Goal: Task Accomplishment & Management: Complete application form

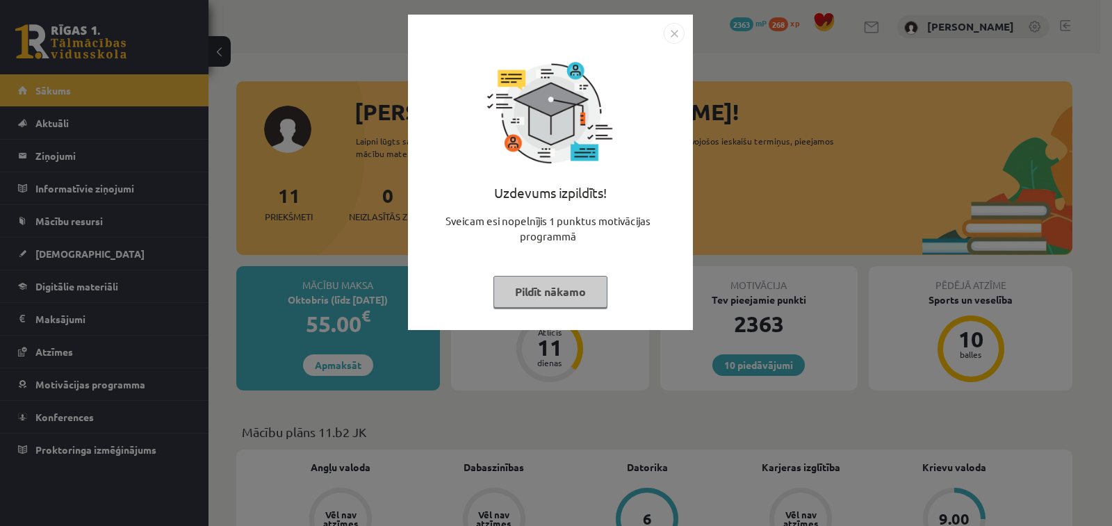
click at [562, 288] on button "Pildīt nākamo" at bounding box center [551, 292] width 114 height 32
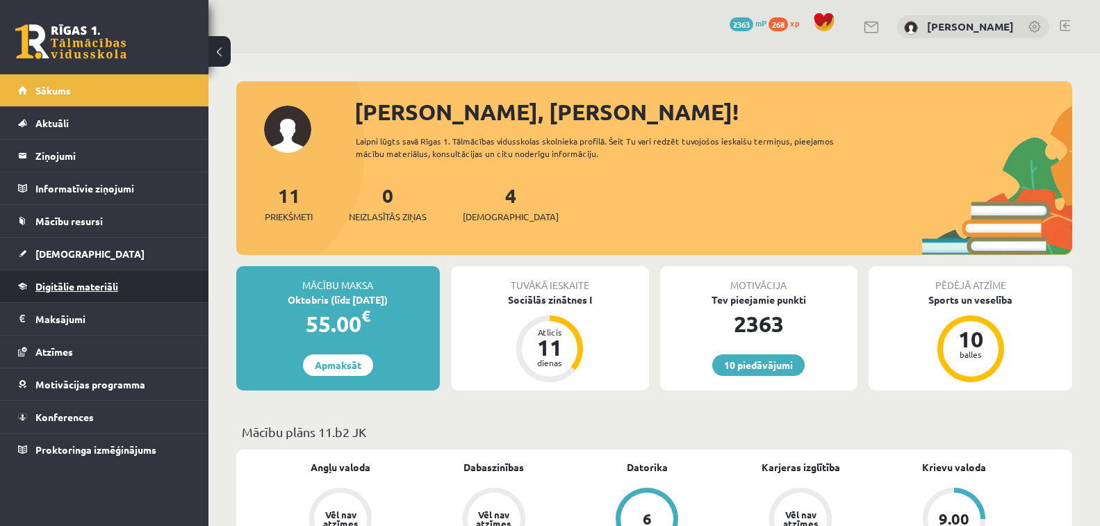
click at [78, 281] on span "Digitālie materiāli" at bounding box center [76, 286] width 83 height 13
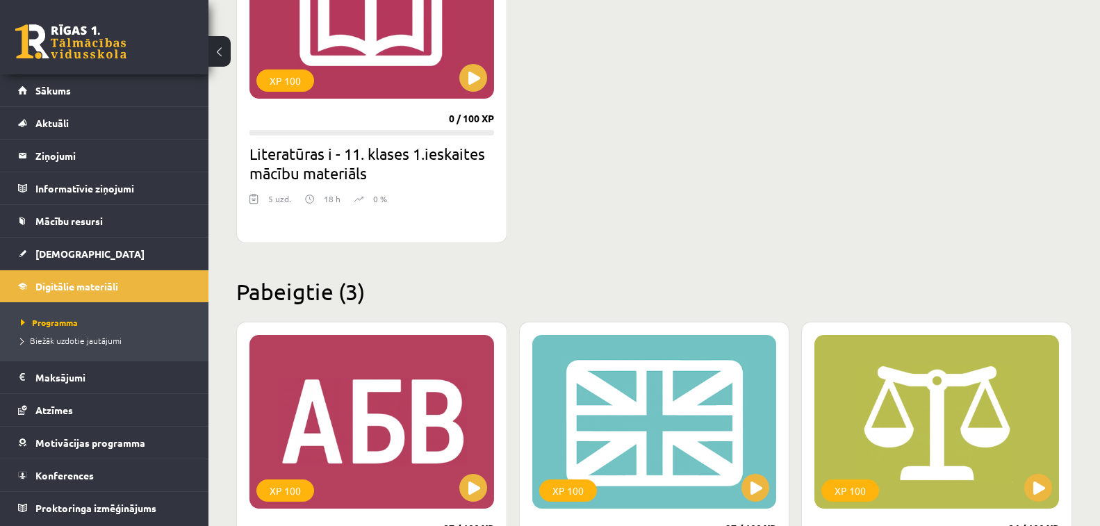
scroll to position [487, 0]
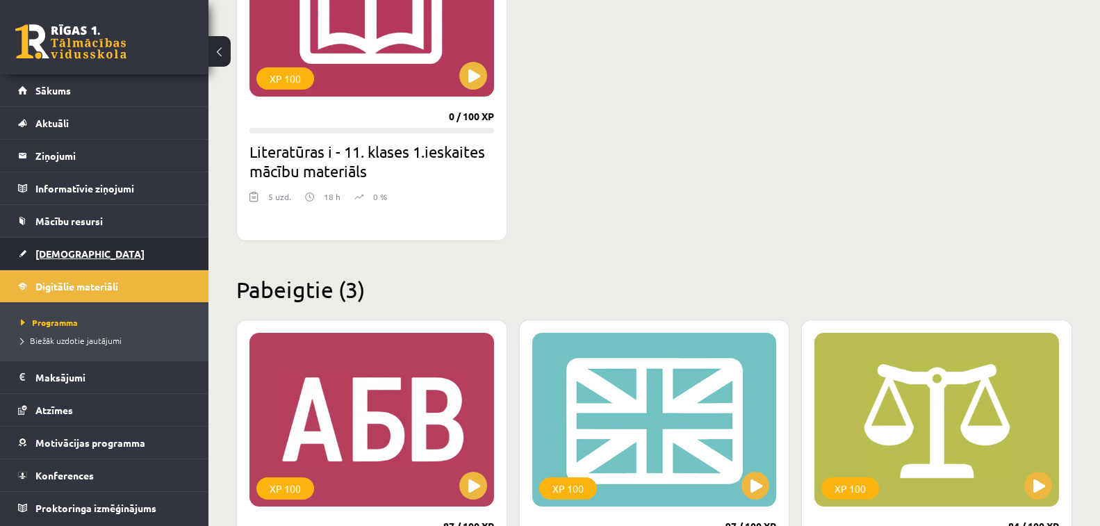
click at [64, 250] on span "[DEMOGRAPHIC_DATA]" at bounding box center [89, 253] width 109 height 13
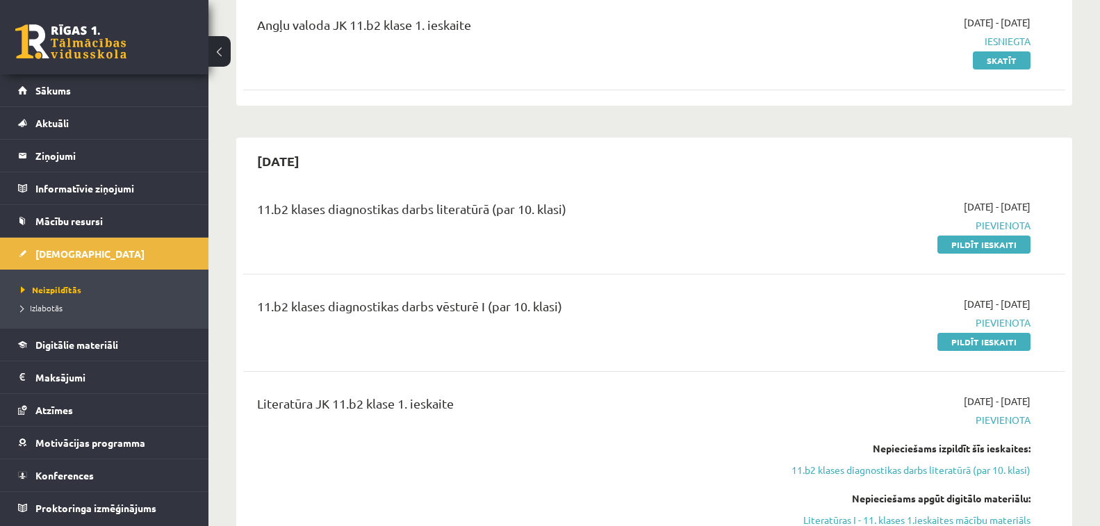
scroll to position [209, 0]
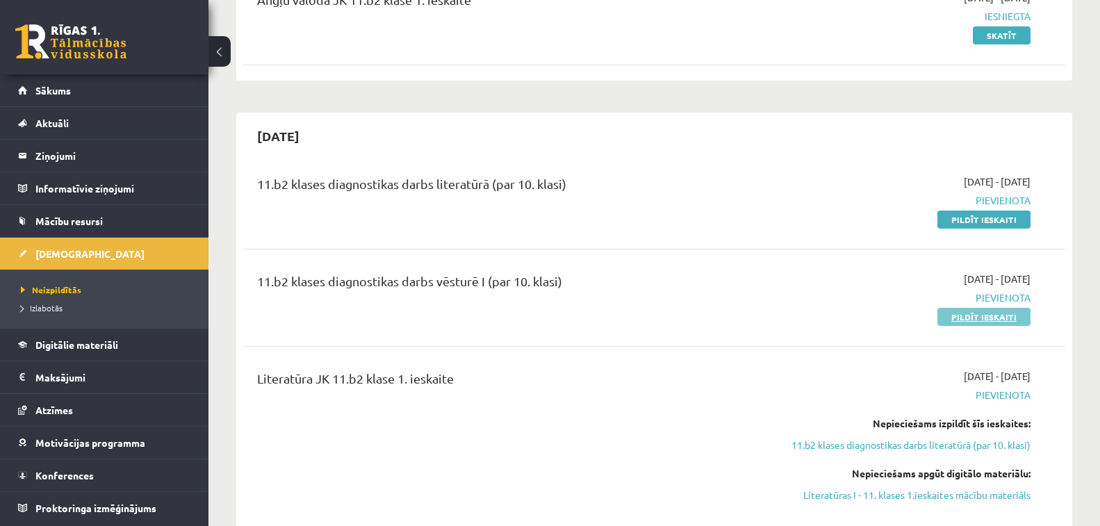
click at [1015, 317] on link "Pildīt ieskaiti" at bounding box center [984, 317] width 93 height 18
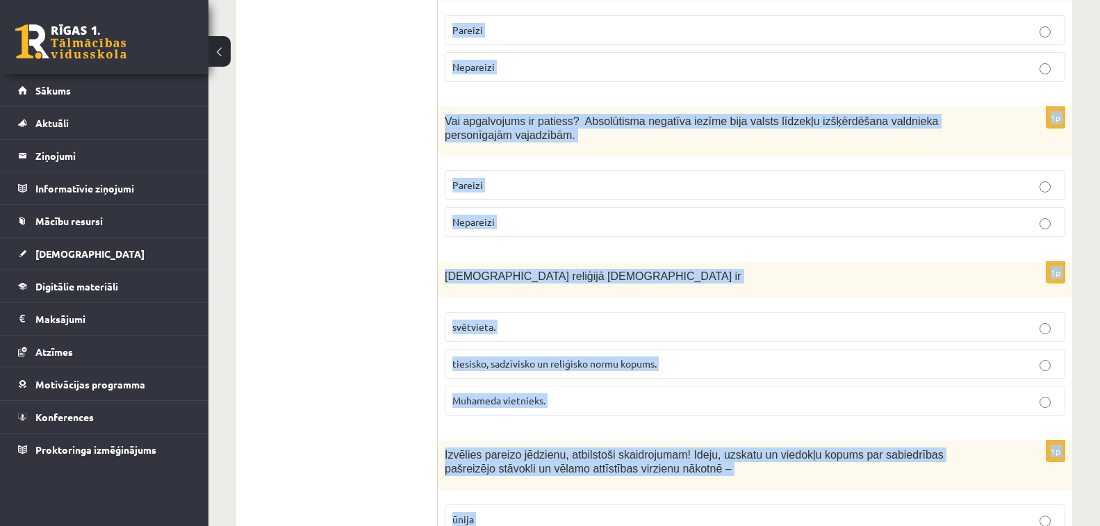
scroll to position [4757, 0]
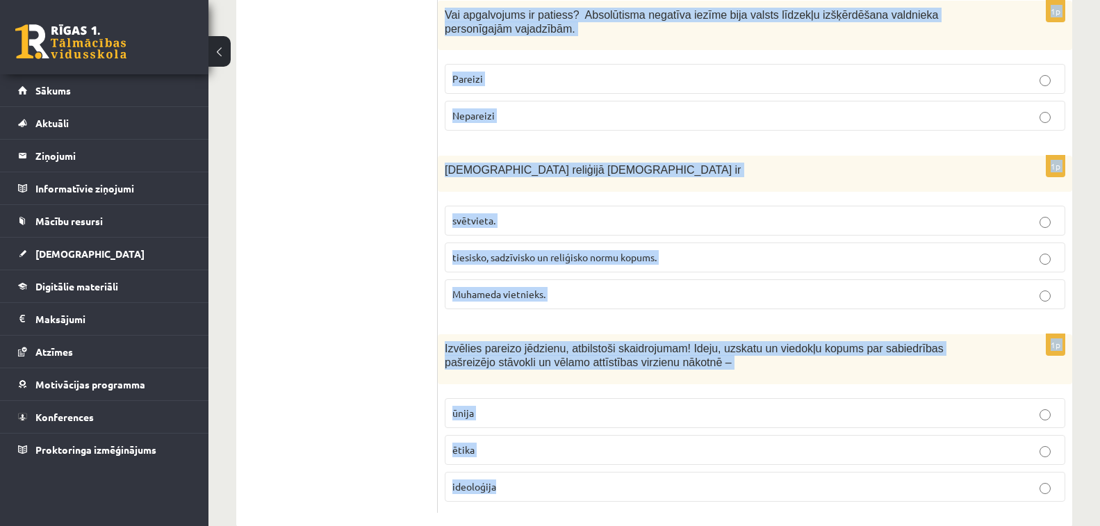
drag, startPoint x: 440, startPoint y: 64, endPoint x: 651, endPoint y: 510, distance: 492.9
copy form "Vai apgalvojums ir patiess? Absolūtismam bija raksturīga valsts iedzīvotāju nep…"
click at [849, 279] on label "Muhameda vietnieks." at bounding box center [755, 294] width 621 height 30
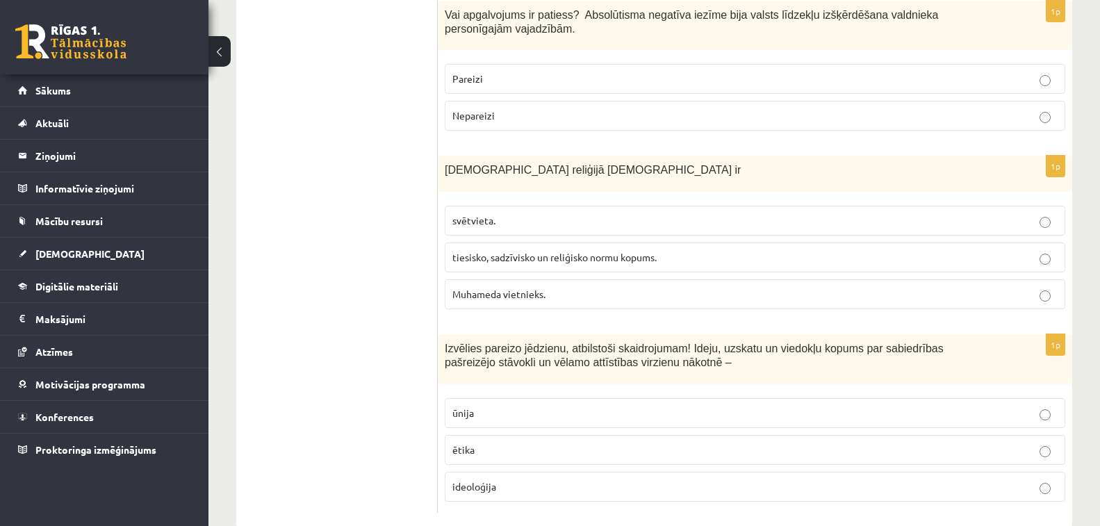
click at [845, 289] on div "1p Islāma reliģijā Šariata ir svētvieta. tiesisko, sadzīvisko un reliģisko norm…" at bounding box center [755, 238] width 635 height 164
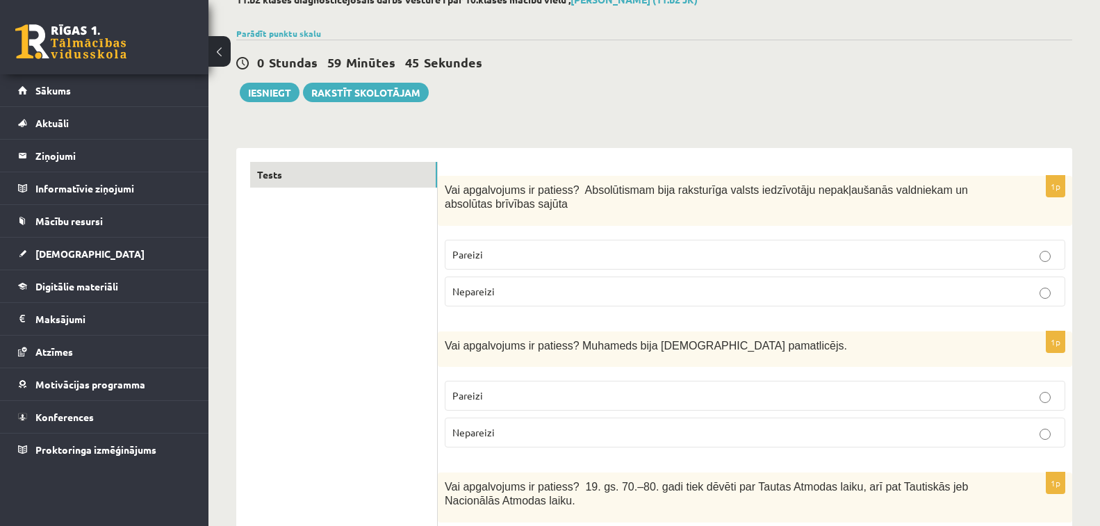
scroll to position [0, 0]
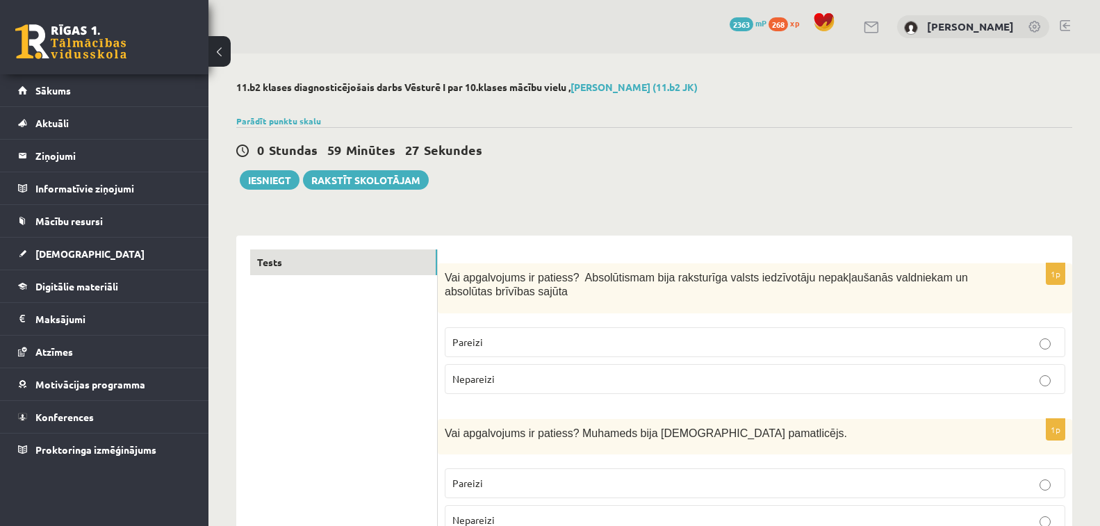
click at [535, 377] on p "Nepareizi" at bounding box center [755, 379] width 605 height 15
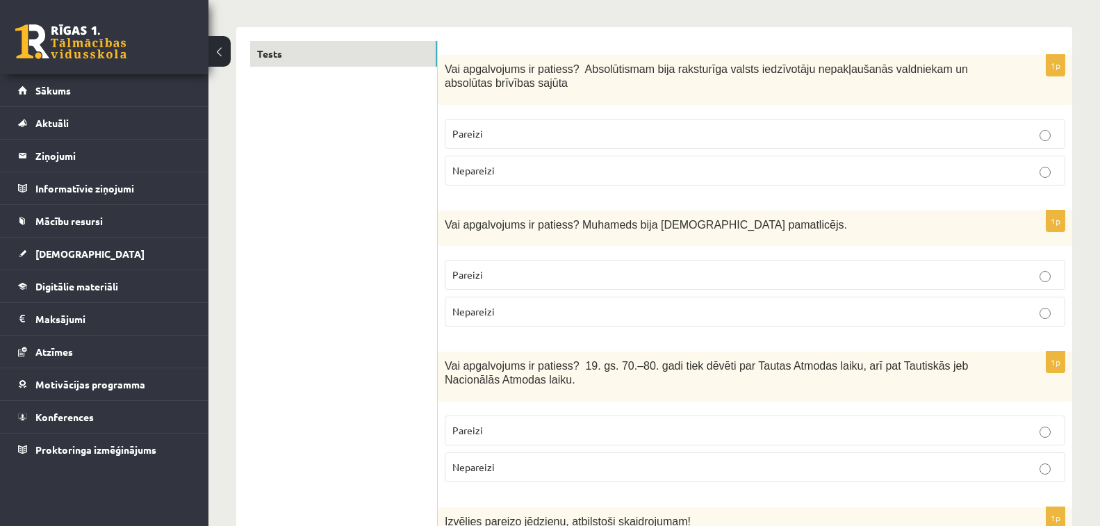
click at [516, 268] on p "Pareizi" at bounding box center [755, 275] width 605 height 15
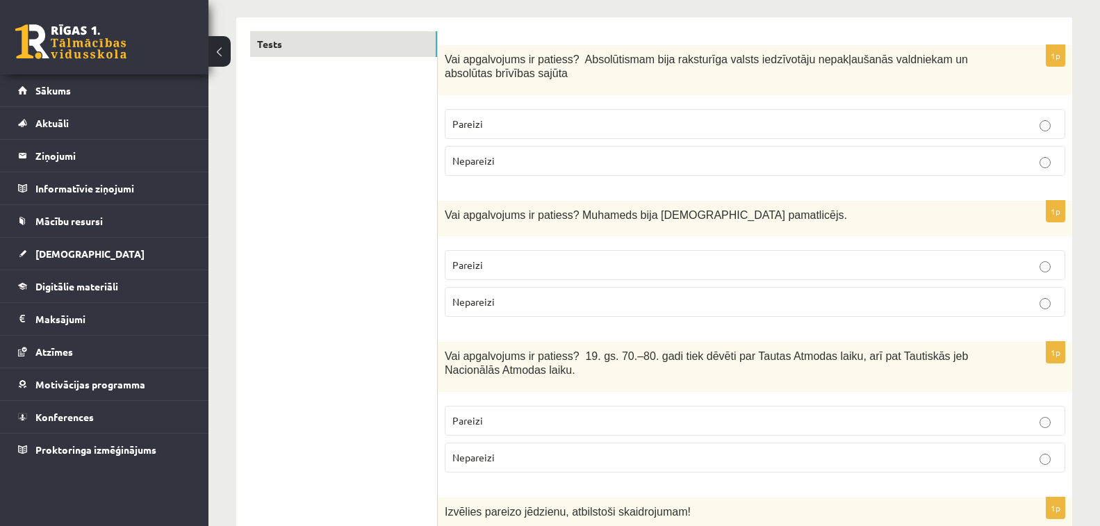
scroll to position [348, 0]
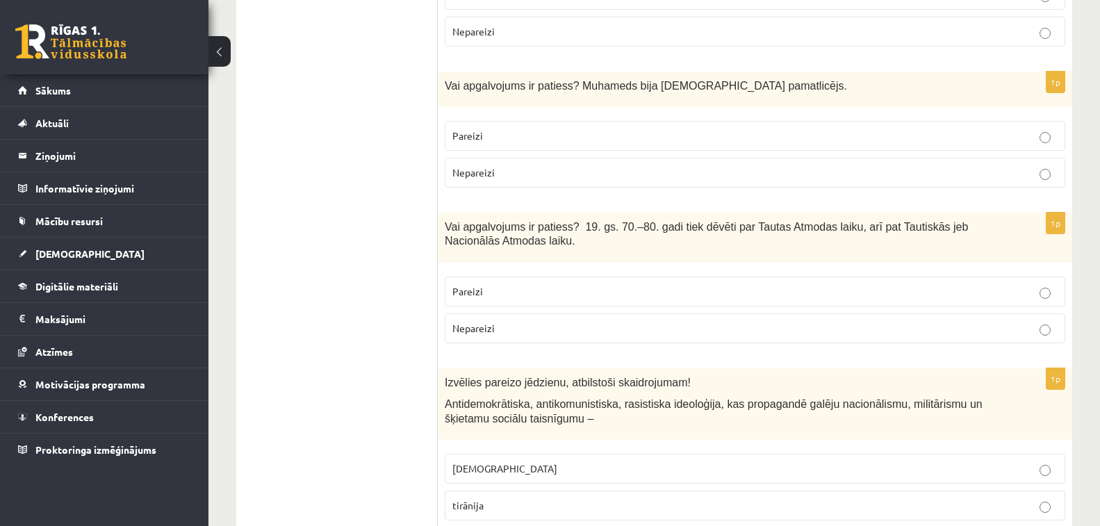
click at [505, 293] on p "Pareizi" at bounding box center [755, 291] width 605 height 15
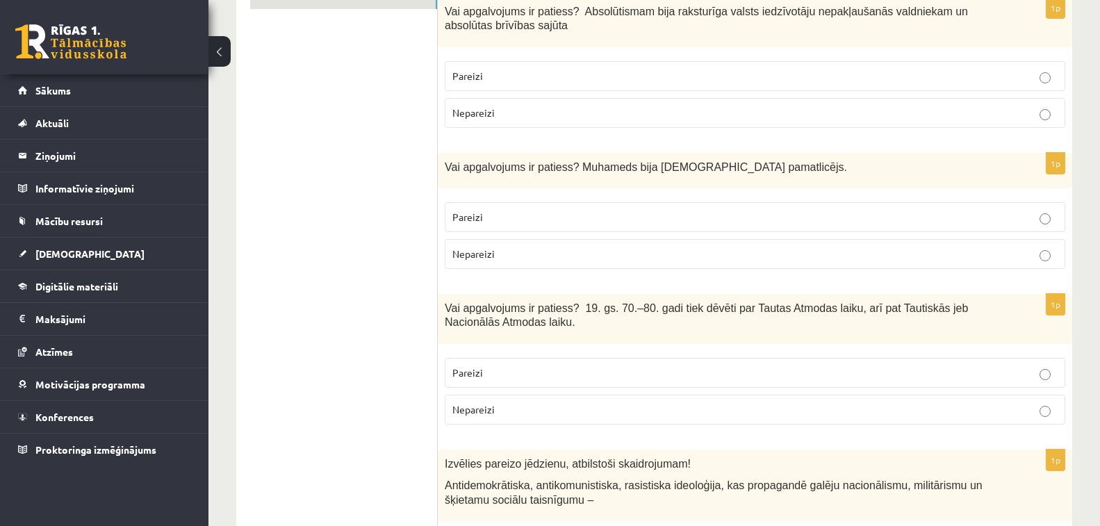
scroll to position [487, 0]
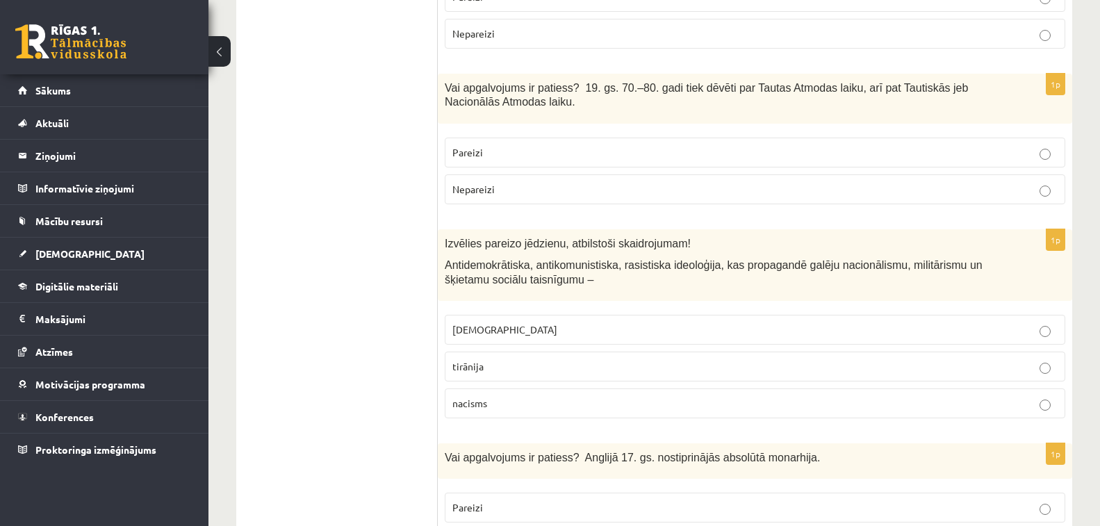
click at [481, 335] on span "fašisms" at bounding box center [505, 329] width 105 height 13
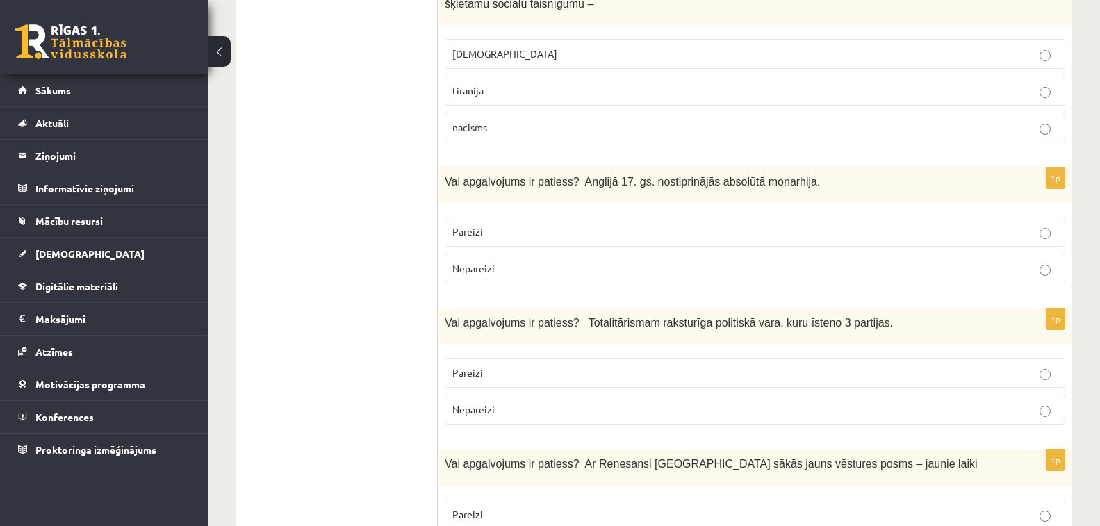
scroll to position [765, 0]
click at [517, 272] on p "Nepareizi" at bounding box center [755, 266] width 605 height 15
click at [517, 410] on p "Nepareizi" at bounding box center [755, 407] width 605 height 15
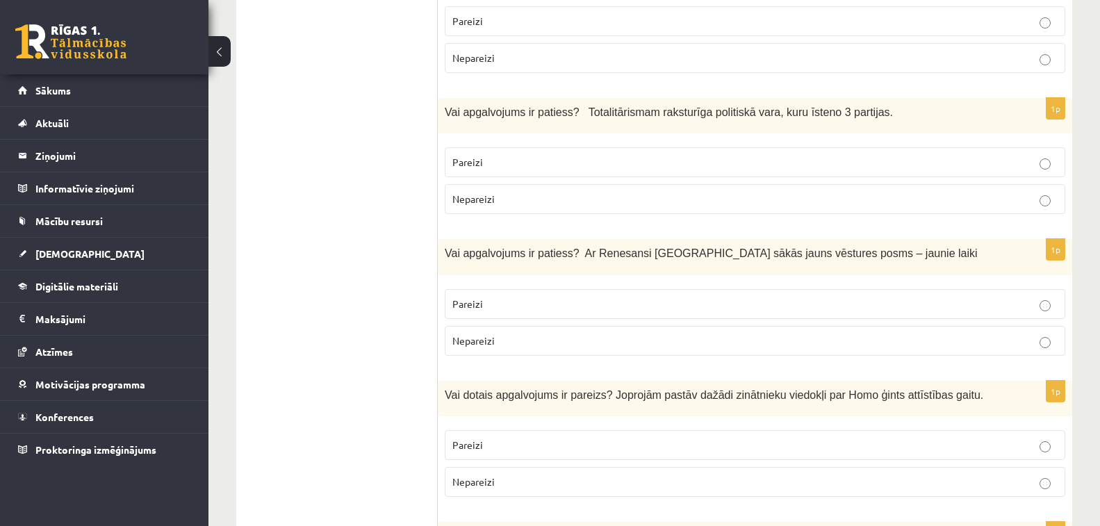
click at [507, 301] on p "Pareizi" at bounding box center [755, 304] width 605 height 15
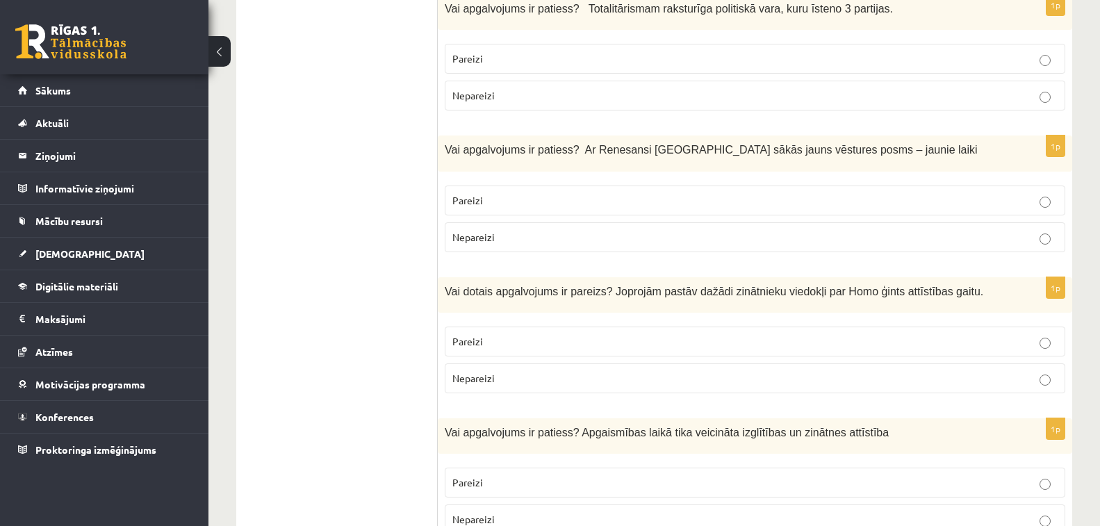
scroll to position [1182, 0]
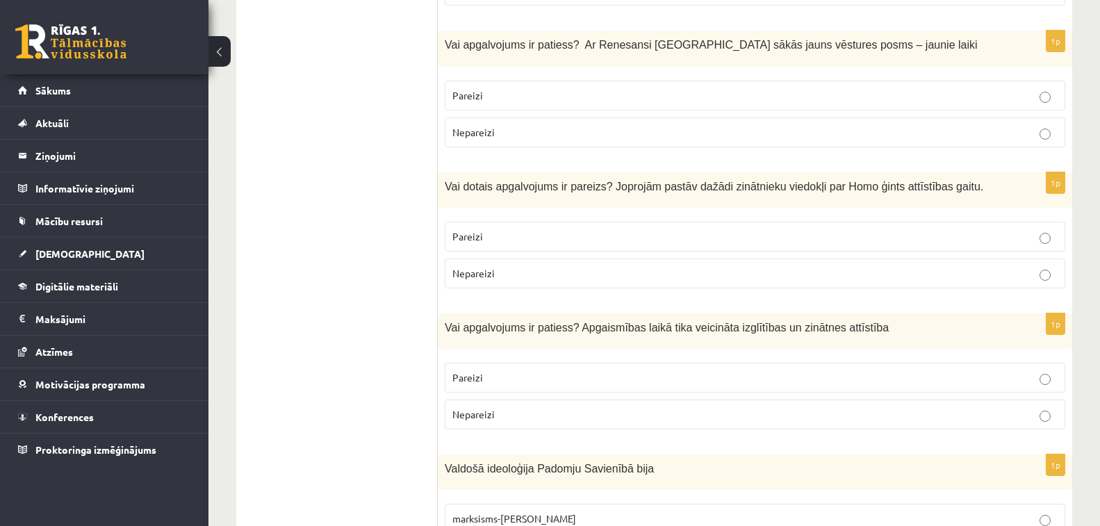
click at [519, 238] on p "Pareizi" at bounding box center [755, 236] width 605 height 15
click at [529, 374] on p "Pareizi" at bounding box center [755, 378] width 605 height 15
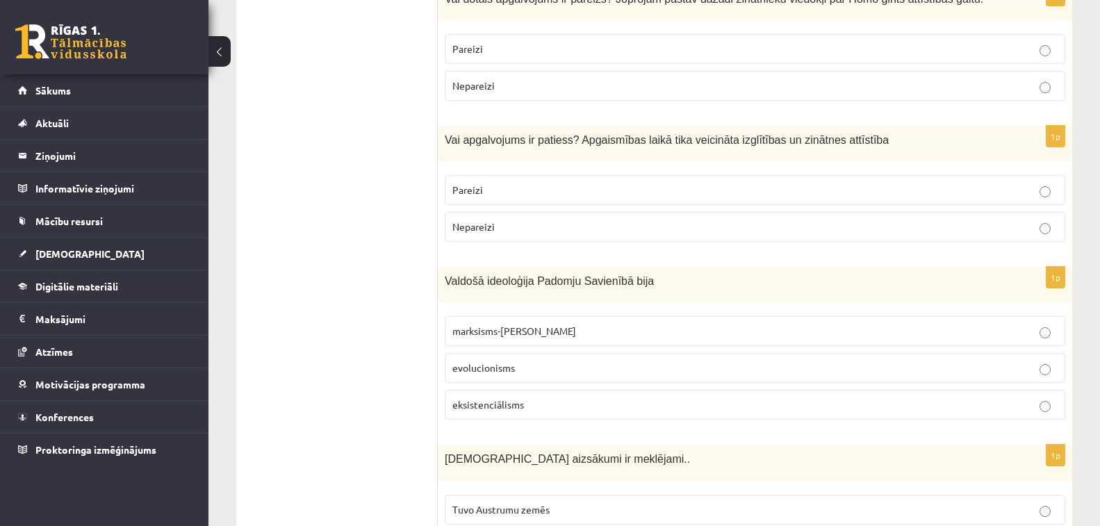
scroll to position [1390, 0]
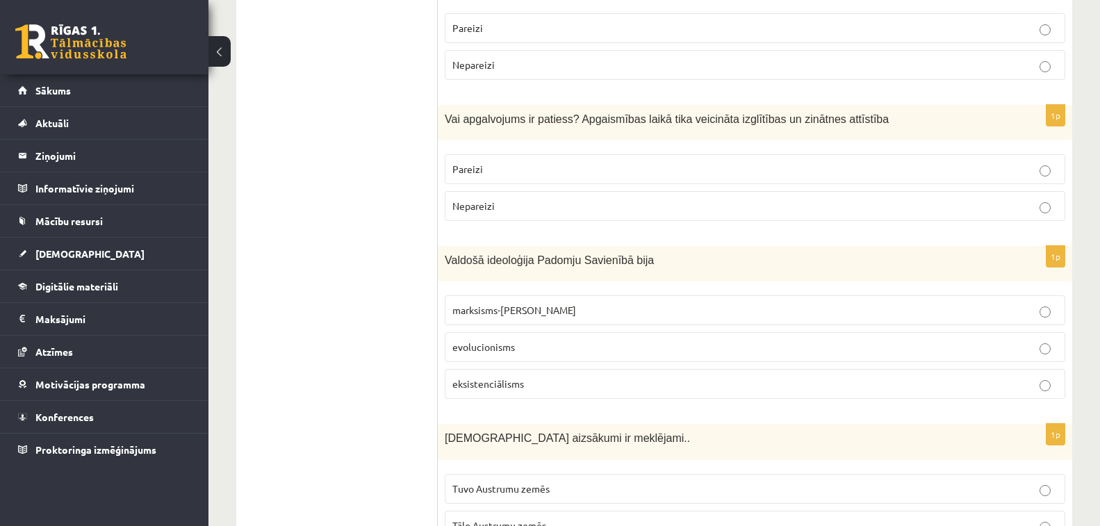
click at [530, 312] on span "marksisms-ļeņinisms" at bounding box center [515, 310] width 124 height 13
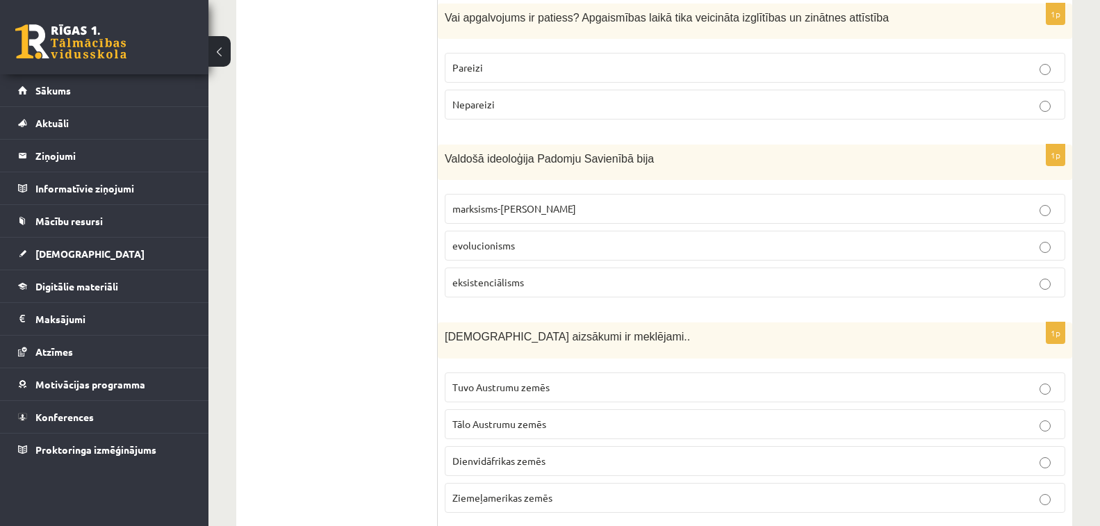
scroll to position [1668, 0]
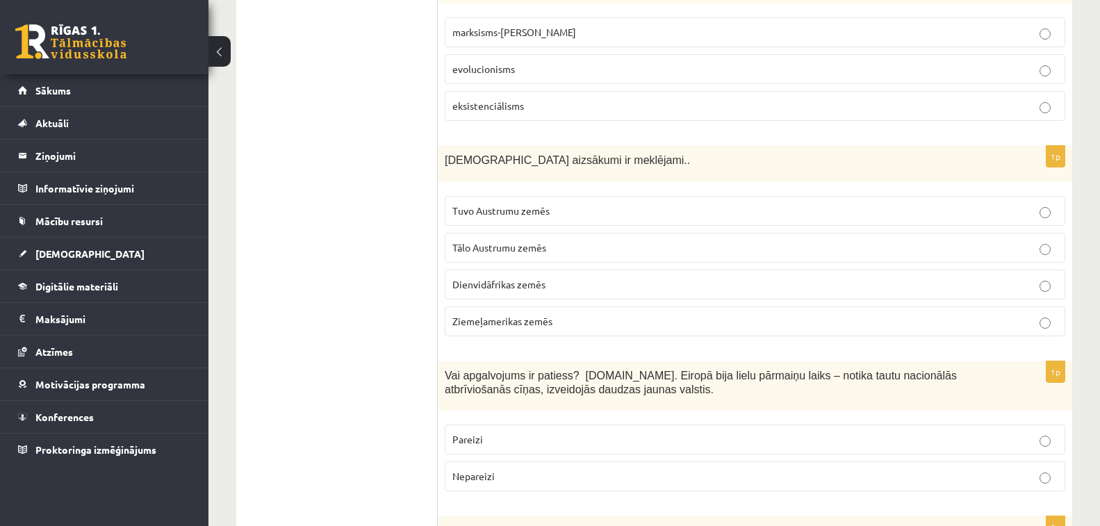
click at [562, 209] on p "Tuvo Austrumu zemēs" at bounding box center [755, 211] width 605 height 15
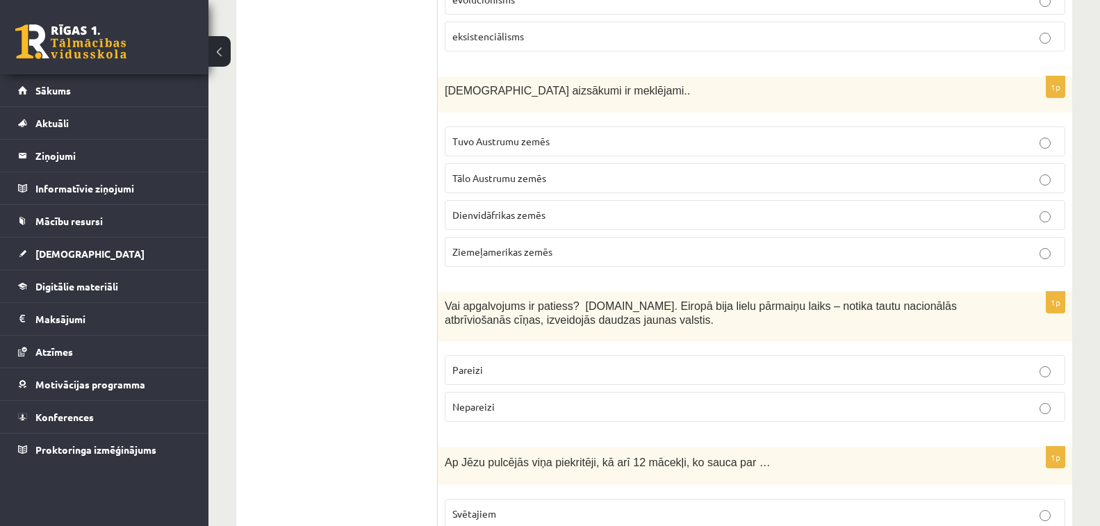
click at [523, 376] on p "Pareizi" at bounding box center [755, 370] width 605 height 15
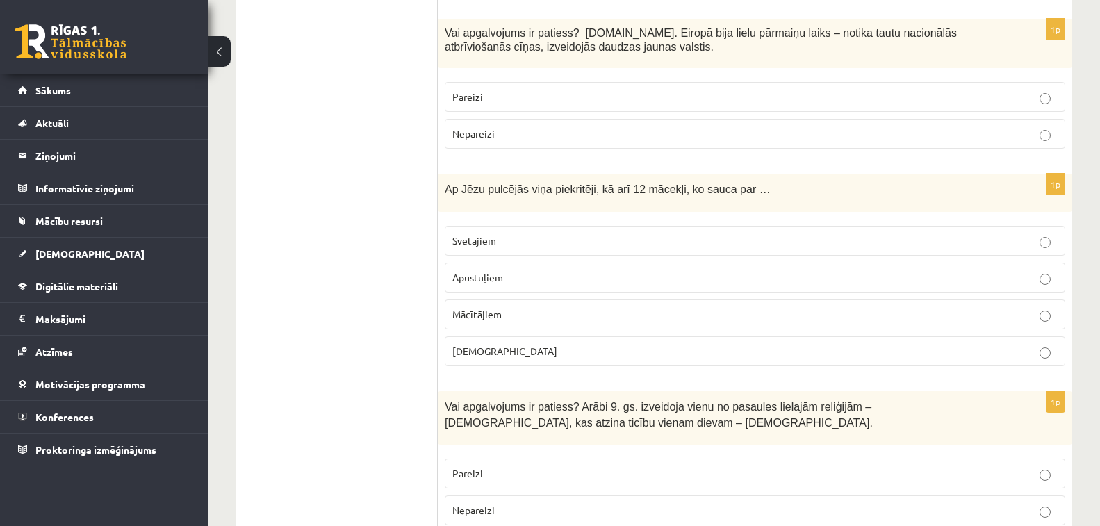
scroll to position [2016, 0]
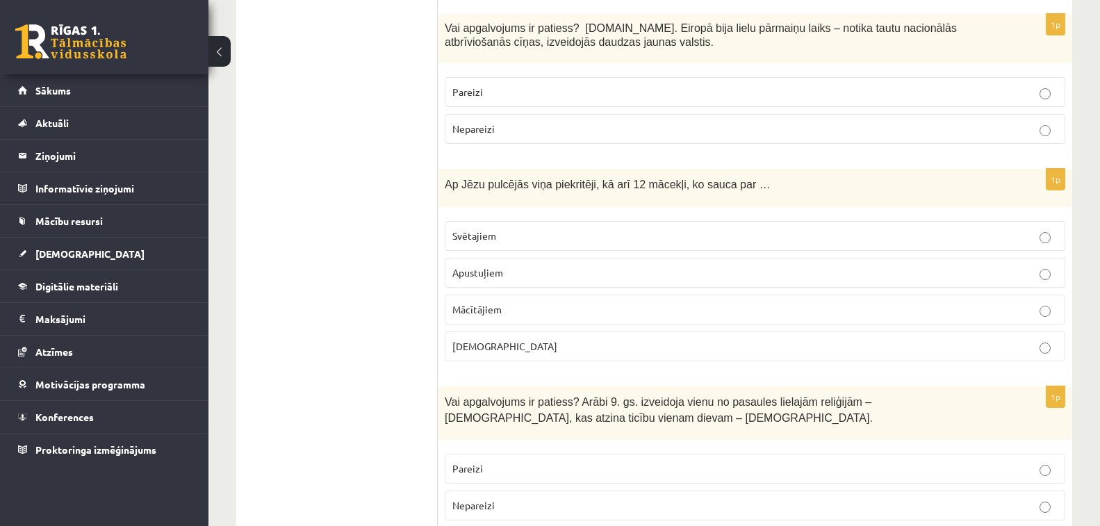
click at [525, 269] on p "Apustuļiem" at bounding box center [755, 273] width 605 height 15
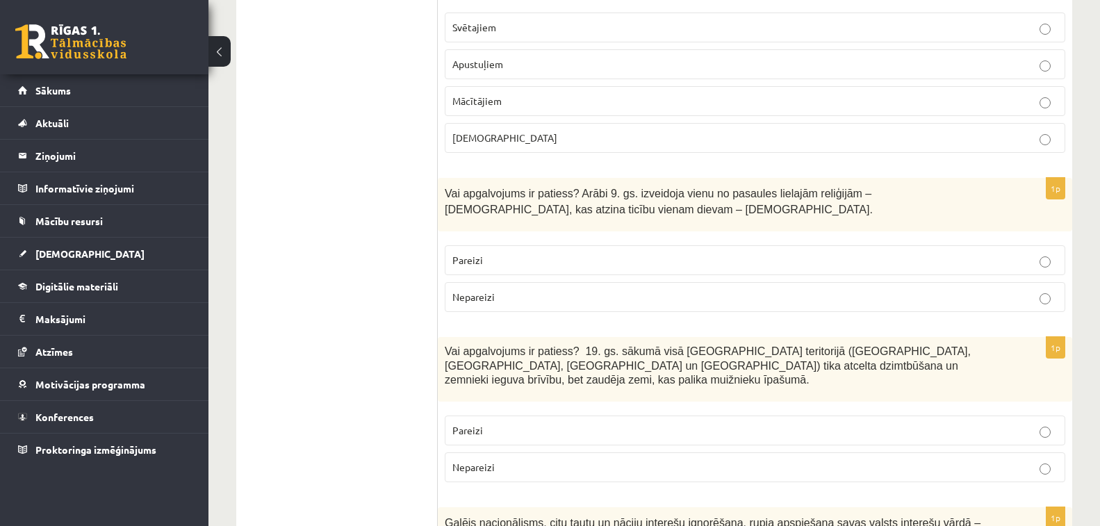
click at [513, 295] on p "Nepareizi" at bounding box center [755, 297] width 605 height 15
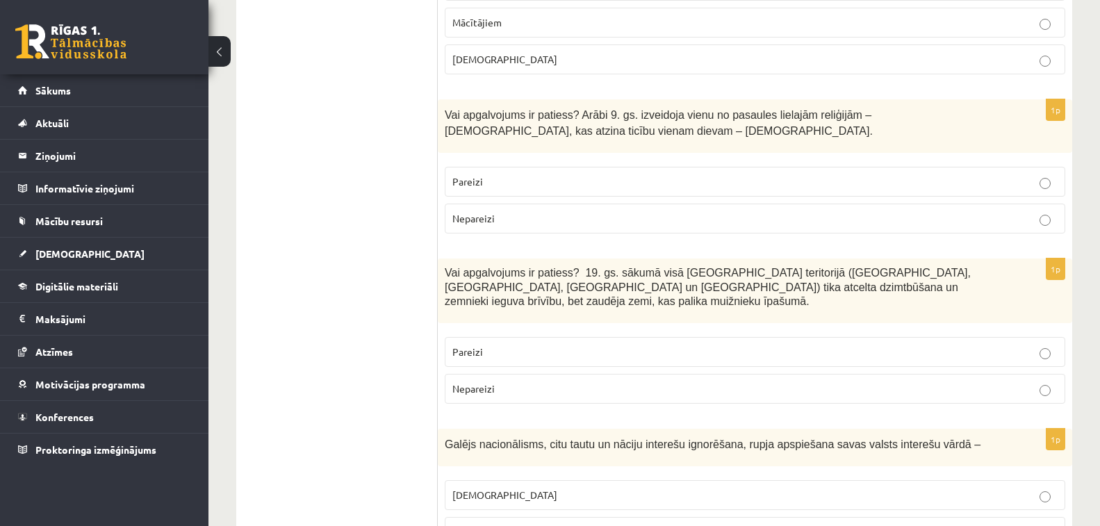
scroll to position [2433, 0]
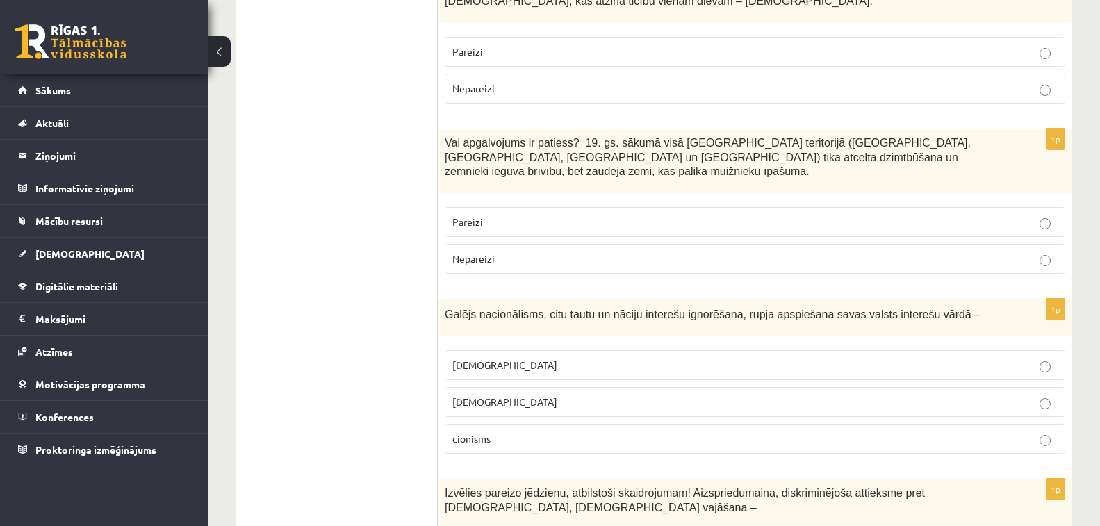
click at [526, 252] on p "Nepareizi" at bounding box center [755, 259] width 605 height 15
click at [542, 350] on label "šovinisms" at bounding box center [755, 365] width 621 height 30
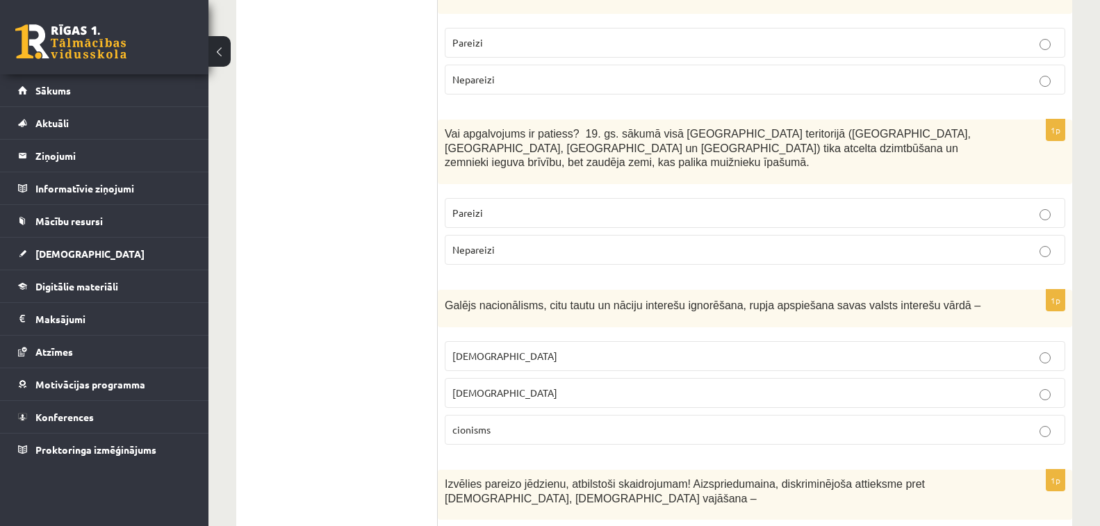
scroll to position [2642, 0]
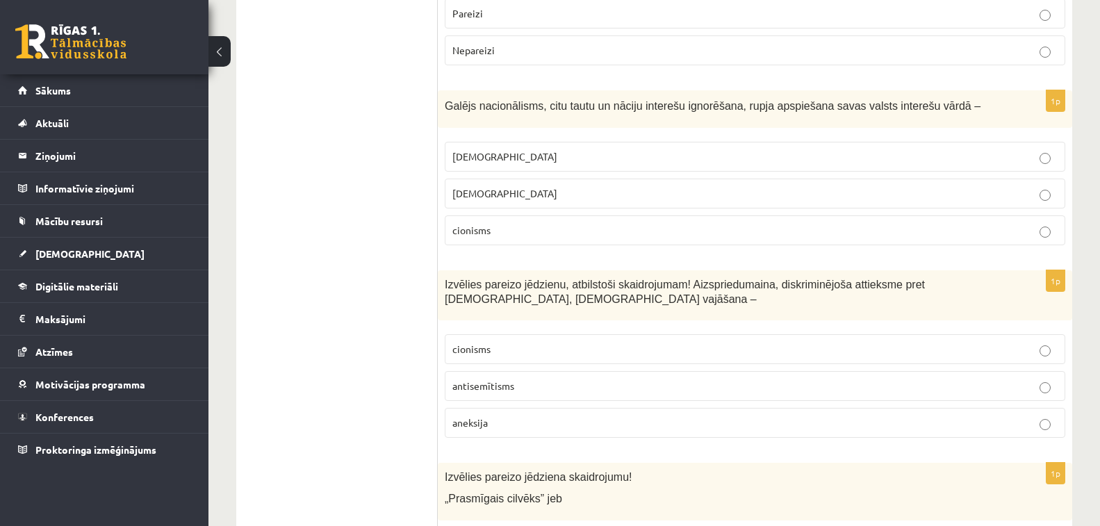
click at [533, 379] on p "antisemītisms" at bounding box center [755, 386] width 605 height 15
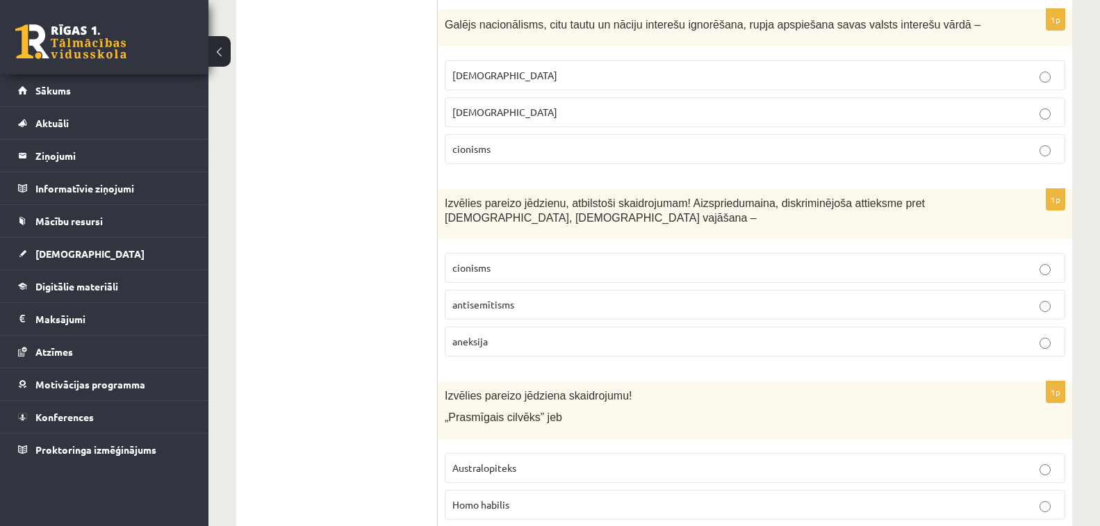
scroll to position [2850, 0]
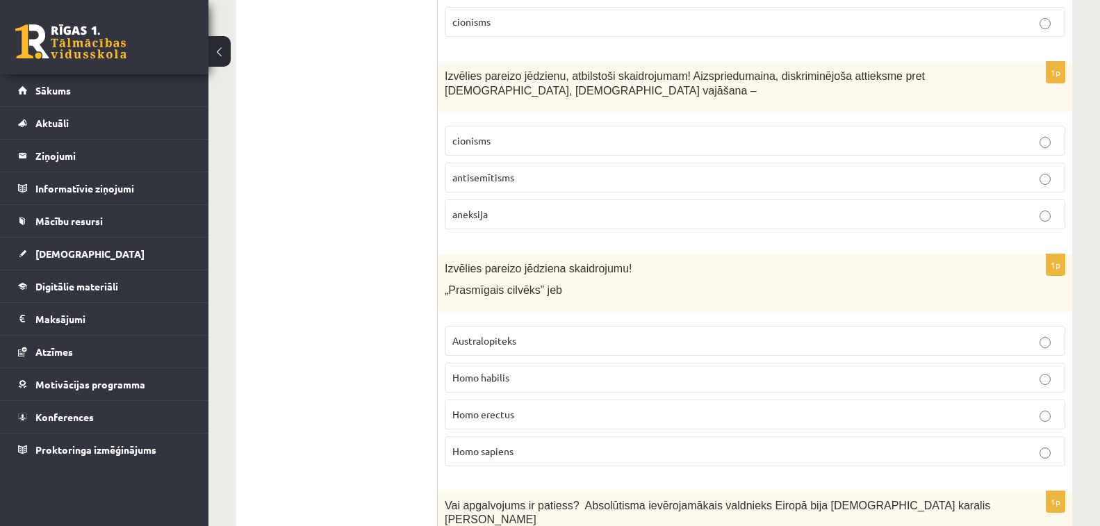
click at [539, 371] on p "Homo habilis" at bounding box center [755, 378] width 605 height 15
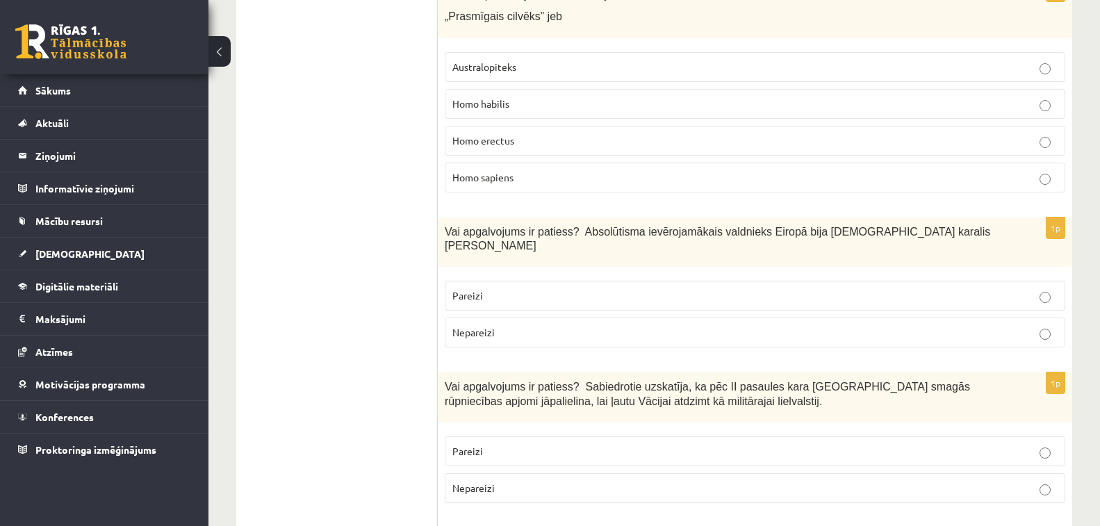
scroll to position [3128, 0]
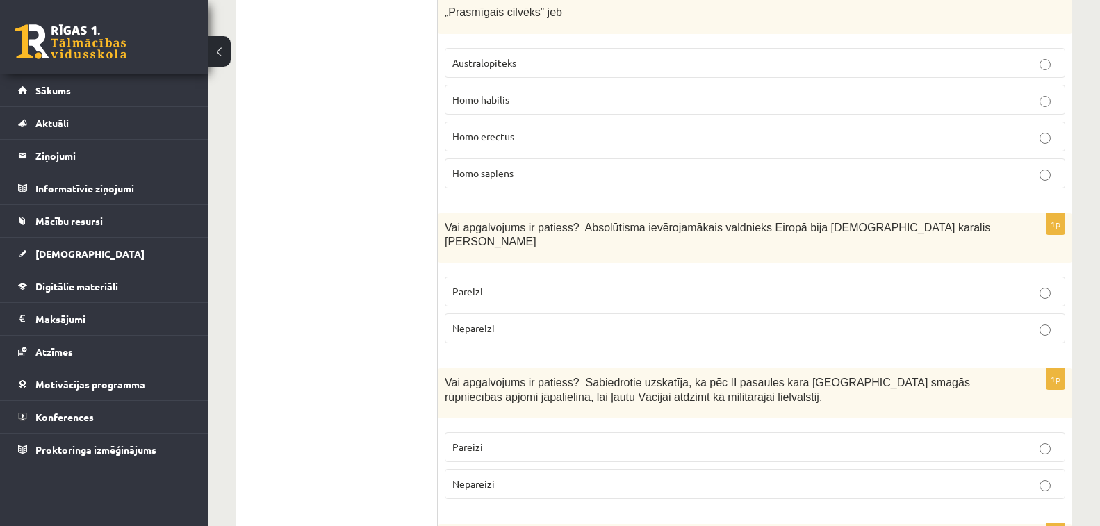
click at [539, 284] on p "Pareizi" at bounding box center [755, 291] width 605 height 15
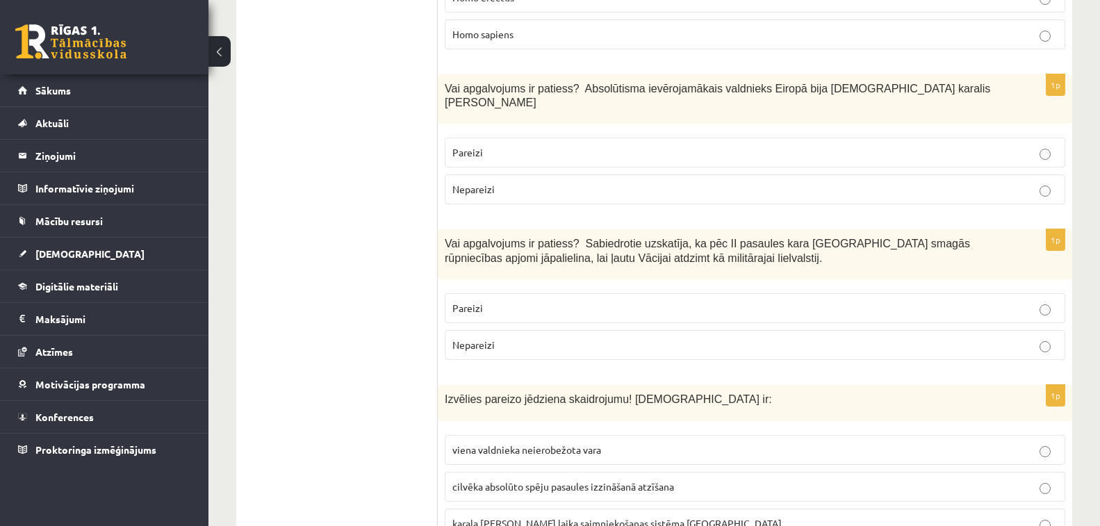
click at [516, 338] on p "Nepareizi" at bounding box center [755, 345] width 605 height 15
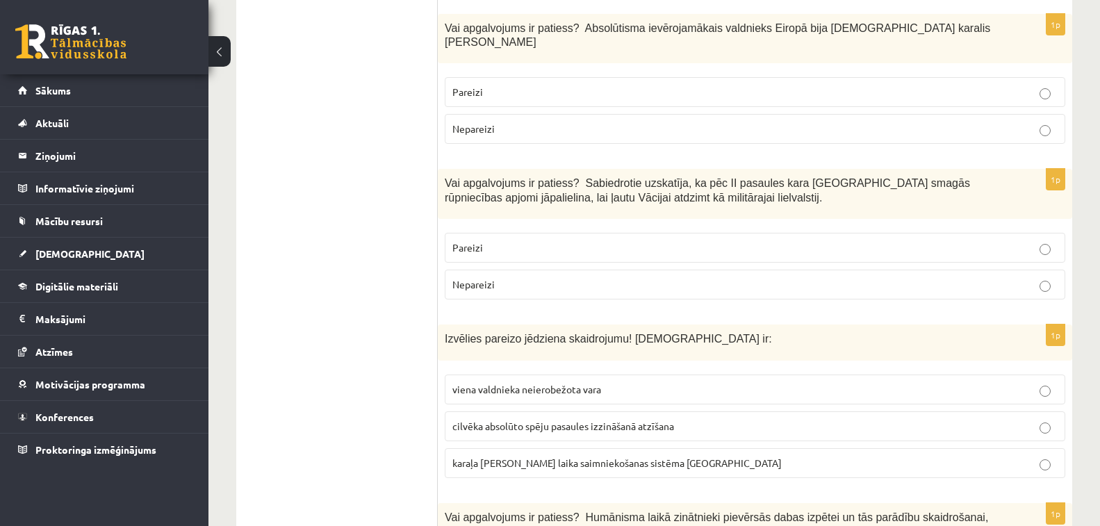
scroll to position [3406, 0]
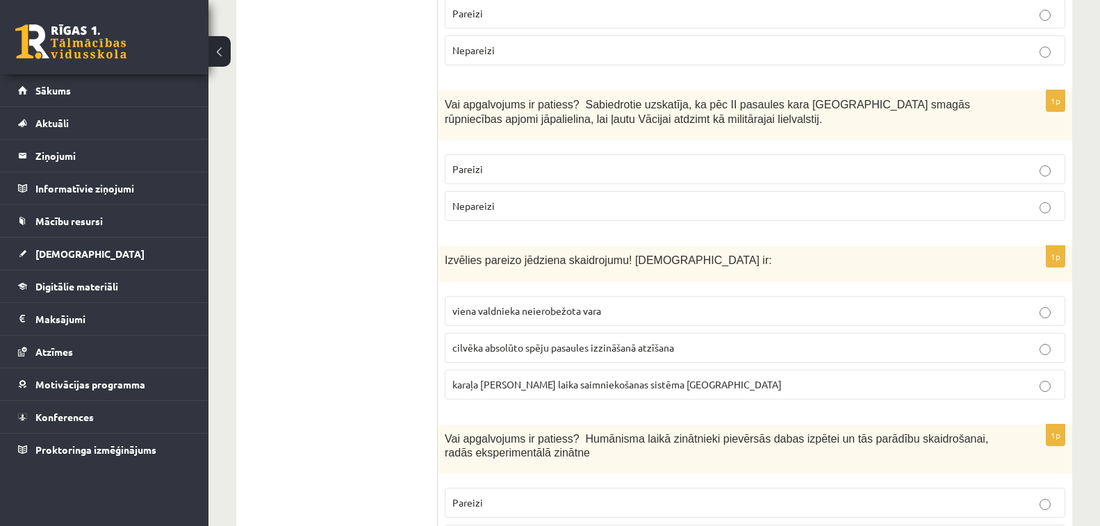
click at [522, 304] on span "viena valdnieka neierobežota vara" at bounding box center [527, 310] width 149 height 13
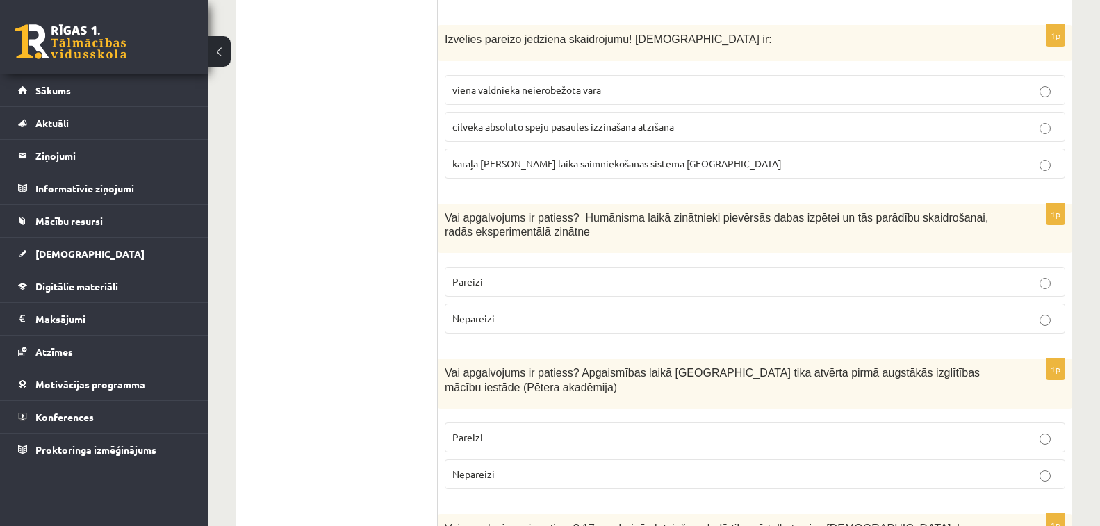
scroll to position [3754, 0]
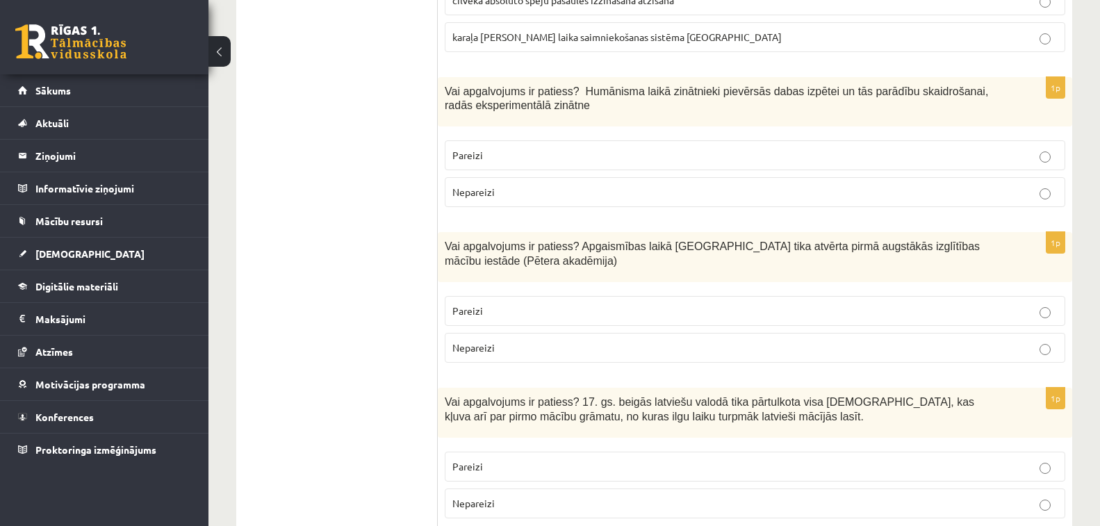
click at [557, 304] on p "Pareizi" at bounding box center [755, 311] width 605 height 15
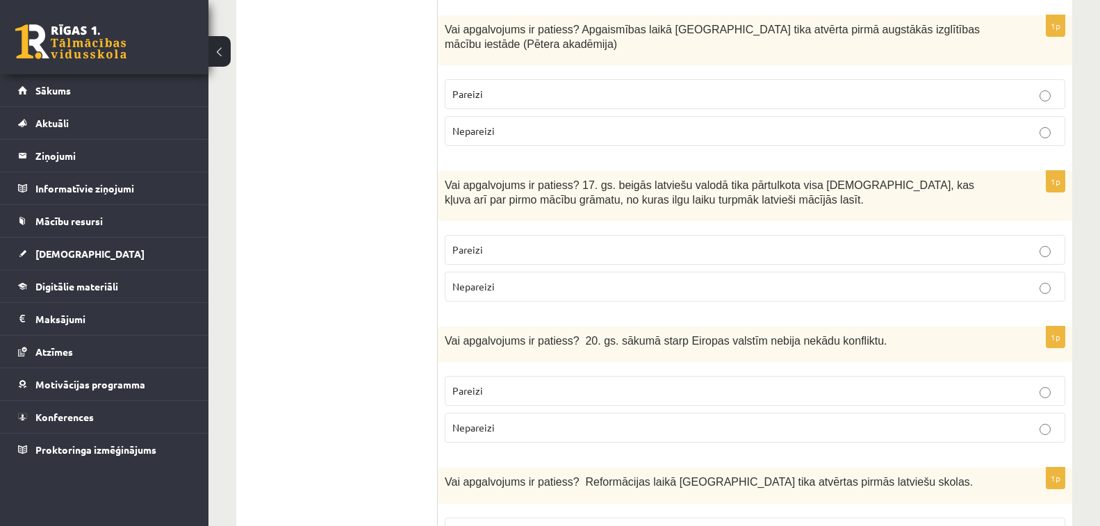
scroll to position [3962, 0]
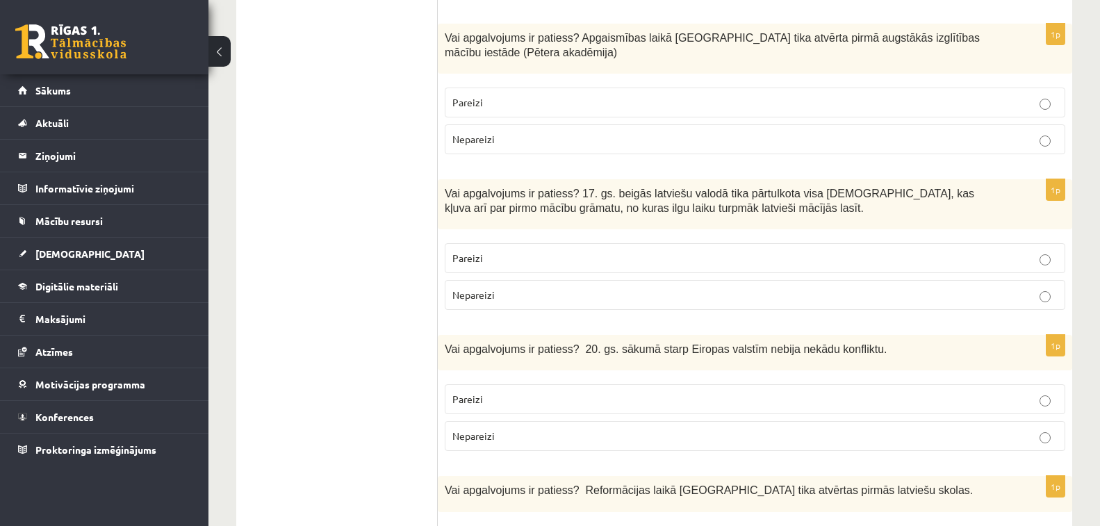
click at [630, 288] on p "Nepareizi" at bounding box center [755, 295] width 605 height 15
click at [637, 251] on p "Pareizi" at bounding box center [755, 258] width 605 height 15
click at [604, 392] on p "Pareizi" at bounding box center [755, 399] width 605 height 15
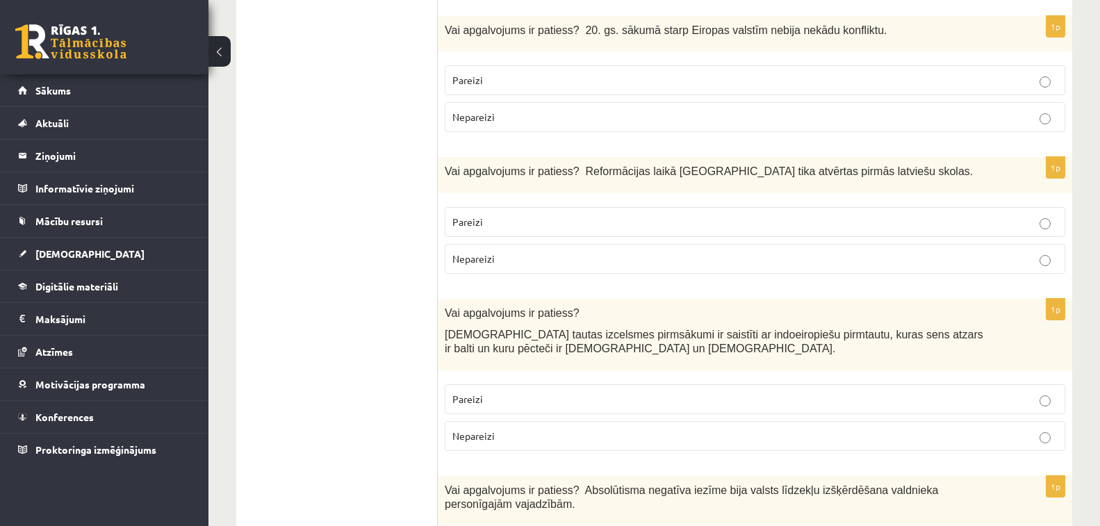
scroll to position [4310, 0]
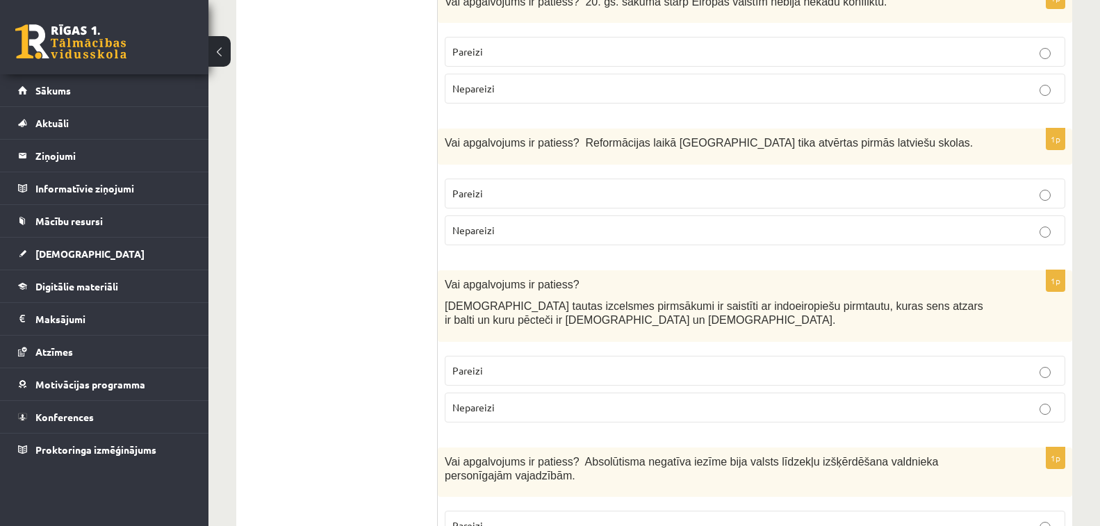
click at [519, 179] on label "Pareizi" at bounding box center [755, 194] width 621 height 30
click at [494, 224] on span "Nepareizi" at bounding box center [474, 230] width 42 height 13
click at [561, 364] on p "Pareizi" at bounding box center [755, 371] width 605 height 15
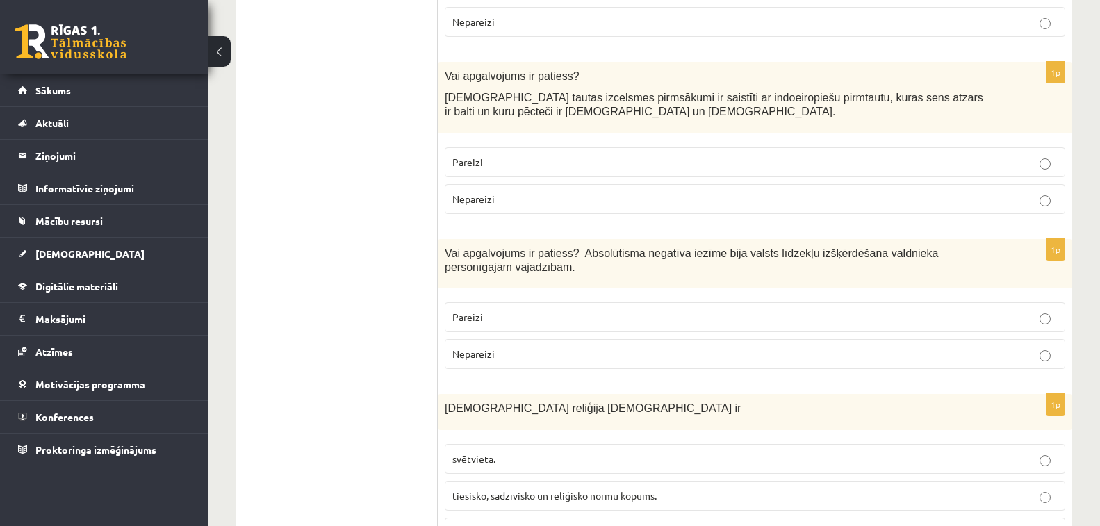
click at [552, 310] on p "Pareizi" at bounding box center [755, 317] width 605 height 15
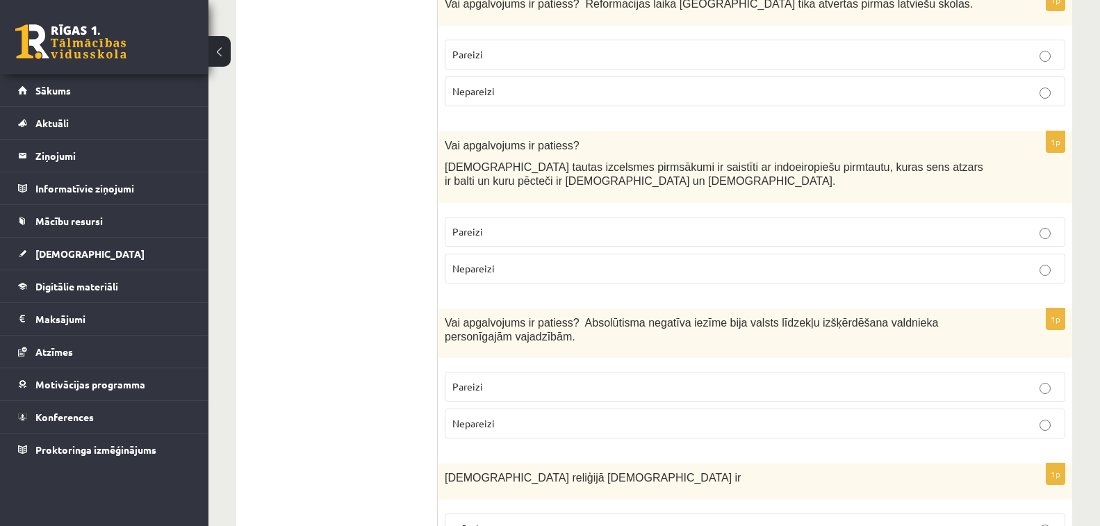
scroll to position [4380, 0]
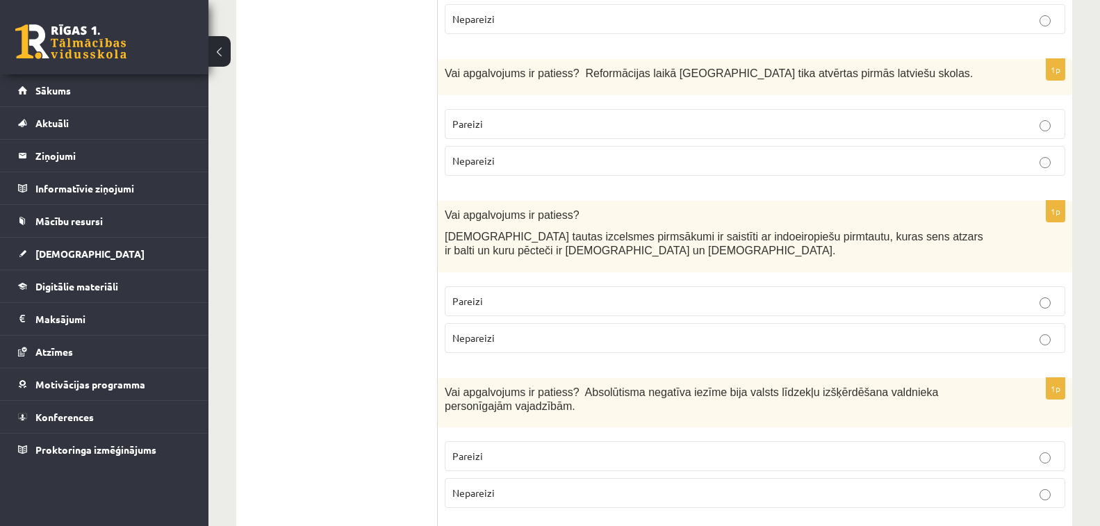
click at [608, 117] on p "Pareizi" at bounding box center [755, 124] width 605 height 15
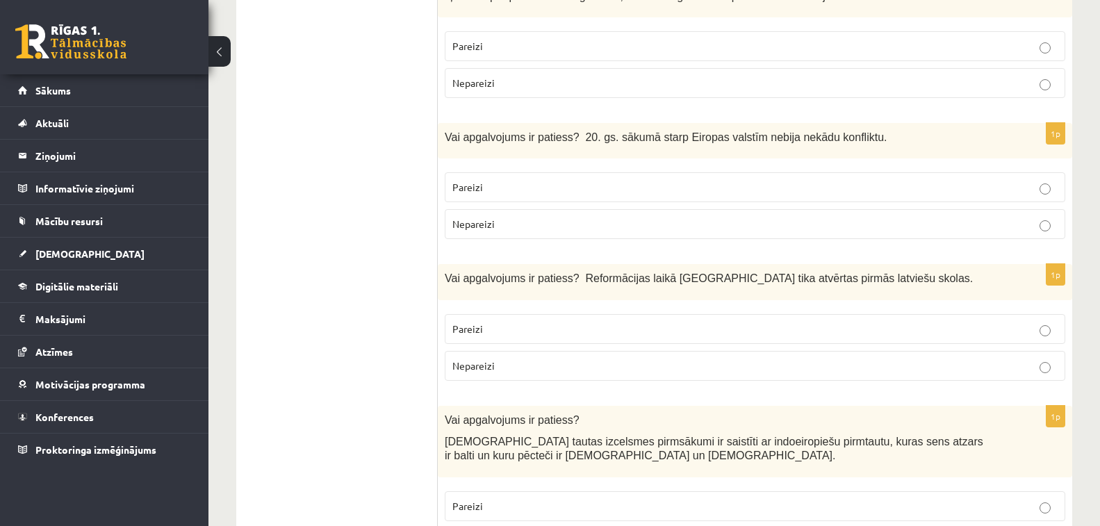
scroll to position [4171, 0]
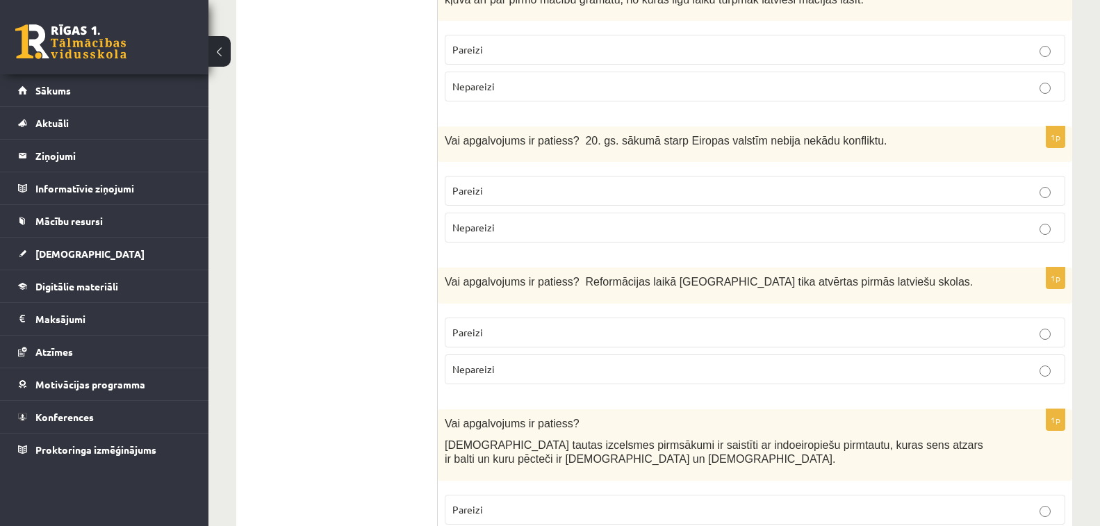
click at [652, 220] on p "Nepareizi" at bounding box center [755, 227] width 605 height 15
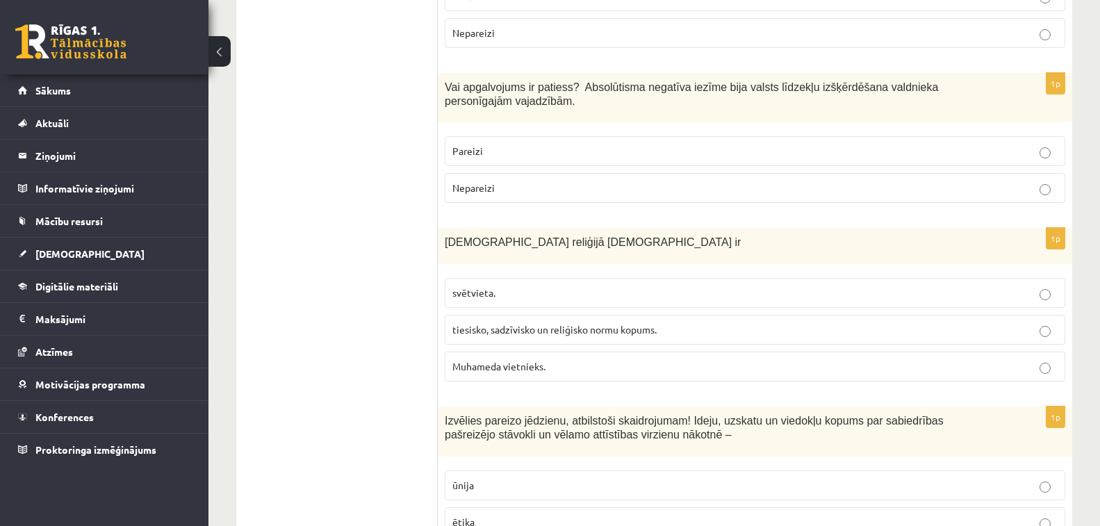
scroll to position [4757, 0]
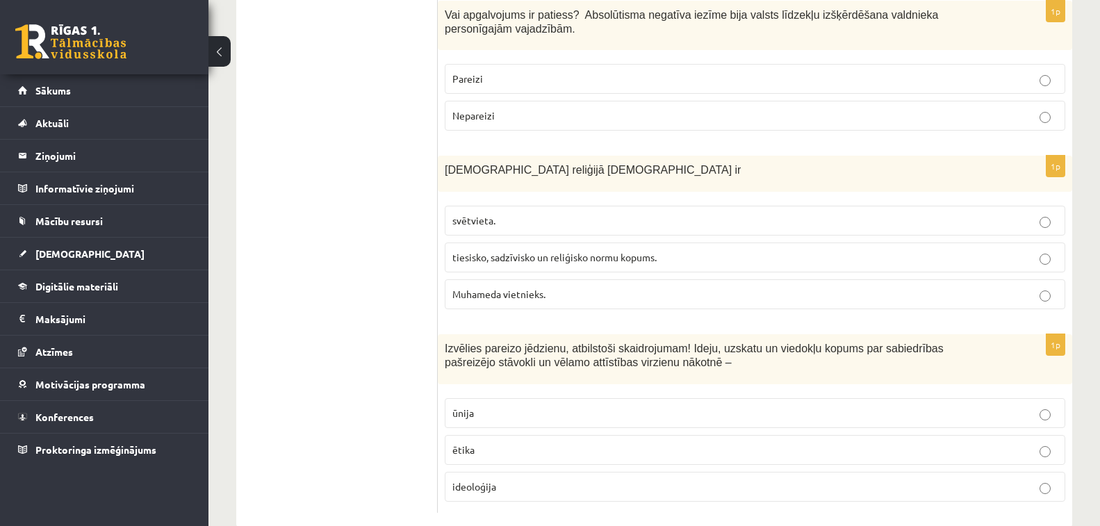
click at [647, 251] on span "tiesisko, sadzīvisko un reliģisko normu kopums." at bounding box center [555, 257] width 204 height 13
click at [489, 480] on p "ideoloģija" at bounding box center [755, 487] width 605 height 15
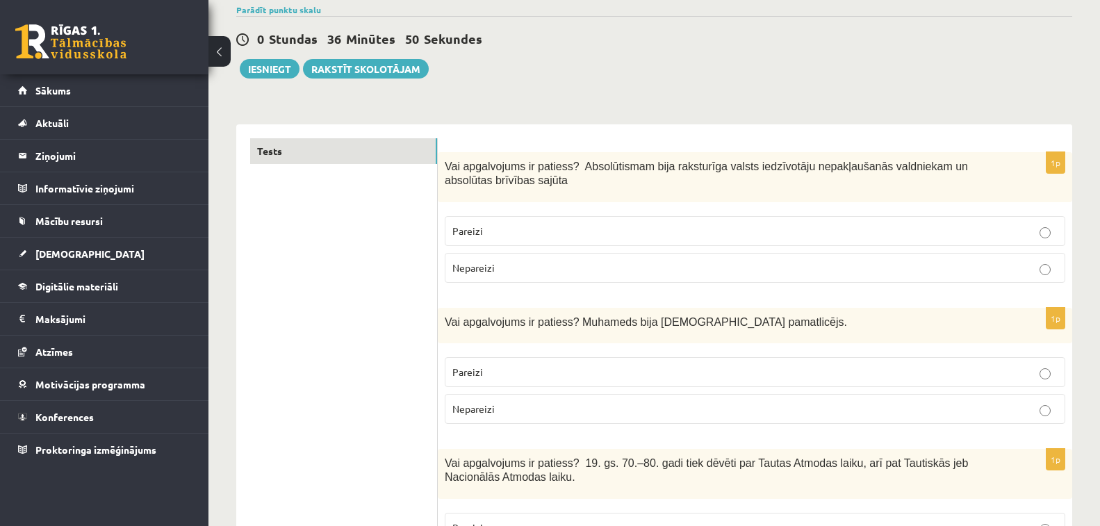
scroll to position [70, 0]
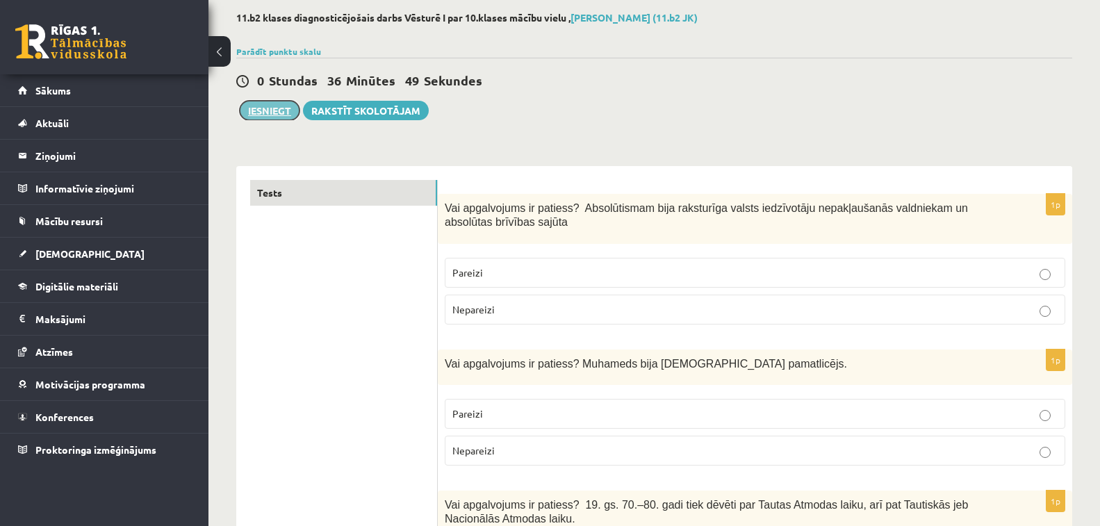
click at [286, 114] on button "Iesniegt" at bounding box center [270, 110] width 60 height 19
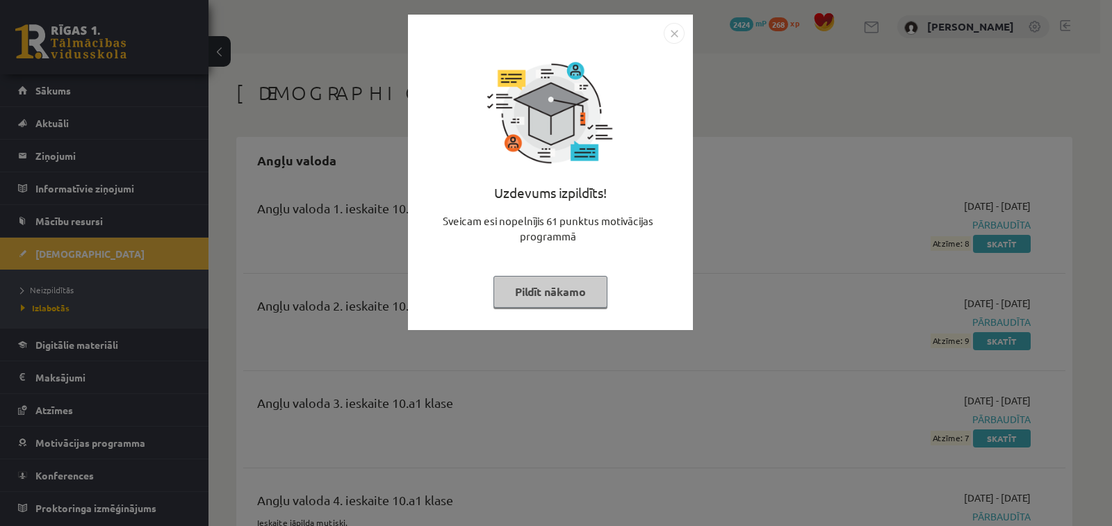
click at [585, 288] on button "Pildīt nākamo" at bounding box center [551, 292] width 114 height 32
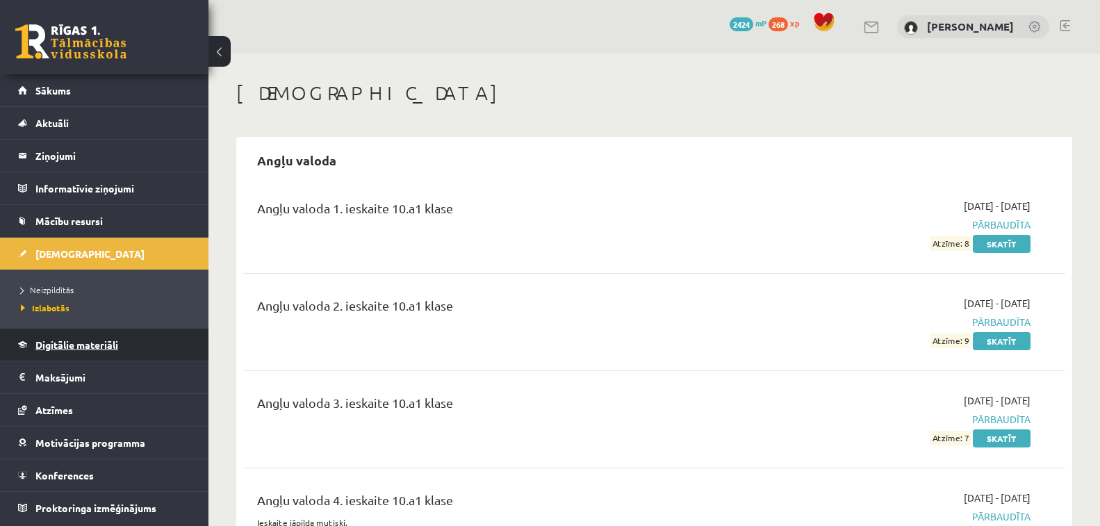
click at [97, 348] on span "Digitālie materiāli" at bounding box center [76, 345] width 83 height 13
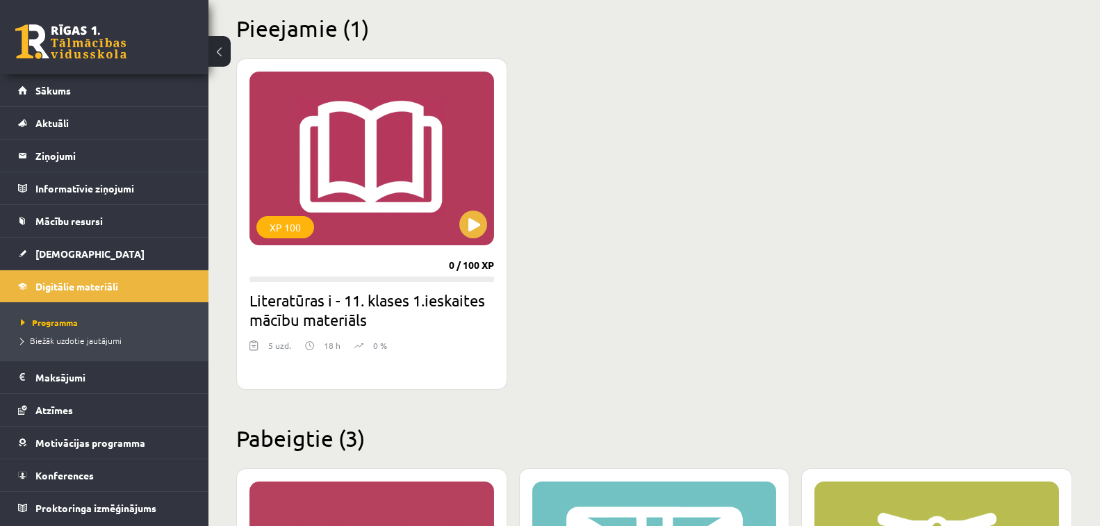
scroll to position [417, 0]
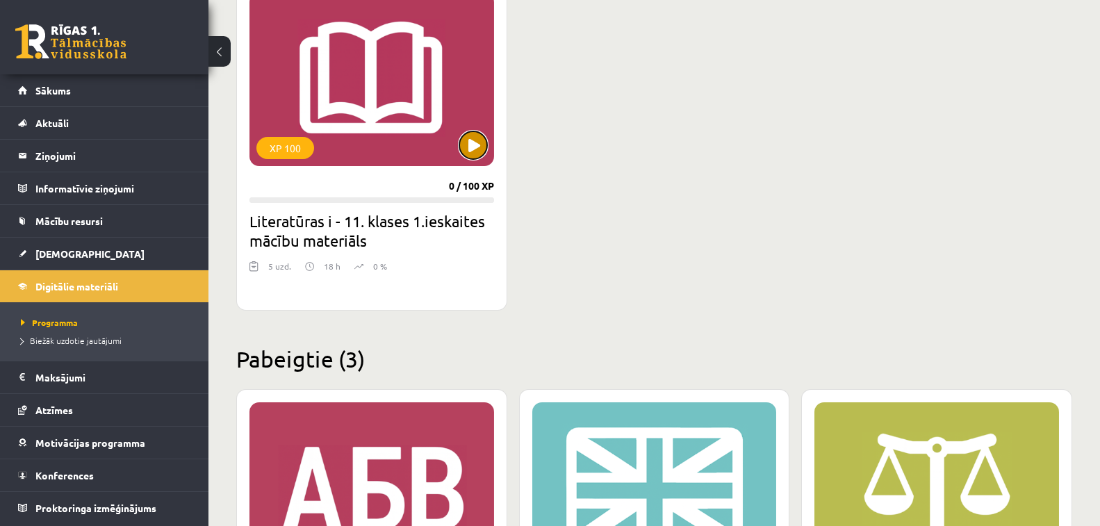
click at [475, 146] on button at bounding box center [474, 145] width 28 height 28
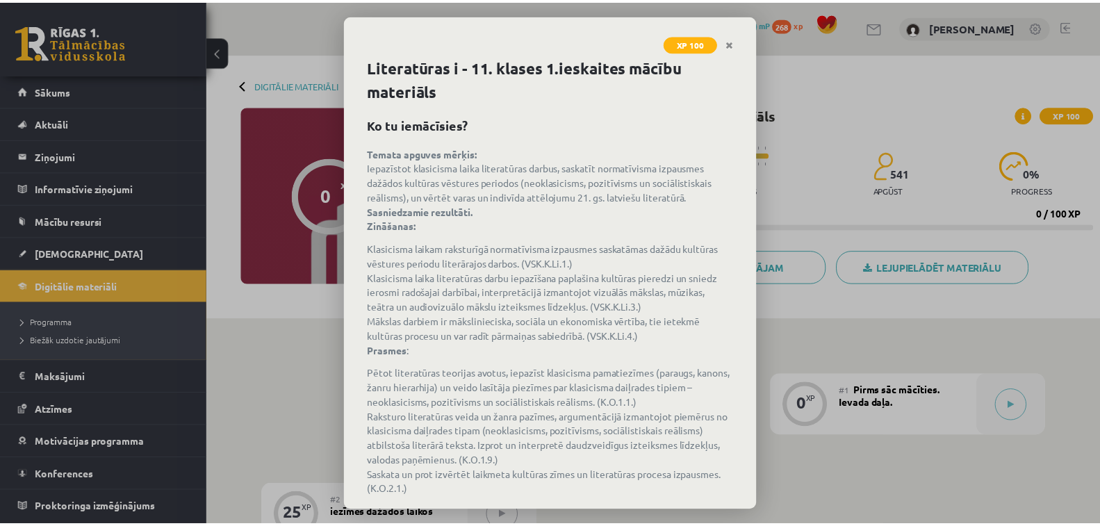
scroll to position [70, 0]
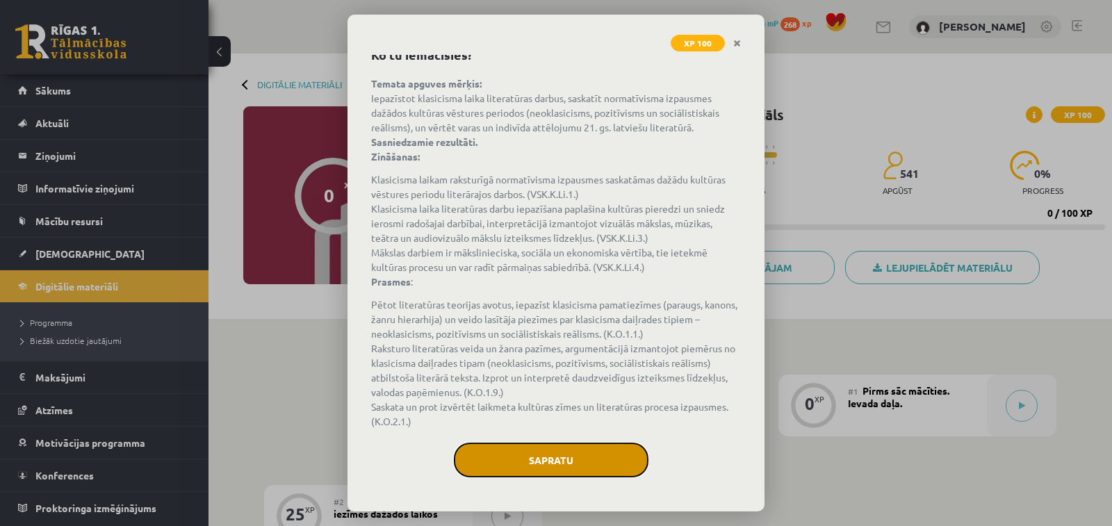
click at [596, 444] on button "Sapratu" at bounding box center [551, 460] width 195 height 35
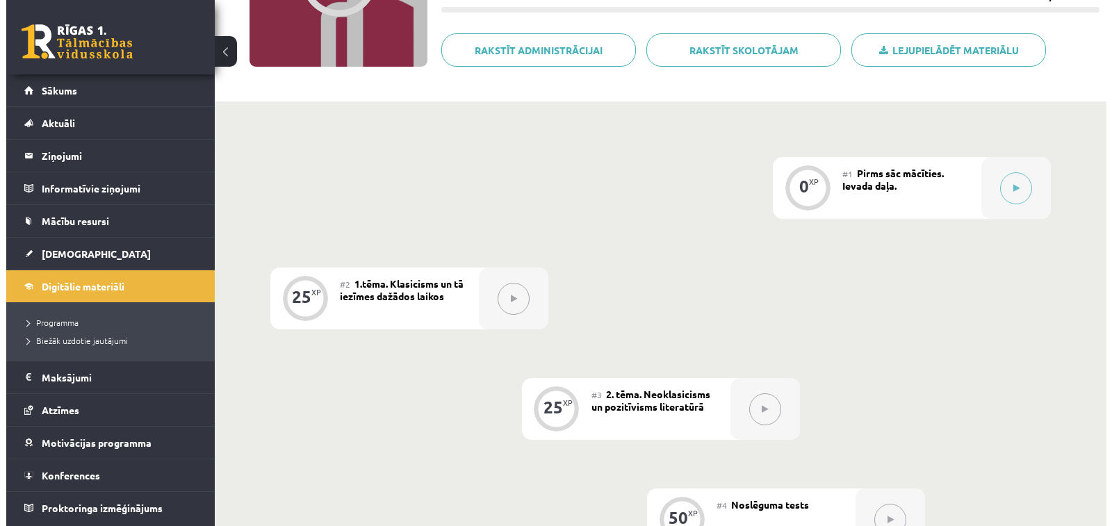
scroll to position [209, 0]
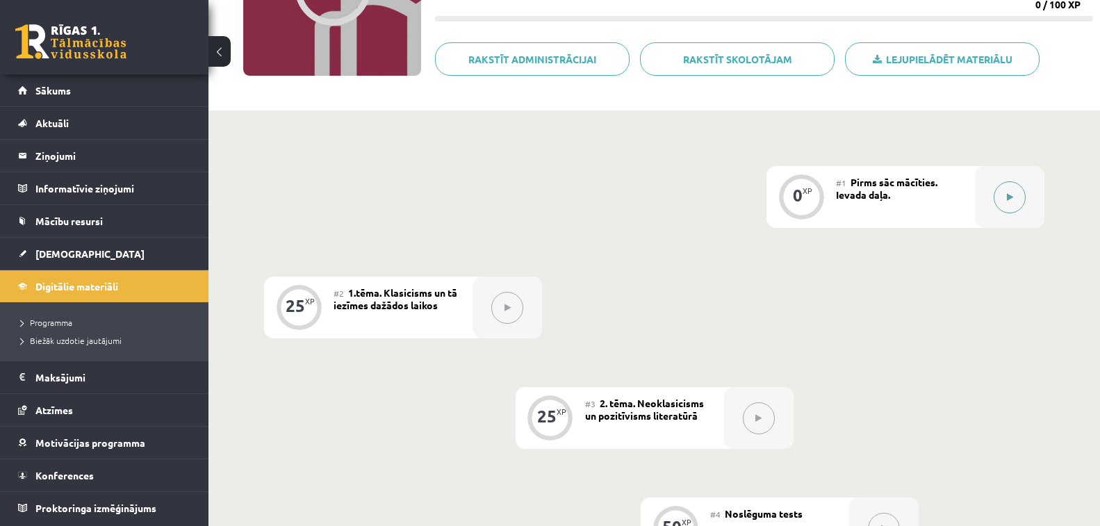
click at [1009, 194] on icon at bounding box center [1010, 197] width 6 height 8
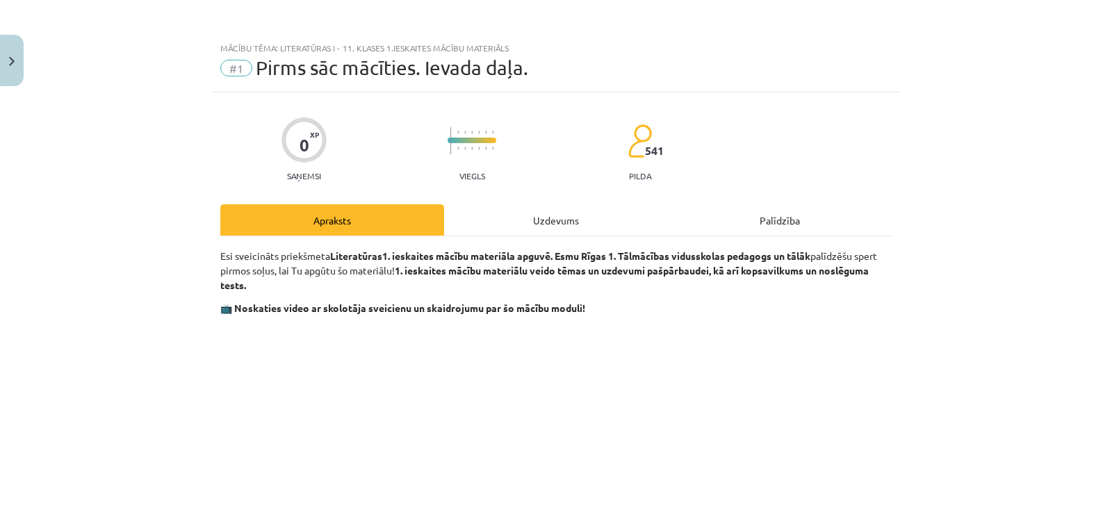
click at [576, 213] on div "Uzdevums" at bounding box center [556, 219] width 224 height 31
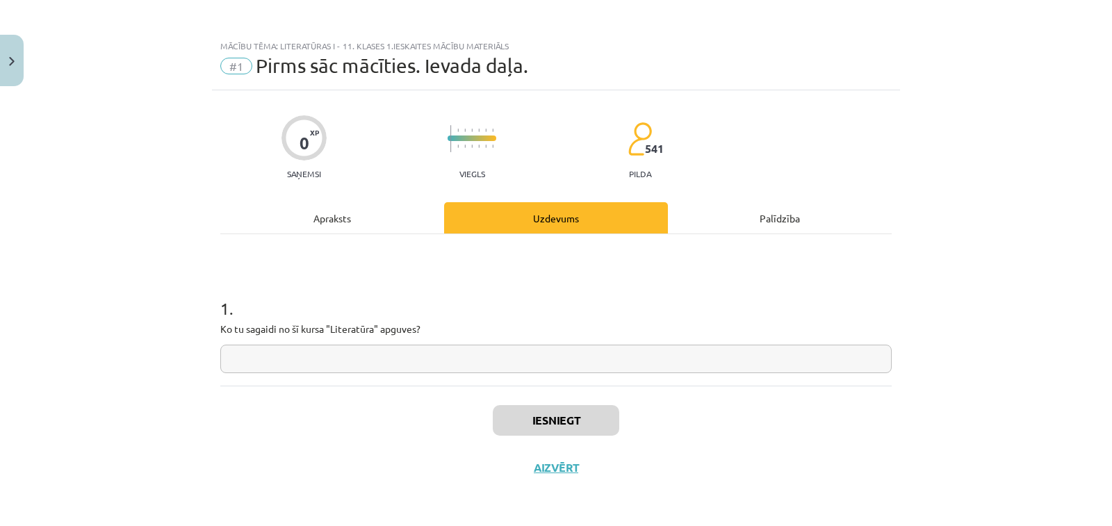
click at [502, 361] on input "text" at bounding box center [556, 359] width 672 height 29
type input "*"
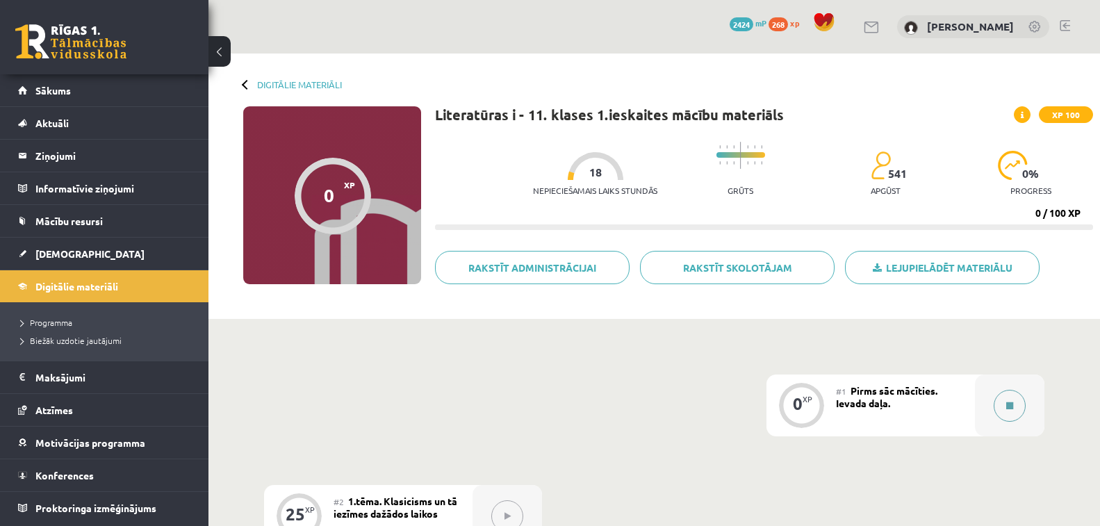
click at [1010, 405] on icon at bounding box center [1010, 406] width 7 height 8
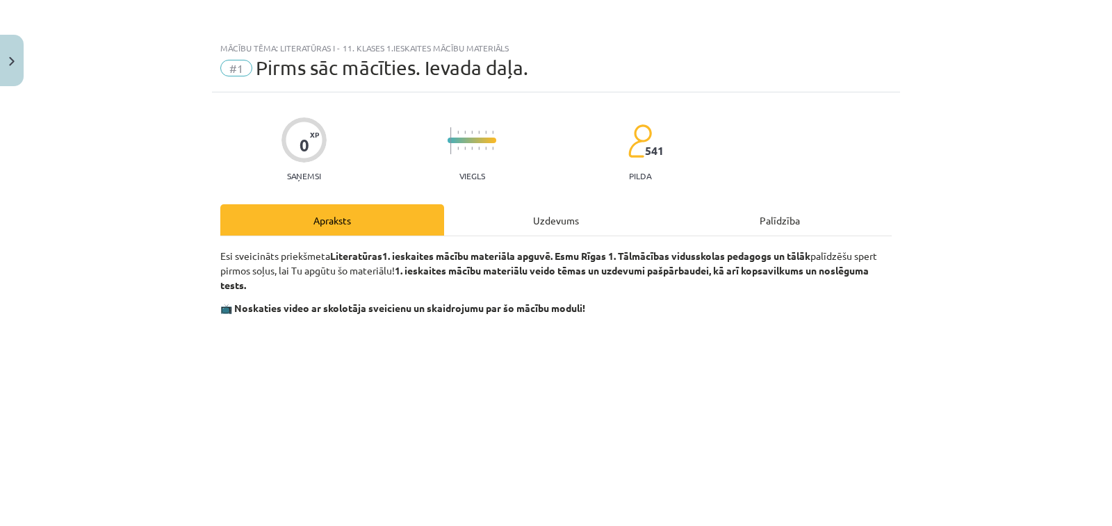
click at [576, 215] on div "Uzdevums" at bounding box center [556, 219] width 224 height 31
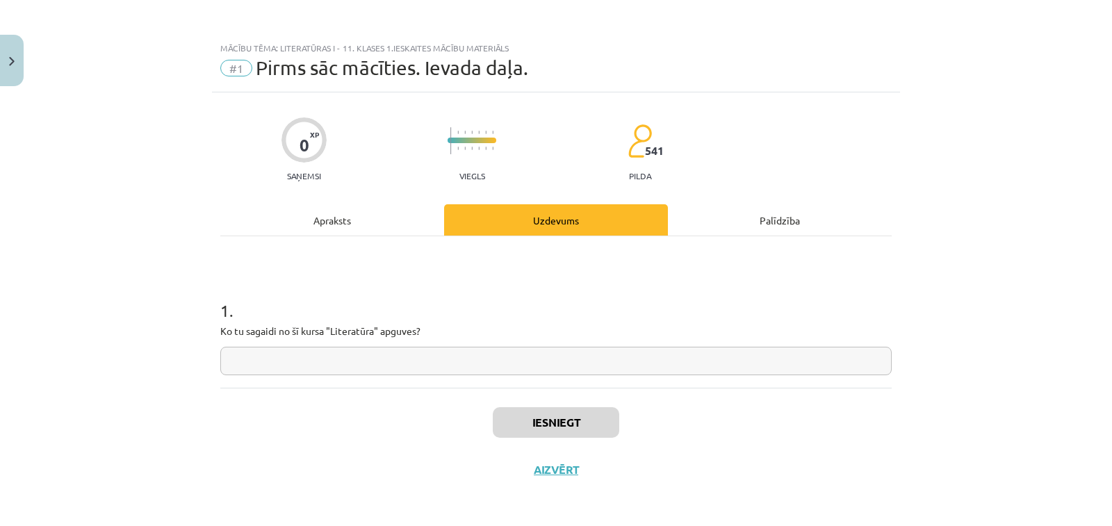
scroll to position [2, 0]
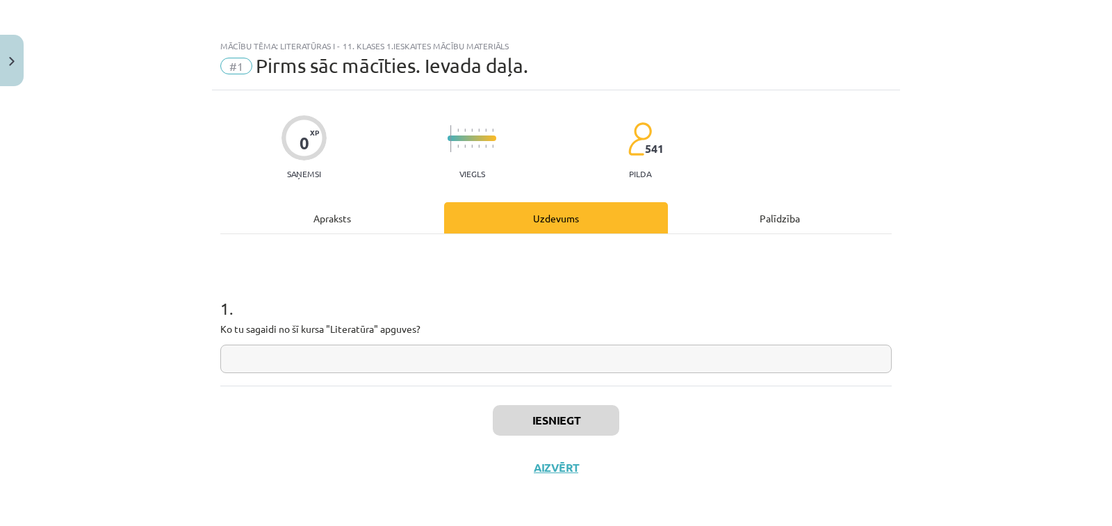
click at [507, 359] on input "text" at bounding box center [556, 359] width 672 height 29
type input "*"
click at [570, 415] on button "Iesniegt" at bounding box center [556, 420] width 127 height 31
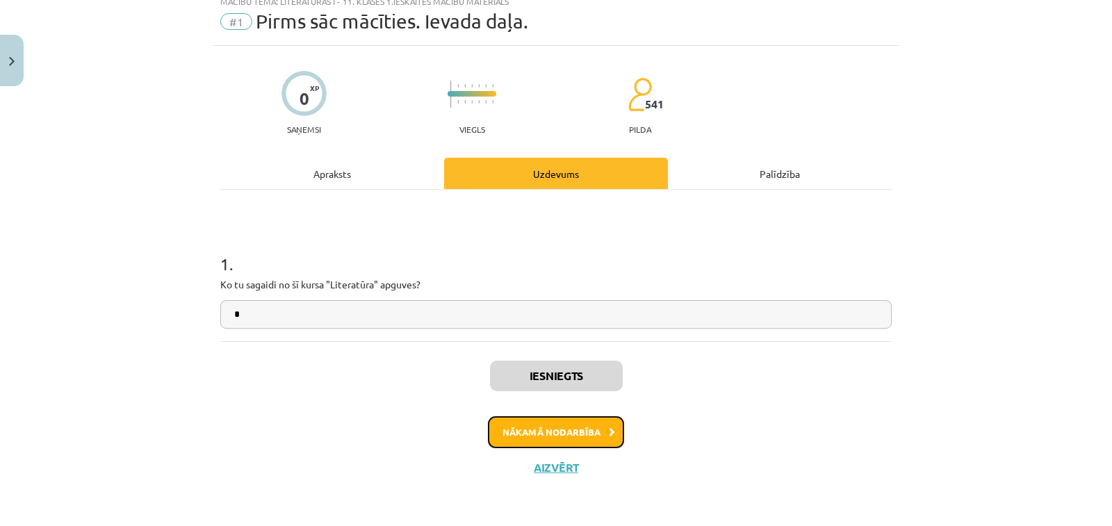
click at [576, 429] on button "Nākamā nodarbība" at bounding box center [556, 432] width 136 height 32
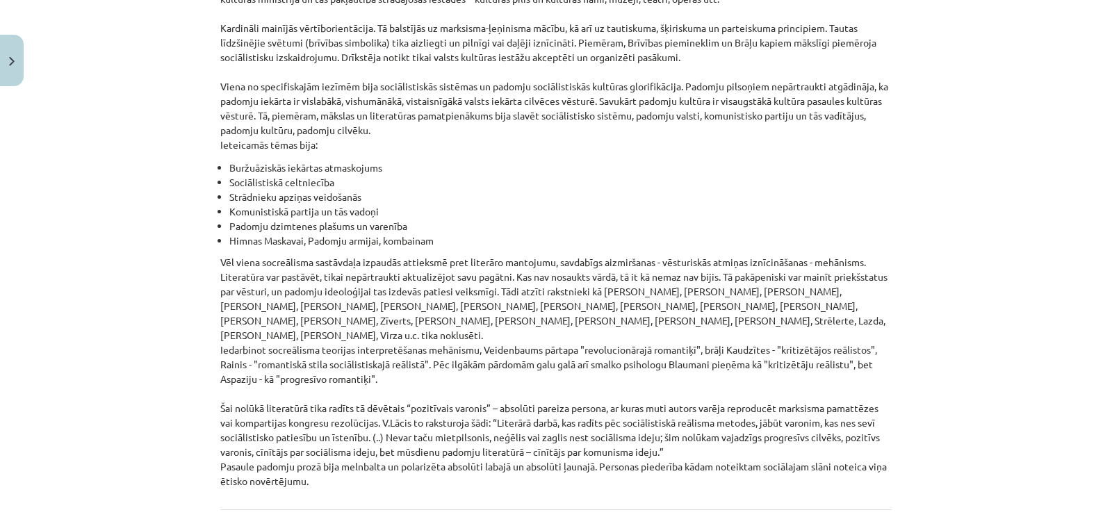
scroll to position [3172, 0]
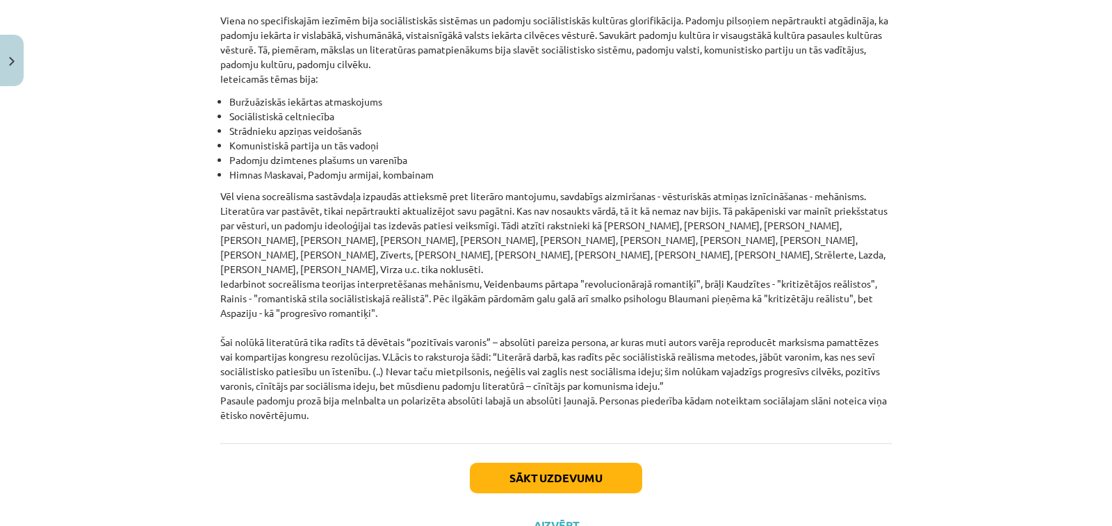
click at [1000, 245] on div "Mācību tēma: Literatūras i - 11. klases 1.ieskaites mācību materiāls #2 1.tēma.…" at bounding box center [556, 263] width 1112 height 526
click at [620, 444] on div "Sākt uzdevumu Aizvērt" at bounding box center [556, 492] width 672 height 97
click at [622, 463] on button "Sākt uzdevumu" at bounding box center [556, 478] width 172 height 31
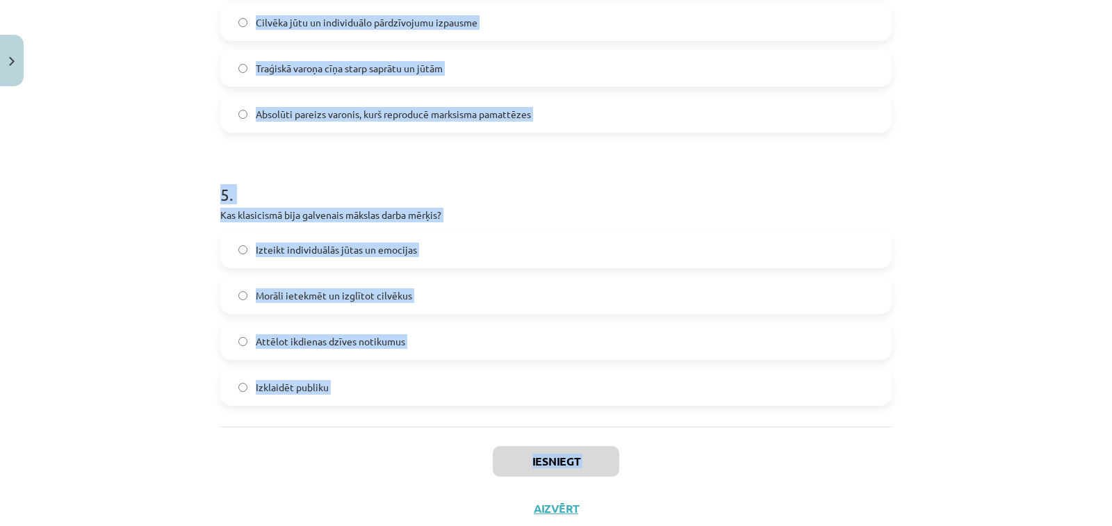
scroll to position [1250, 0]
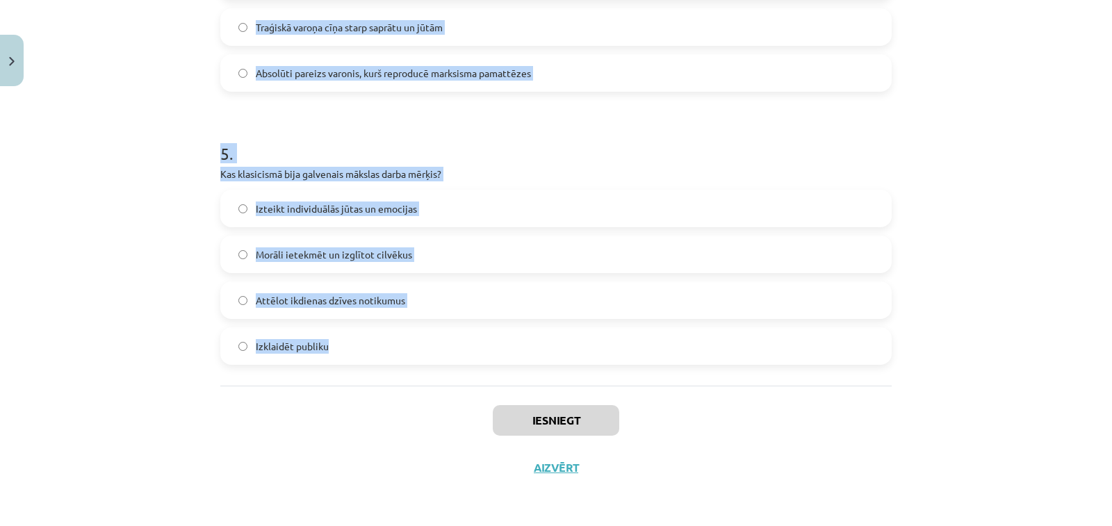
drag, startPoint x: 205, startPoint y: 56, endPoint x: 432, endPoint y: 343, distance: 366.2
click at [432, 343] on div "Mācību tēma: Literatūras i - 11. klases 1.ieskaites mācību materiāls #2 1.tēma.…" at bounding box center [556, 263] width 1112 height 526
copy form "1 . Kurš autors ir saistīts ar latviešu literatūras klasicismu? [PERSON_NAME] […"
click at [521, 132] on h1 "5 ." at bounding box center [556, 141] width 672 height 43
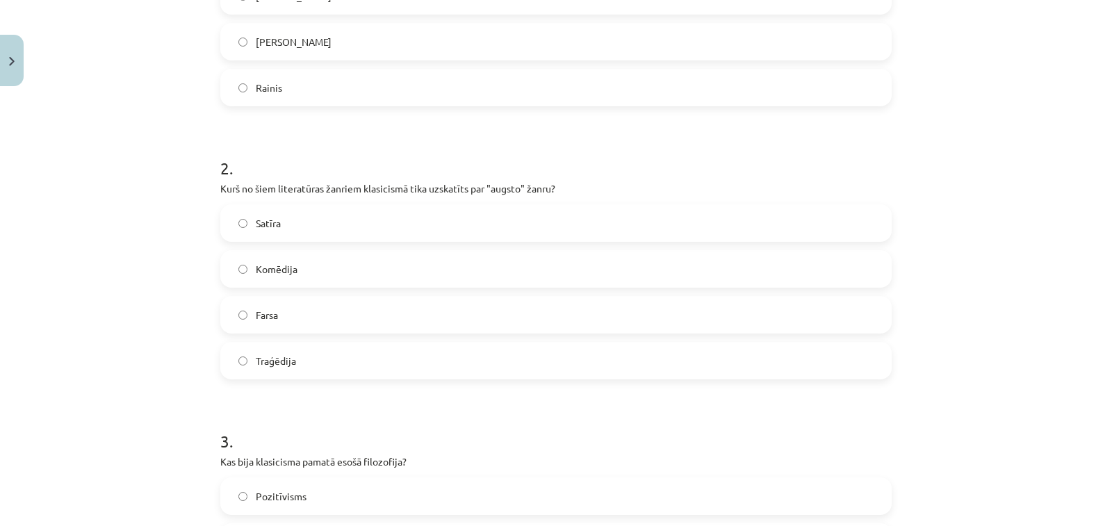
scroll to position [0, 0]
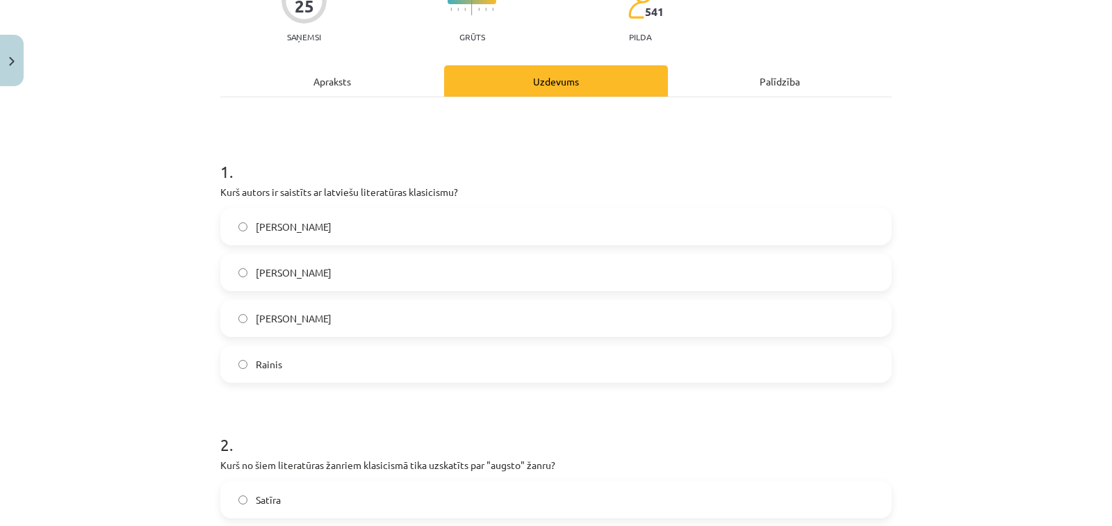
click at [330, 266] on span "[PERSON_NAME]" at bounding box center [294, 273] width 76 height 15
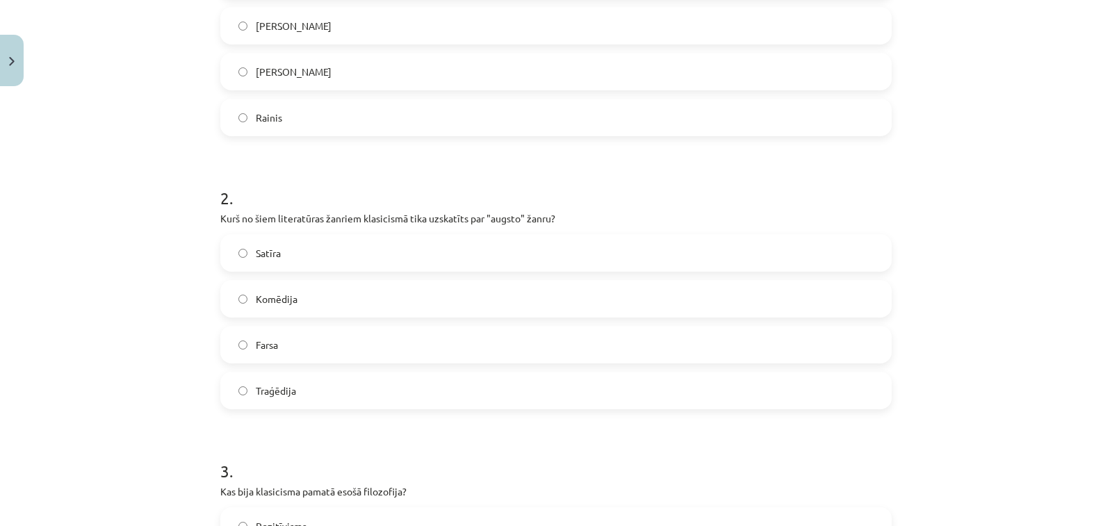
scroll to position [487, 0]
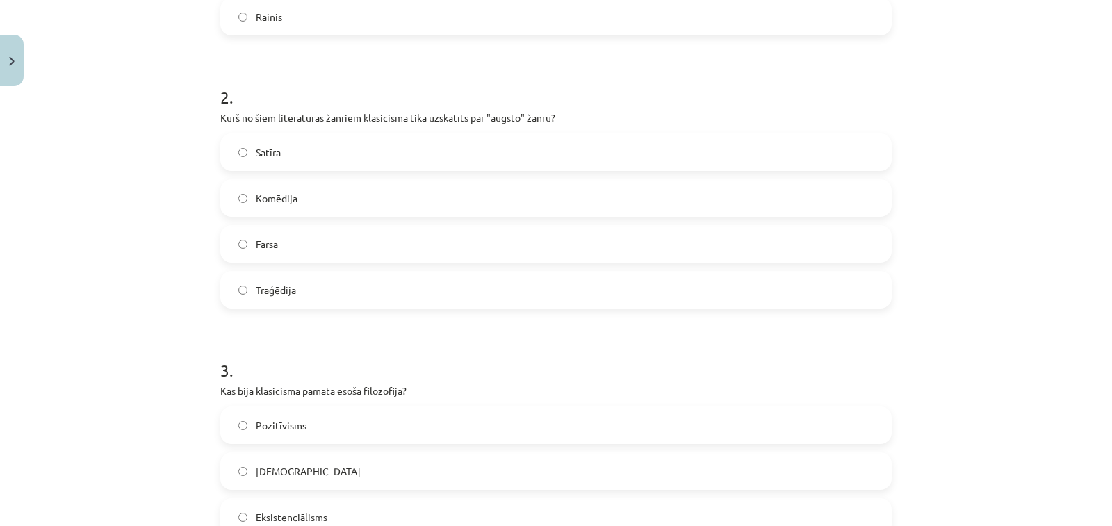
click at [323, 293] on label "Traģēdija" at bounding box center [556, 290] width 669 height 35
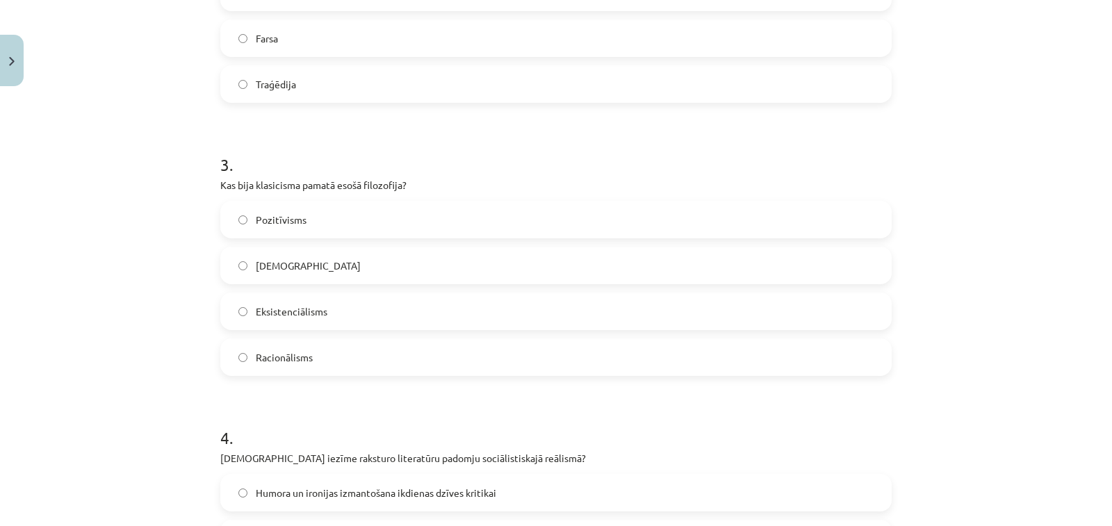
scroll to position [695, 0]
click at [393, 346] on label "Racionālisms" at bounding box center [556, 354] width 669 height 35
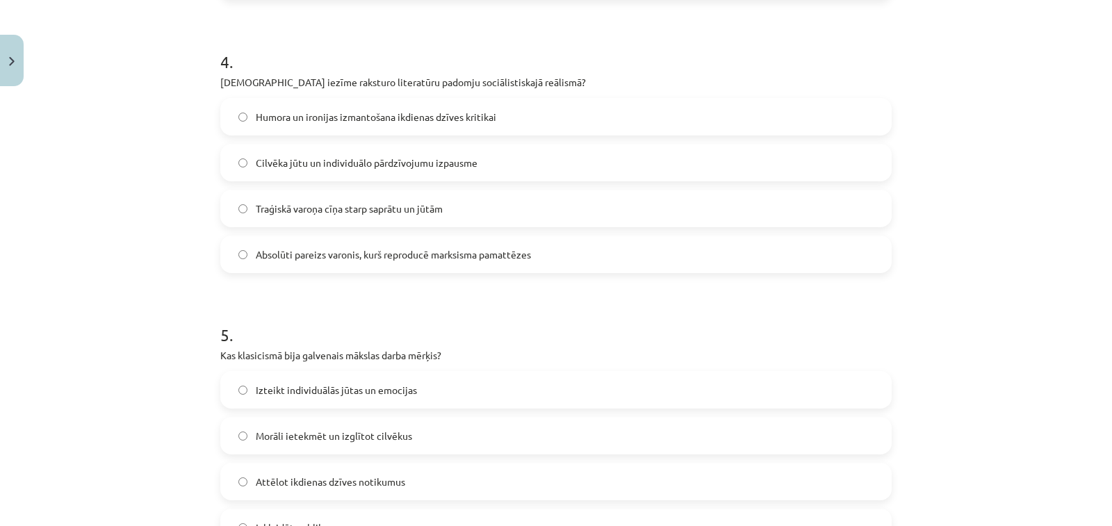
scroll to position [1112, 0]
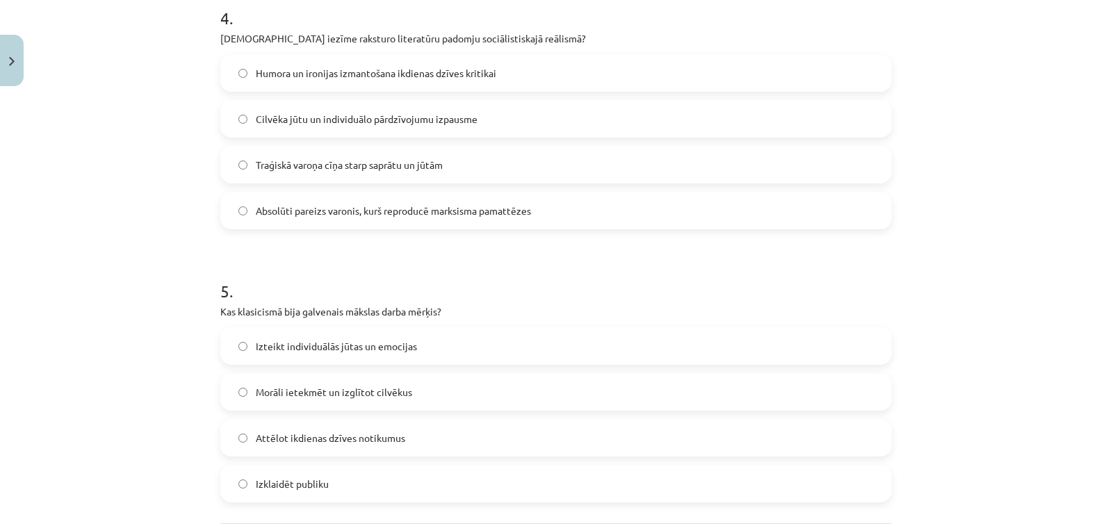
click at [364, 200] on label "Absolūti pareizs varonis, kurš reproducē marksisma pamattēzes" at bounding box center [556, 210] width 669 height 35
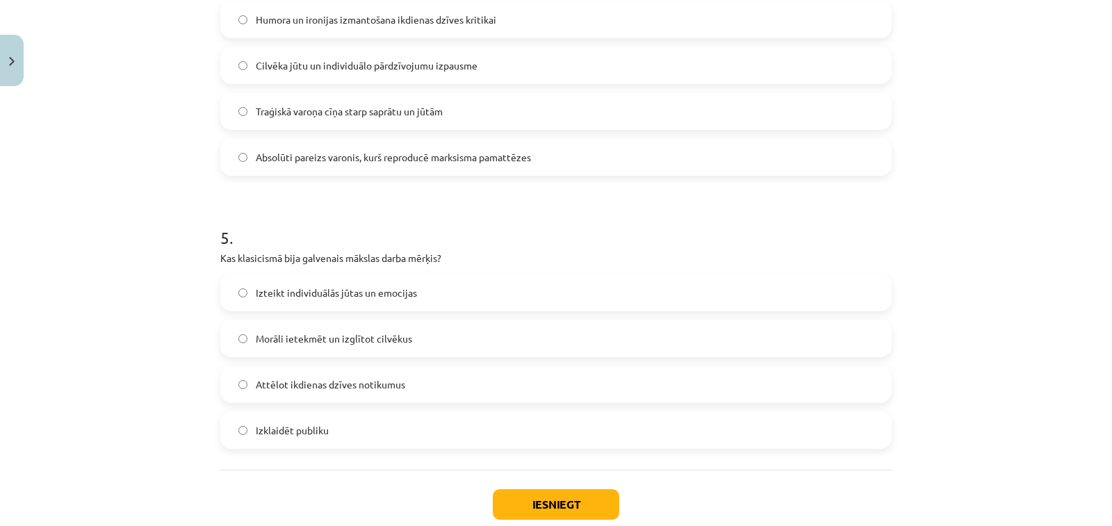
scroll to position [1250, 0]
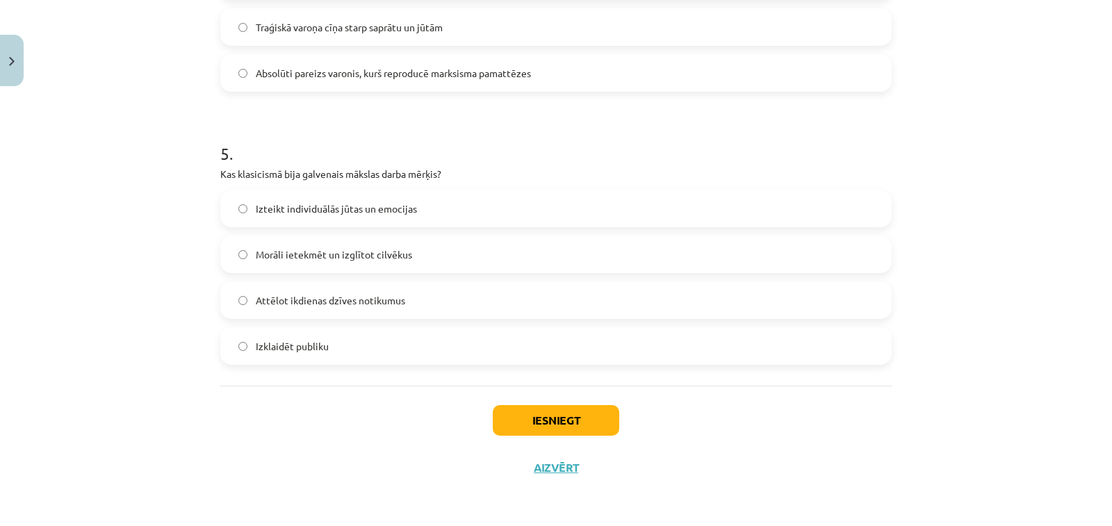
click at [415, 248] on label "Morāli ietekmēt un izglītot cilvēkus" at bounding box center [556, 254] width 669 height 35
click at [534, 416] on button "Iesniegt" at bounding box center [556, 420] width 127 height 31
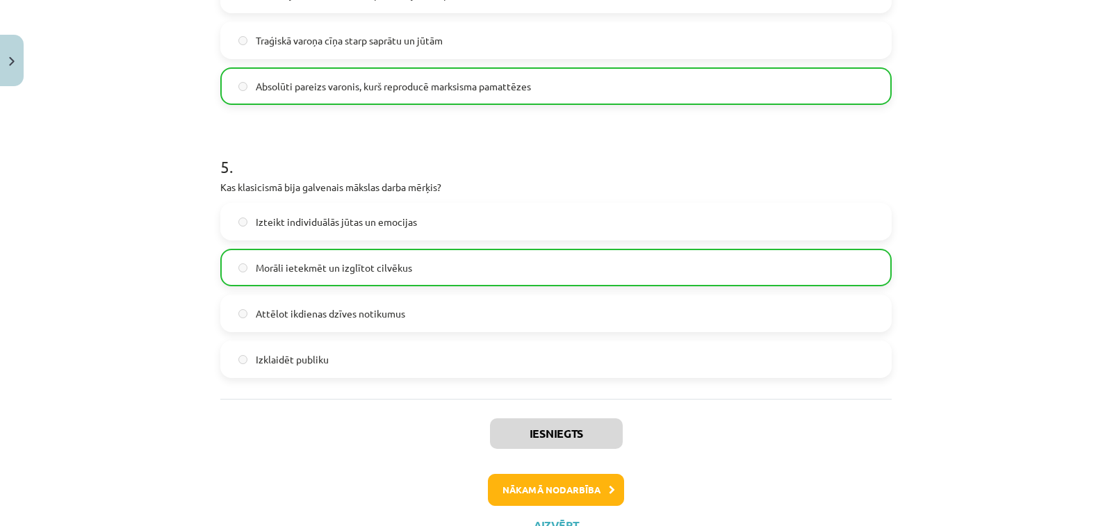
scroll to position [1294, 0]
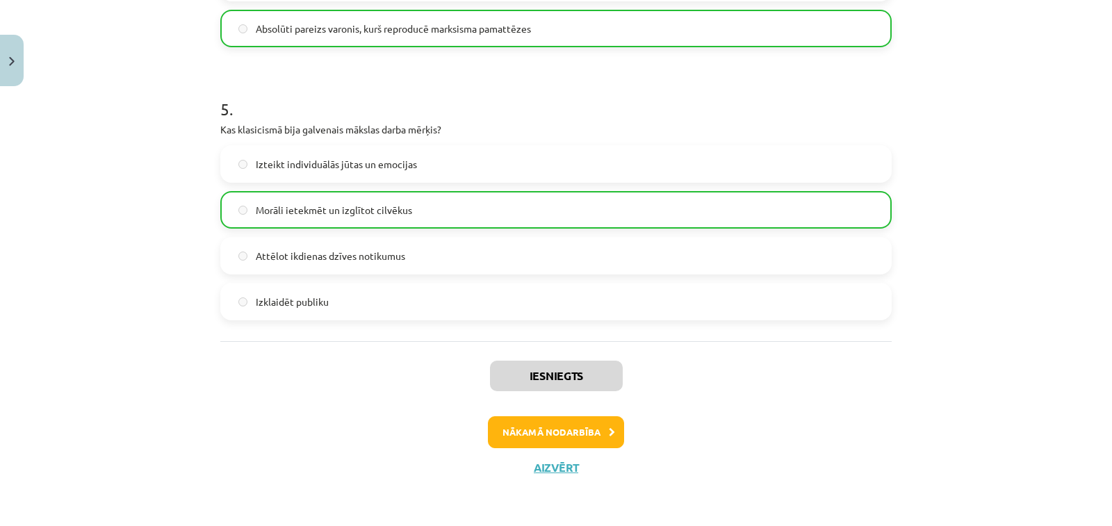
click at [539, 416] on div "Iesniegts Nākamā nodarbība Aizvērt" at bounding box center [556, 412] width 672 height 142
click at [535, 418] on button "Nākamā nodarbība" at bounding box center [556, 432] width 136 height 32
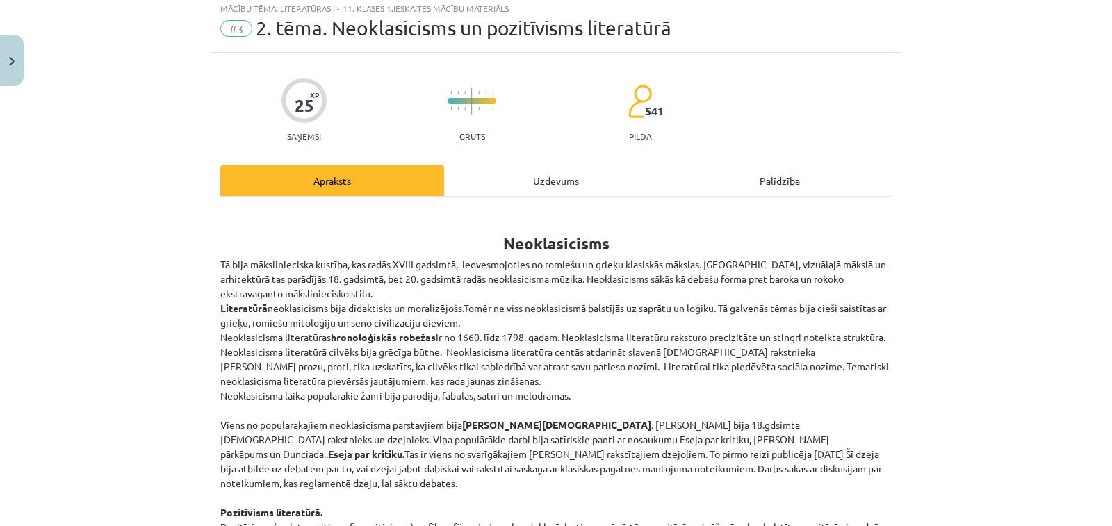
scroll to position [35, 0]
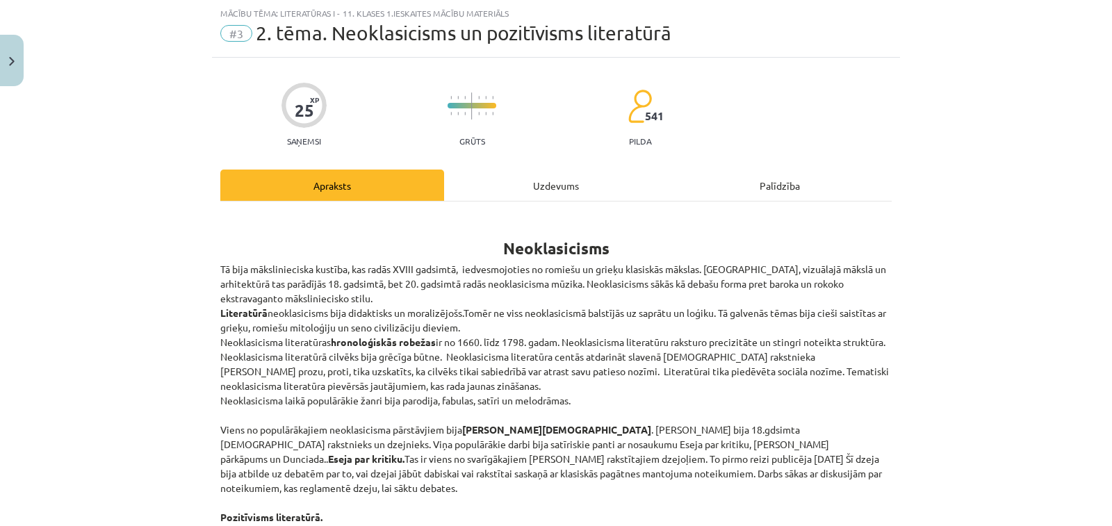
click at [559, 186] on div "Uzdevums" at bounding box center [556, 185] width 224 height 31
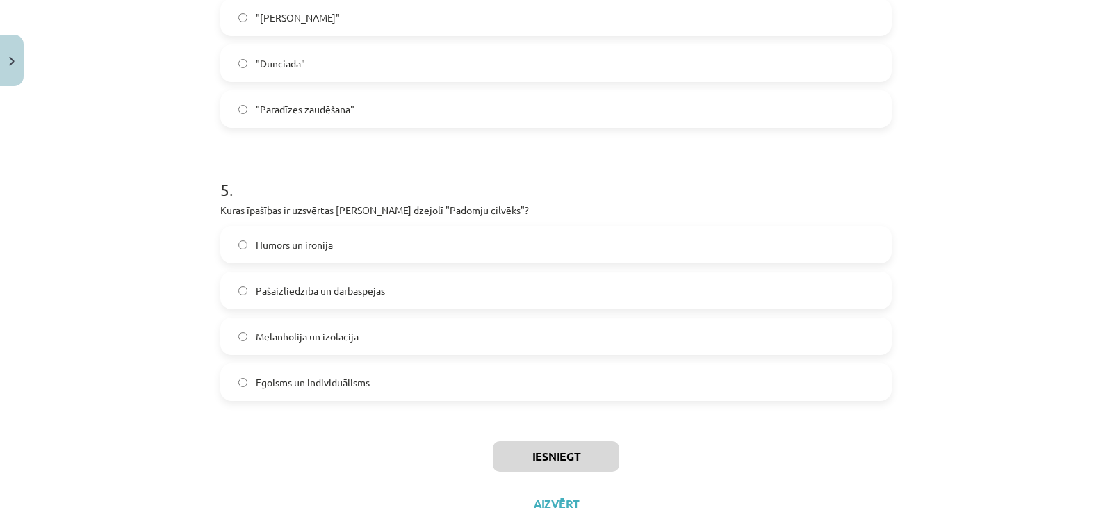
scroll to position [1250, 0]
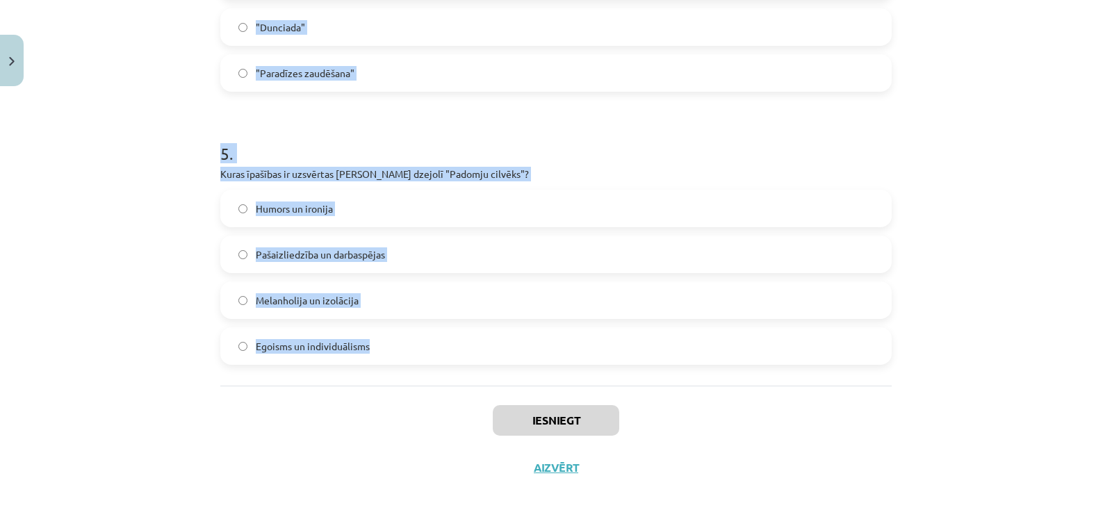
drag, startPoint x: 211, startPoint y: 268, endPoint x: 409, endPoint y: 384, distance: 229.6
copy form "1 . Kāds ir pozitīvisma galvenais princips? Zināšanas jābalsta uz pieredzi un n…"
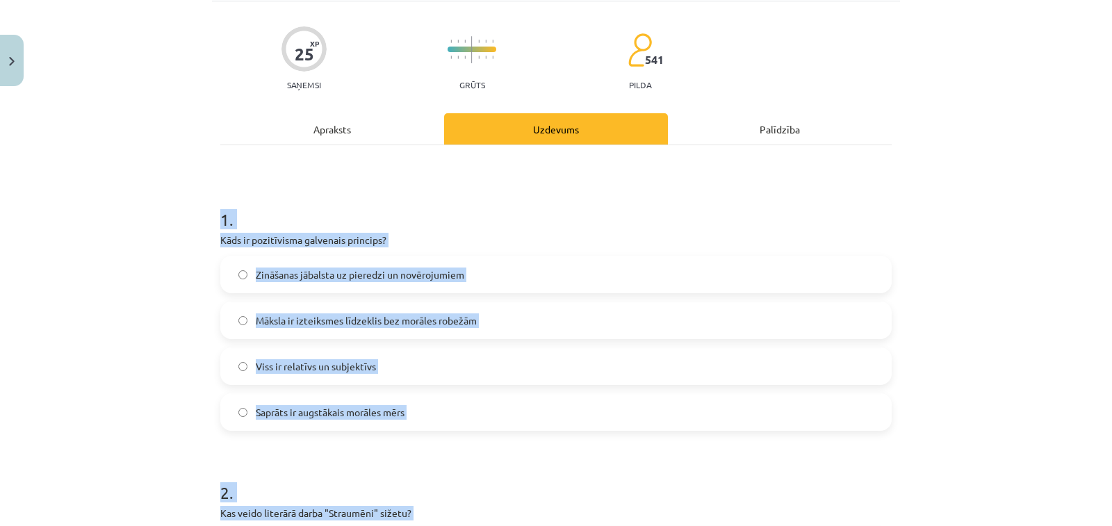
scroll to position [0, 0]
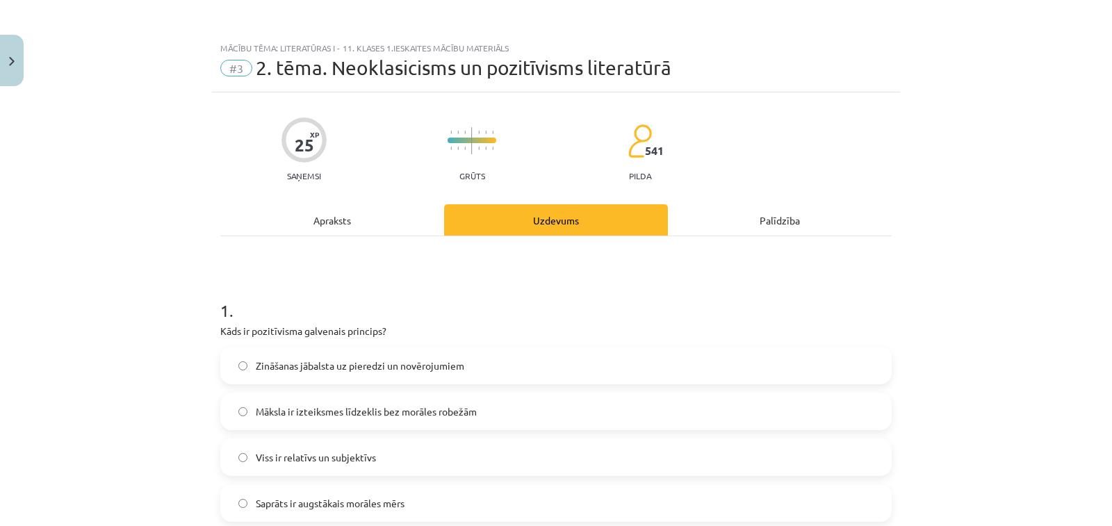
scroll to position [209, 0]
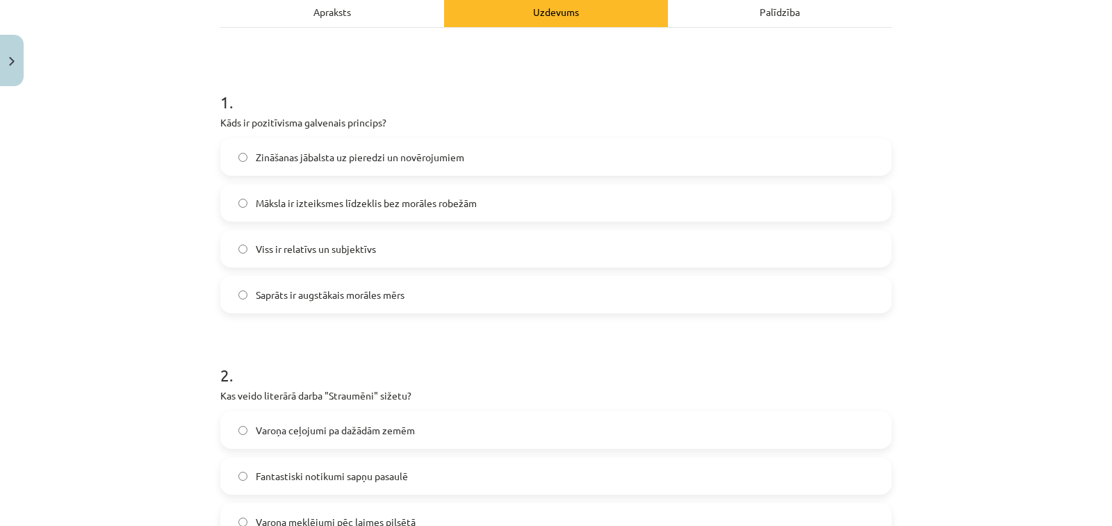
click at [444, 140] on div "Zināšanas jābalsta uz pieredzi un novērojumiem" at bounding box center [556, 157] width 672 height 38
click at [453, 158] on span "Zināšanas jābalsta uz pieredzi un novērojumiem" at bounding box center [360, 157] width 209 height 15
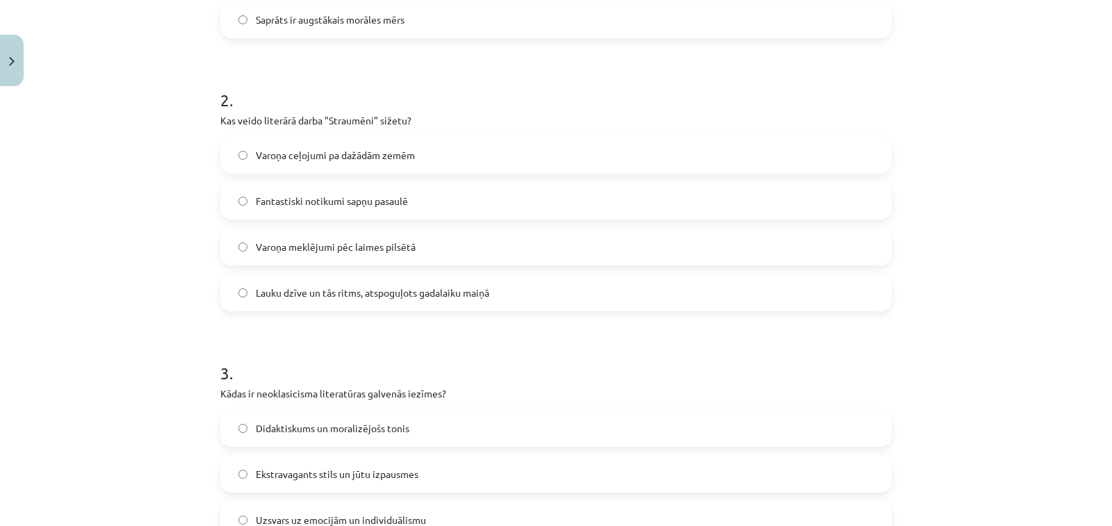
scroll to position [556, 0]
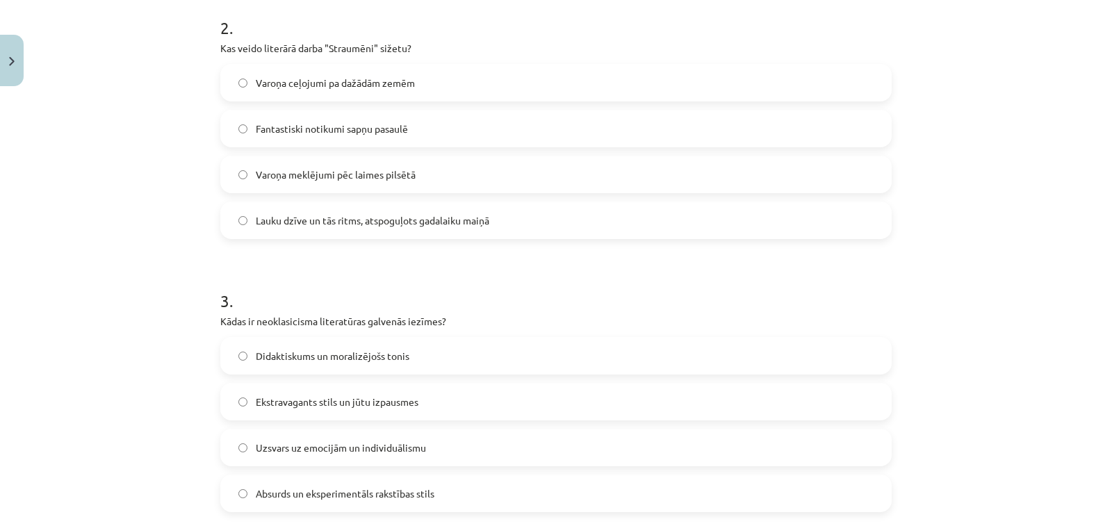
click at [369, 229] on label "Lauku dzīve un tās ritms, atspoguļots gadalaiku maiņā" at bounding box center [556, 220] width 669 height 35
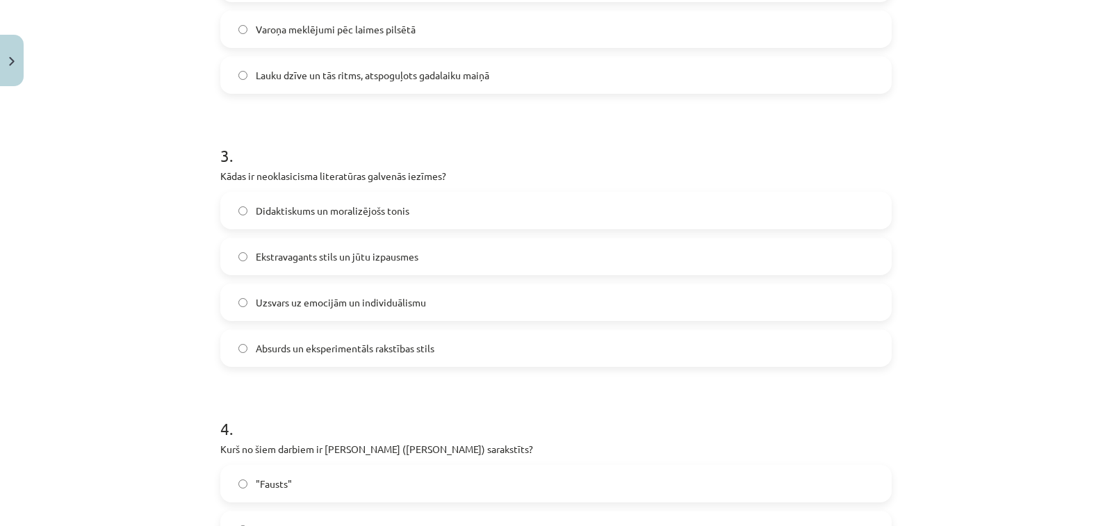
scroll to position [765, 0]
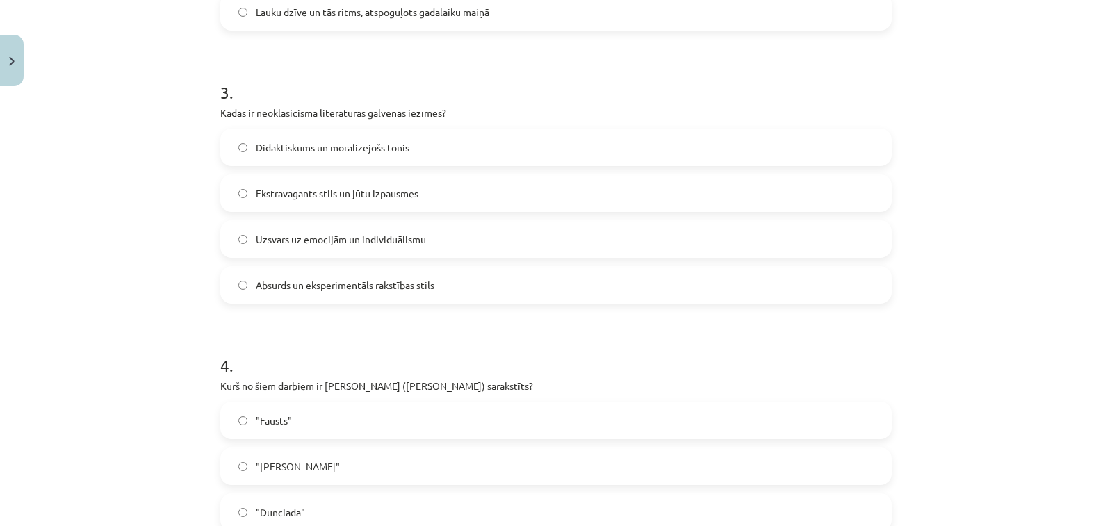
click at [414, 141] on label "Didaktiskums un moralizējošs tonis" at bounding box center [556, 147] width 669 height 35
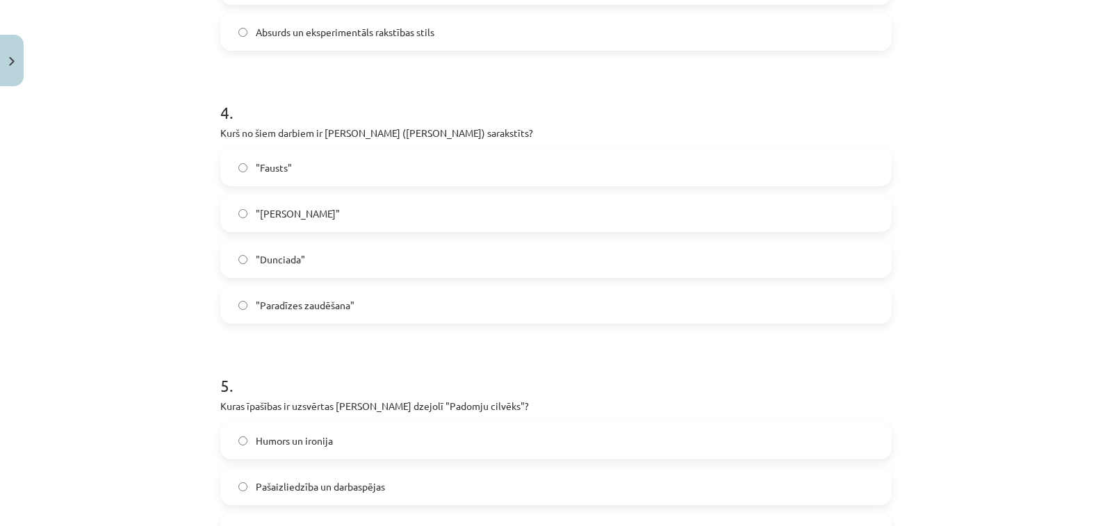
scroll to position [1043, 0]
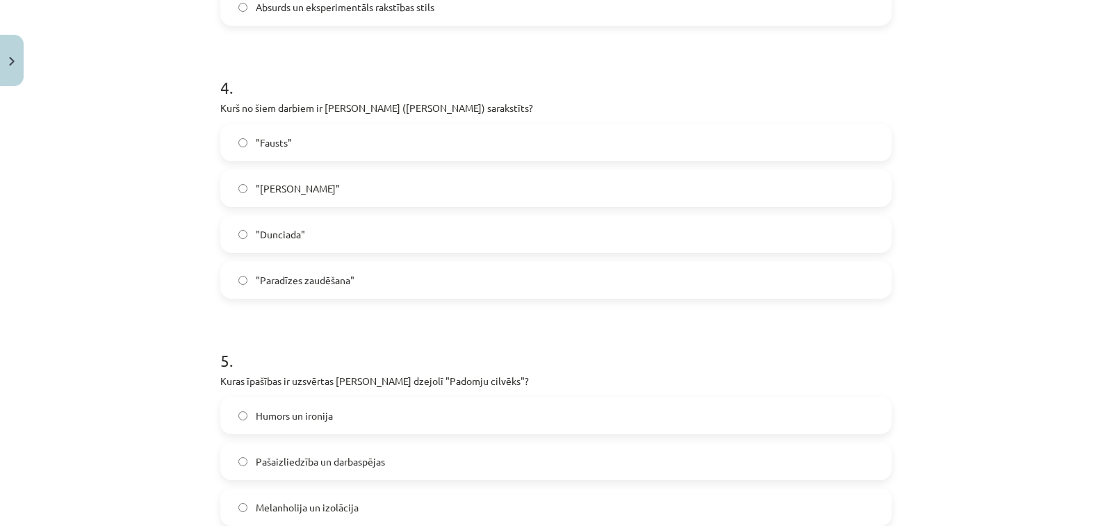
click at [314, 236] on label ""Dunciada"" at bounding box center [556, 234] width 669 height 35
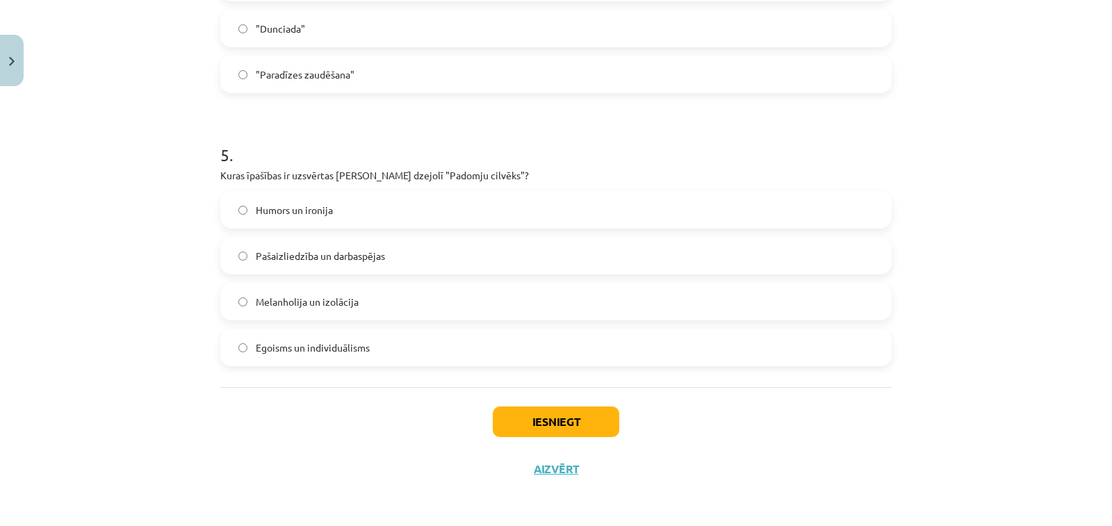
scroll to position [1250, 0]
drag, startPoint x: 404, startPoint y: 254, endPoint x: 430, endPoint y: 383, distance: 132.0
click at [404, 257] on label "Pašaizliedzība un darbaspējas" at bounding box center [556, 254] width 669 height 35
click at [526, 432] on button "Iesniegt" at bounding box center [556, 420] width 127 height 31
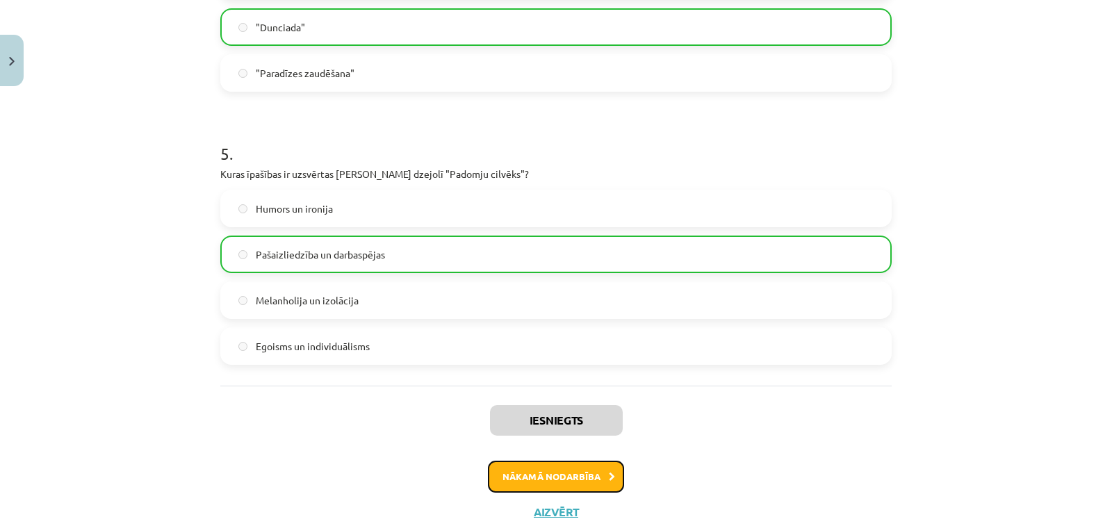
click at [603, 469] on button "Nākamā nodarbība" at bounding box center [556, 477] width 136 height 32
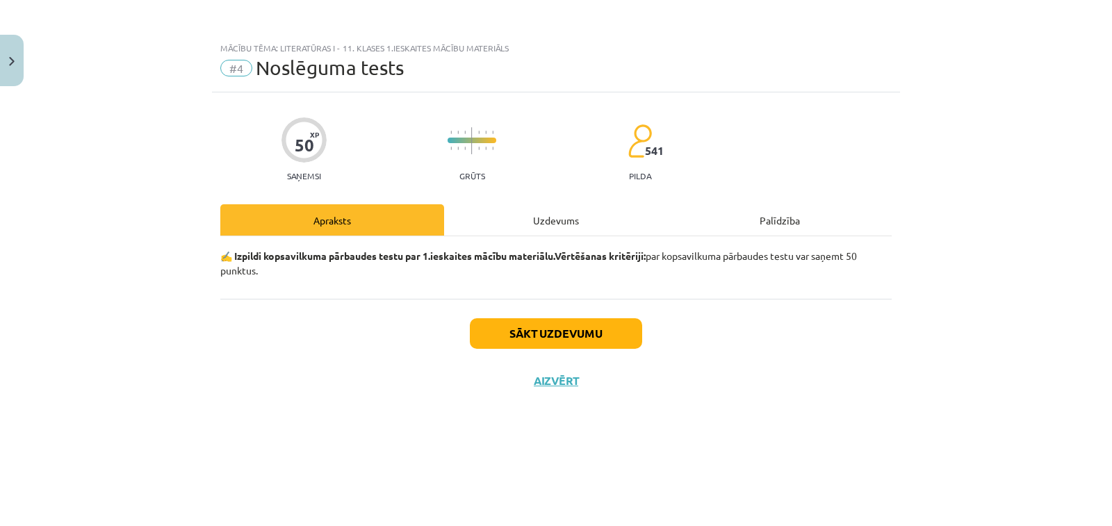
scroll to position [0, 0]
click at [546, 231] on div "Uzdevums" at bounding box center [556, 219] width 224 height 31
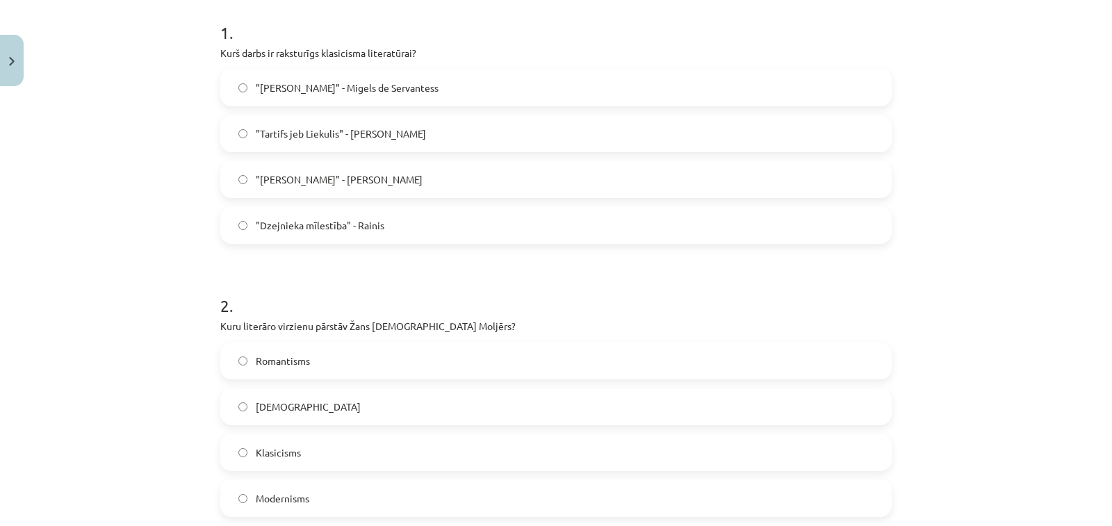
scroll to position [209, 0]
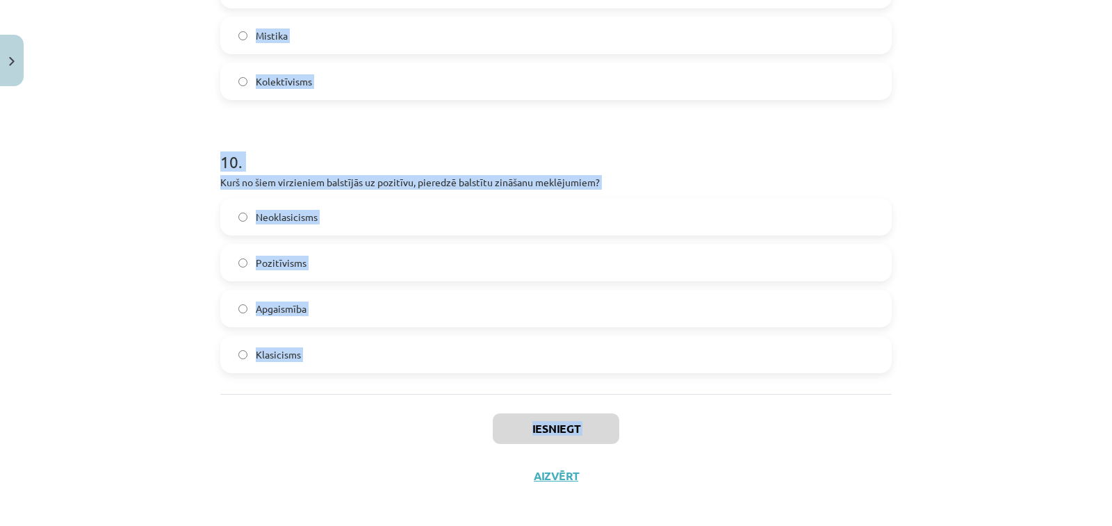
drag, startPoint x: 212, startPoint y: 93, endPoint x: 396, endPoint y: 517, distance: 461.4
click at [396, 517] on div "Mācību tēma: Literatūras i - 11. klases 1.ieskaites mācību materiāls #4 Noslēgu…" at bounding box center [556, 263] width 1112 height 526
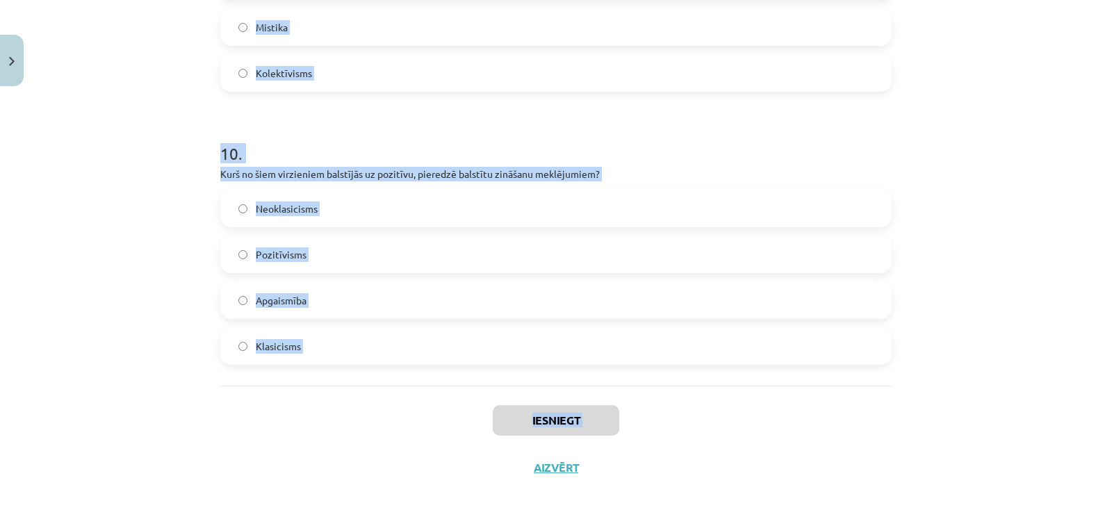
copy div "1 . Kurš darbs ir raksturīgs klasicisma literatūrai? "Don Kihots" - Migels de S…"
click at [518, 133] on h1 "10 ." at bounding box center [556, 141] width 672 height 43
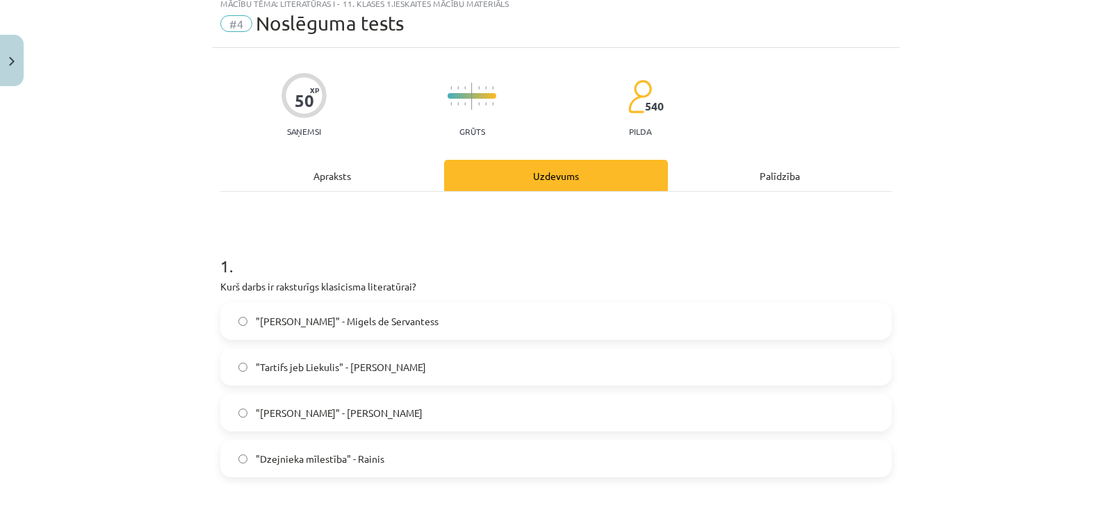
scroll to position [70, 0]
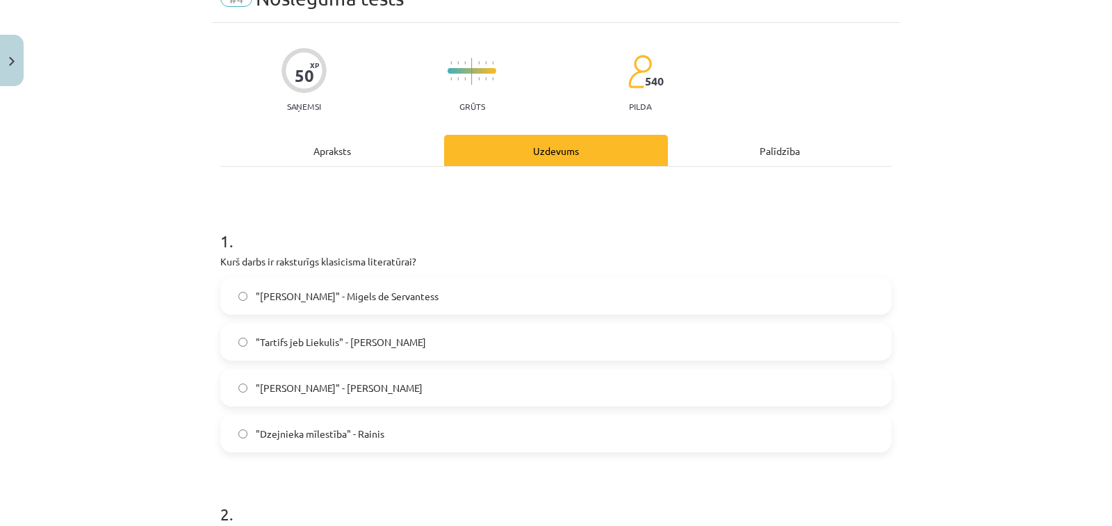
click at [394, 330] on label ""Tartifs jeb Liekulis" - Žans Batists Moljērs" at bounding box center [556, 342] width 669 height 35
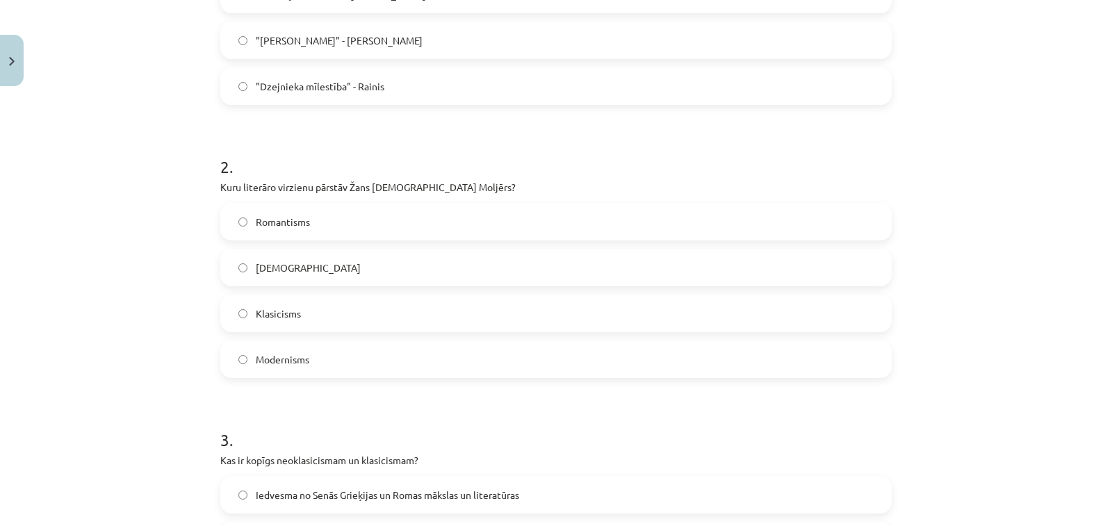
scroll to position [487, 0]
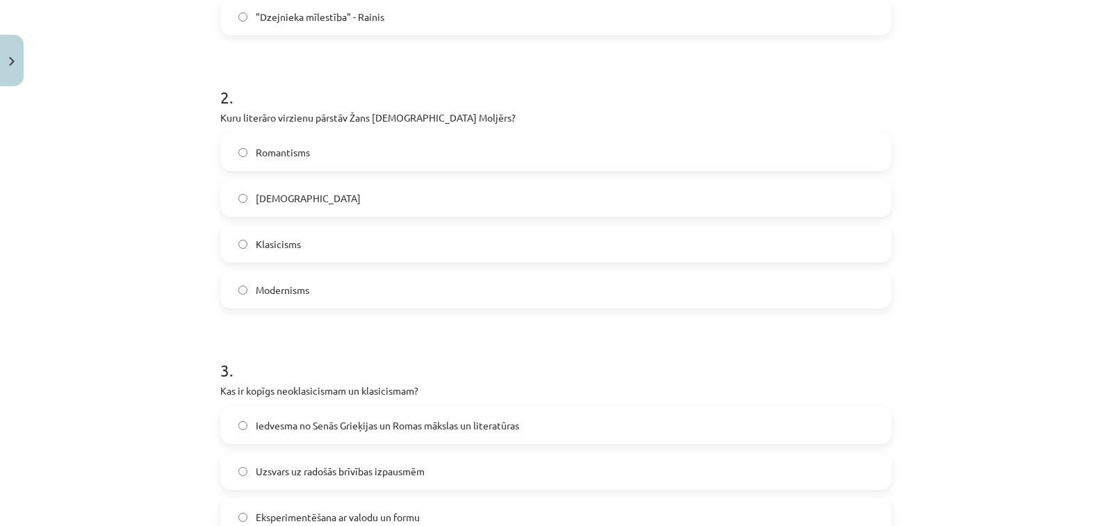
click at [314, 236] on label "Klasicisms" at bounding box center [556, 244] width 669 height 35
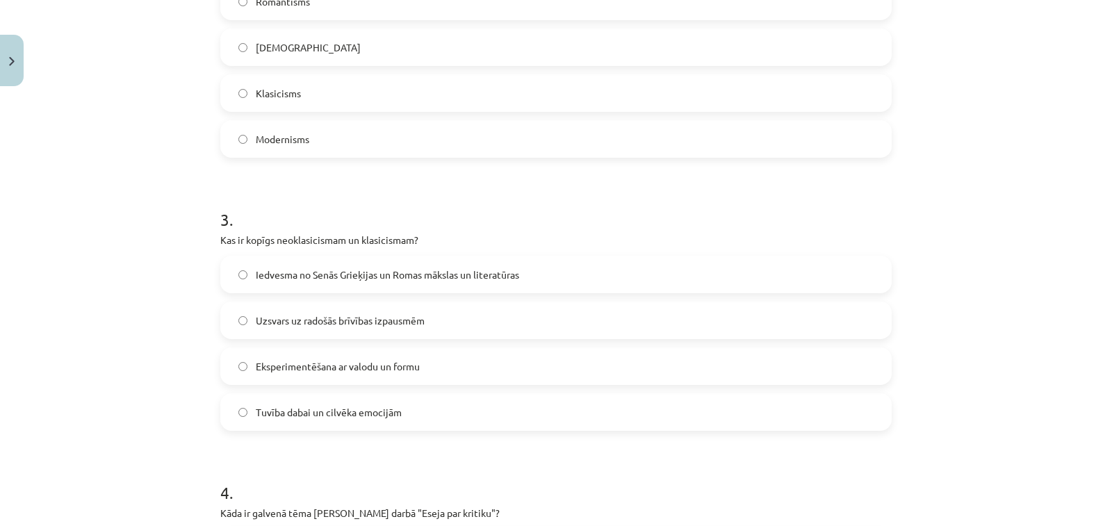
scroll to position [695, 0]
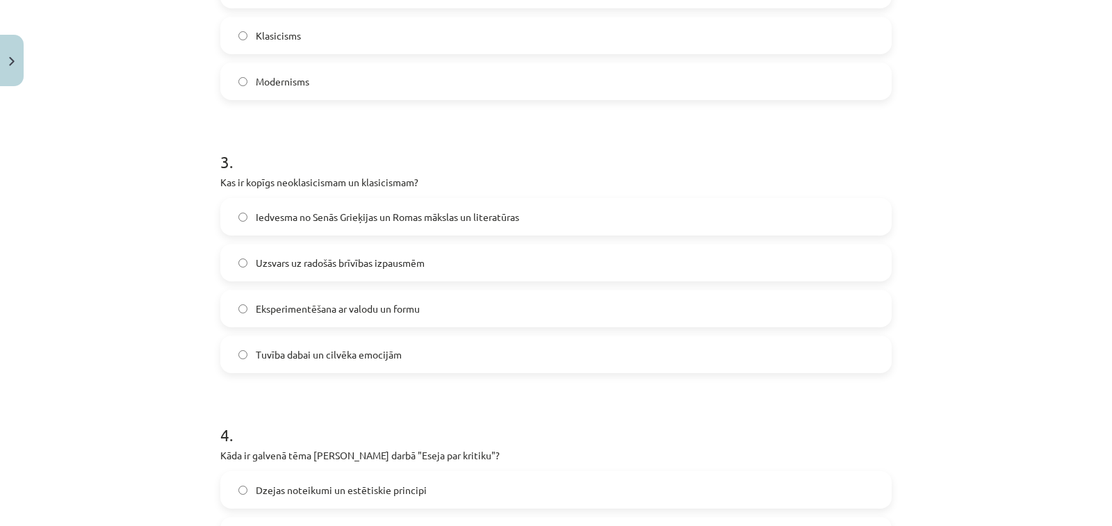
click at [381, 216] on span "Iedvesma no Senās Grieķijas un Romas mākslas un literatūras" at bounding box center [387, 217] width 263 height 15
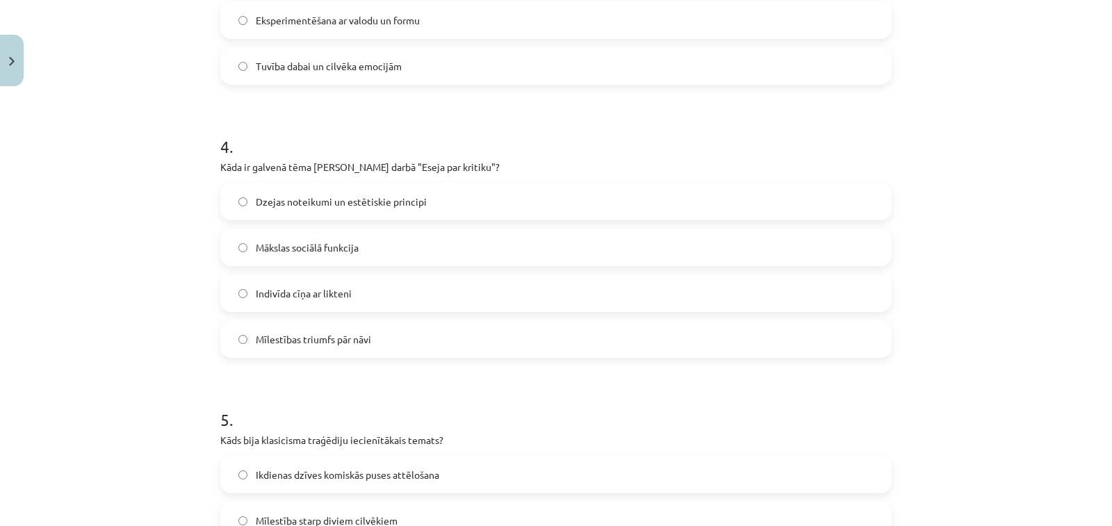
scroll to position [973, 0]
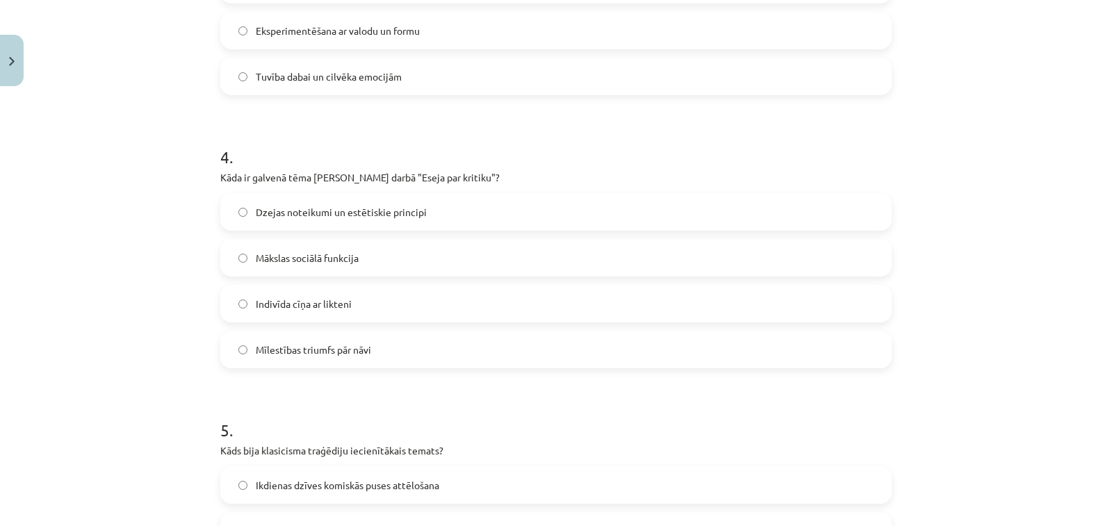
click at [393, 211] on span "Dzejas noteikumi un estētiskie principi" at bounding box center [341, 212] width 171 height 15
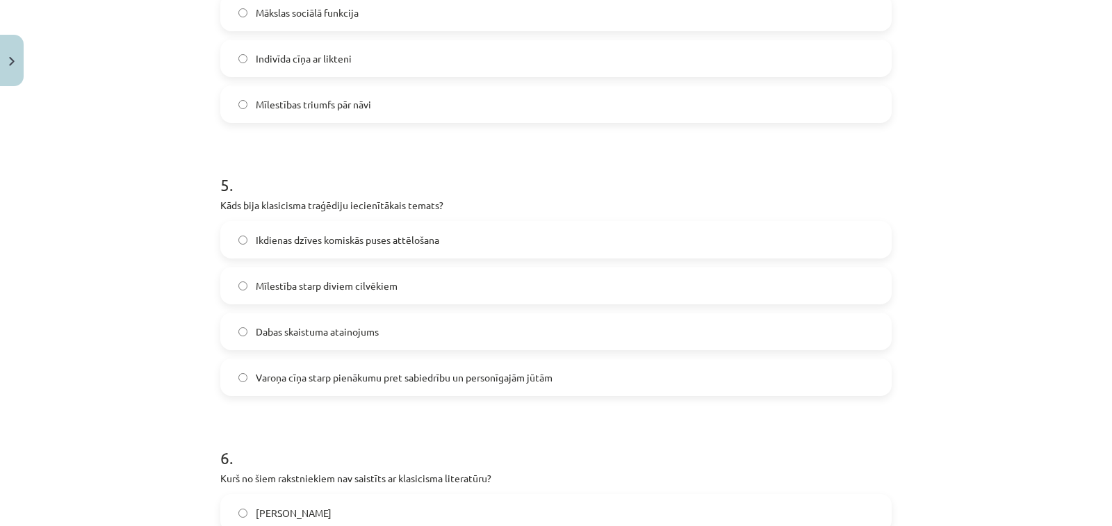
scroll to position [1251, 0]
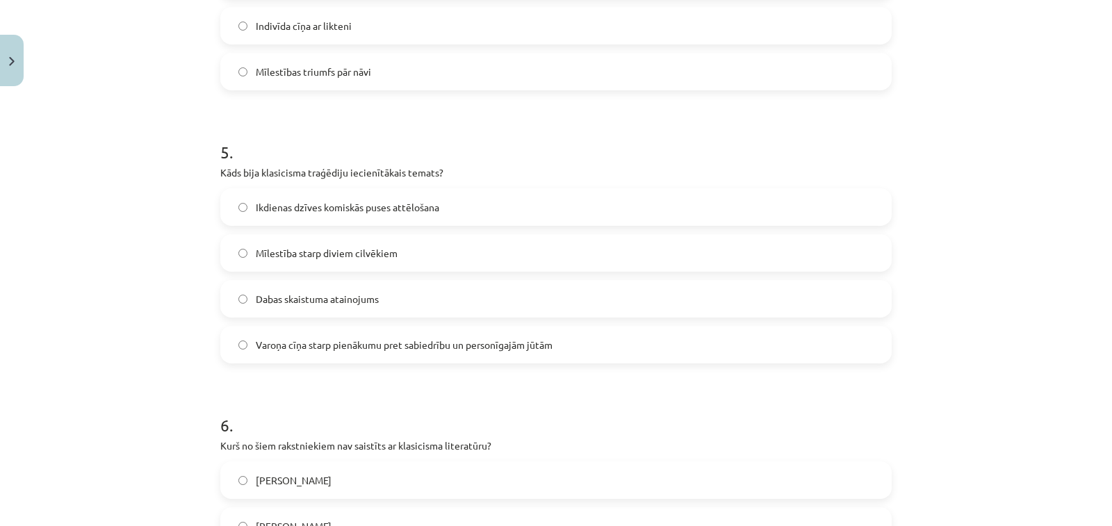
click at [367, 368] on form "1 . Kurš darbs ir raksturīgs klasicisma literatūrai? "Don Kihots" - Migels de S…" at bounding box center [556, 377] width 672 height 2704
click at [366, 353] on label "Varoņa cīņa starp pienākumu pret sabiedrību un personīgajām jūtām" at bounding box center [556, 344] width 669 height 35
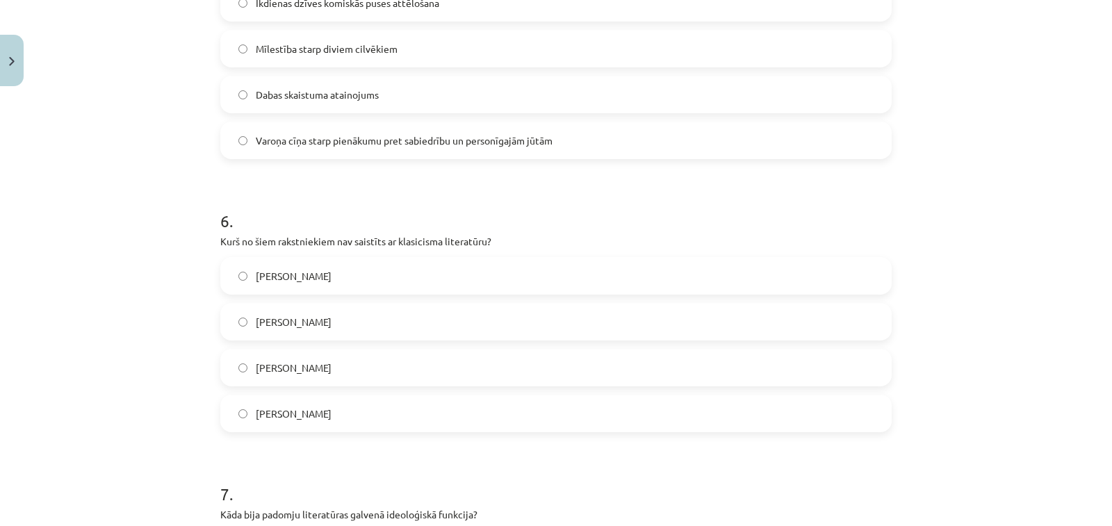
scroll to position [1599, 0]
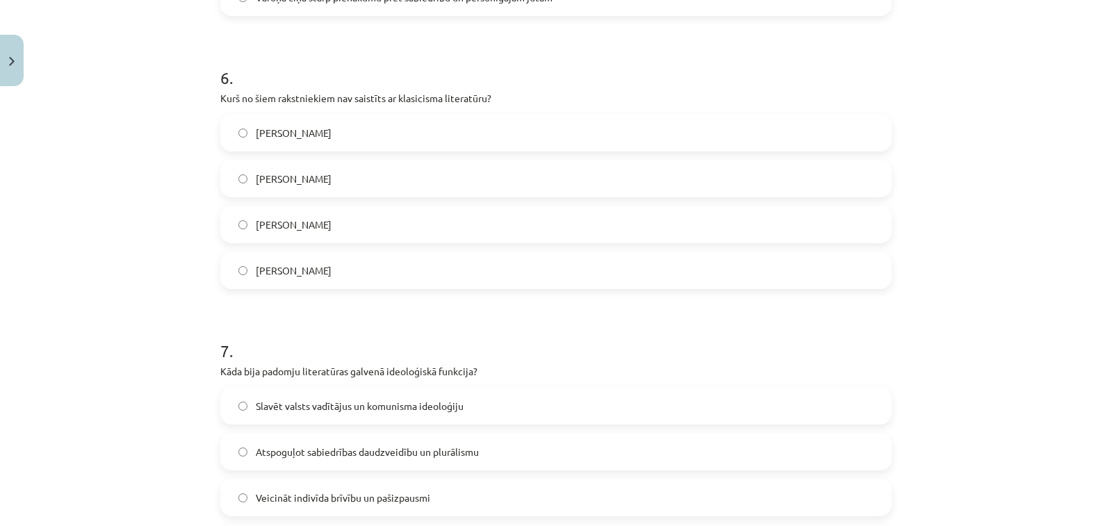
click at [358, 275] on label "Vilis Lācis" at bounding box center [556, 270] width 669 height 35
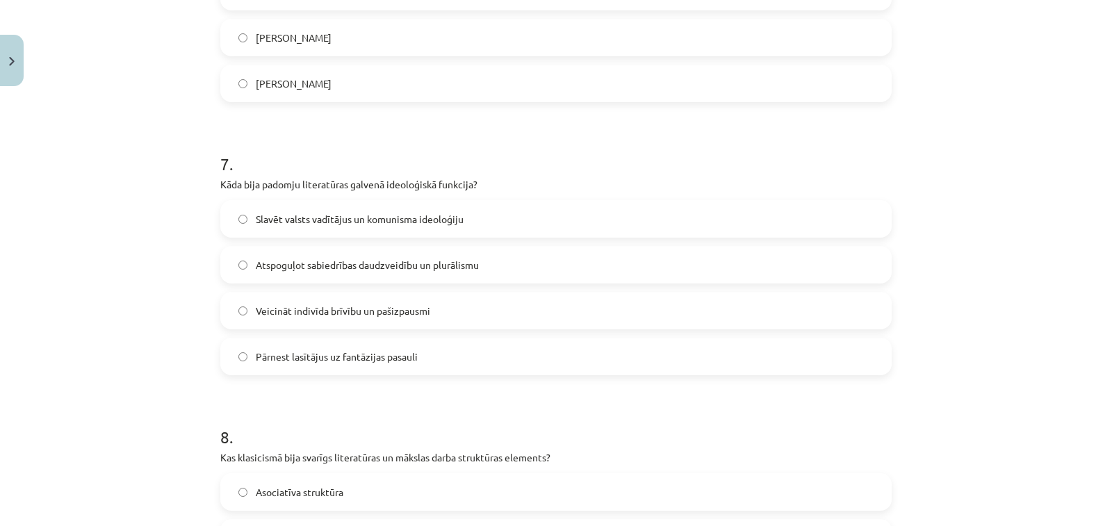
scroll to position [1807, 0]
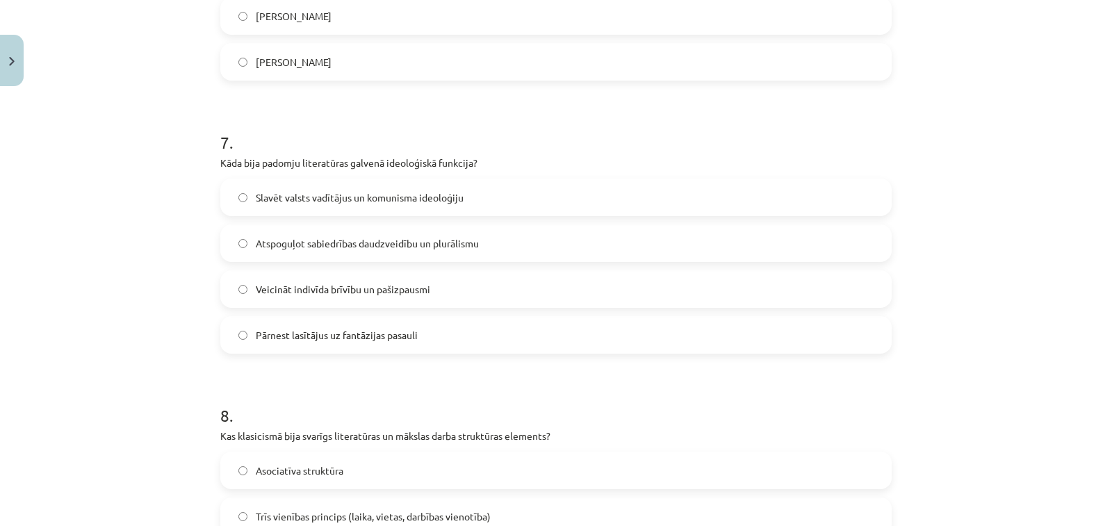
click at [405, 200] on span "Slavēt valsts vadītājus un komunisma ideoloģiju" at bounding box center [360, 197] width 208 height 15
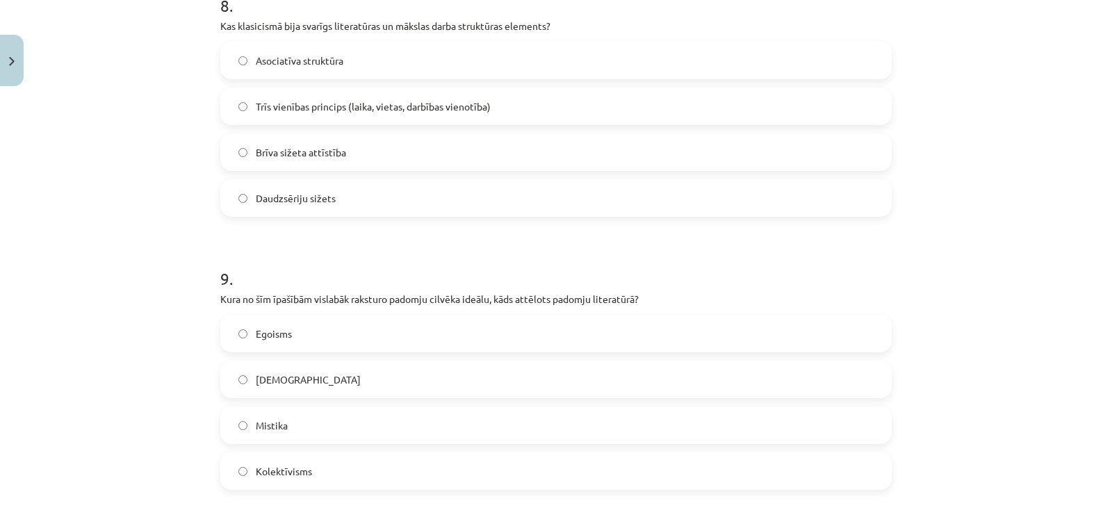
scroll to position [2225, 0]
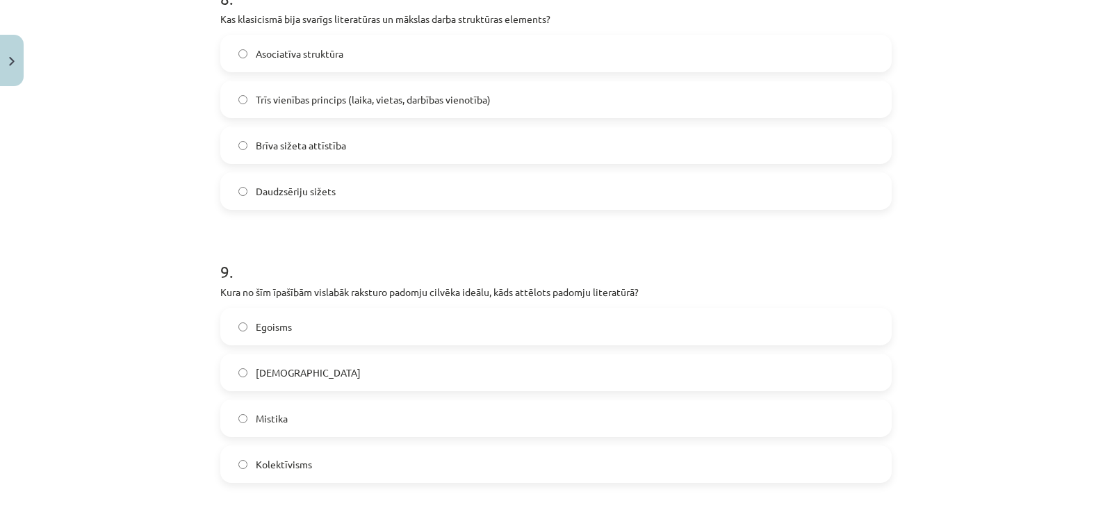
click at [402, 103] on span "Trīs vienības princips (laika, vietas, darbības vienotība)" at bounding box center [373, 99] width 235 height 15
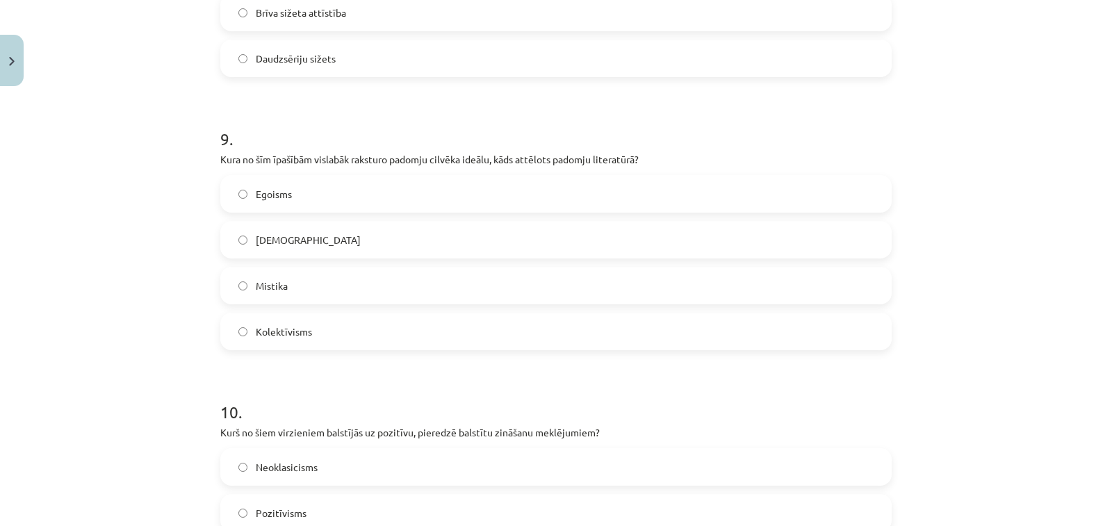
scroll to position [2364, 0]
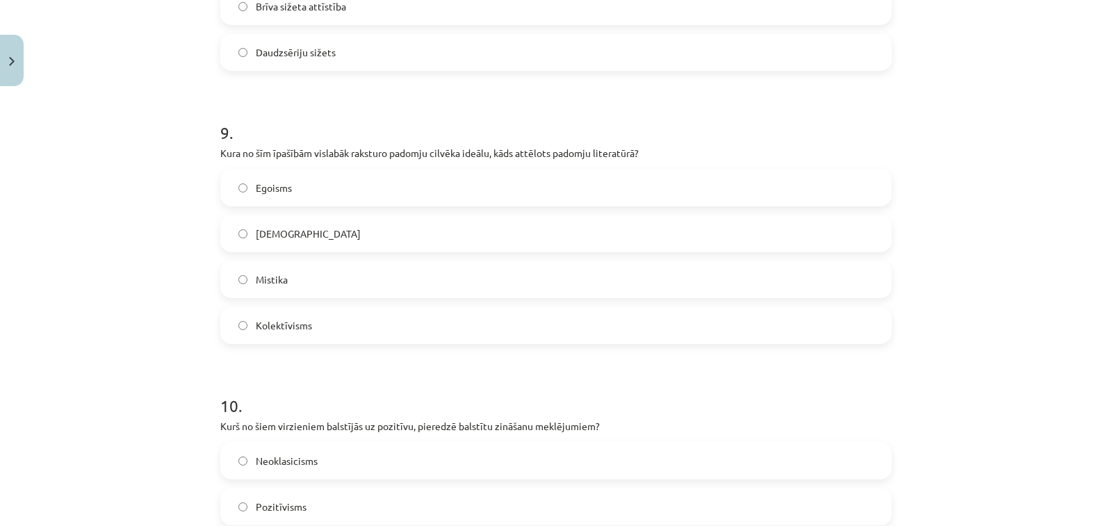
click at [334, 327] on label "Kolektīvisms" at bounding box center [556, 325] width 669 height 35
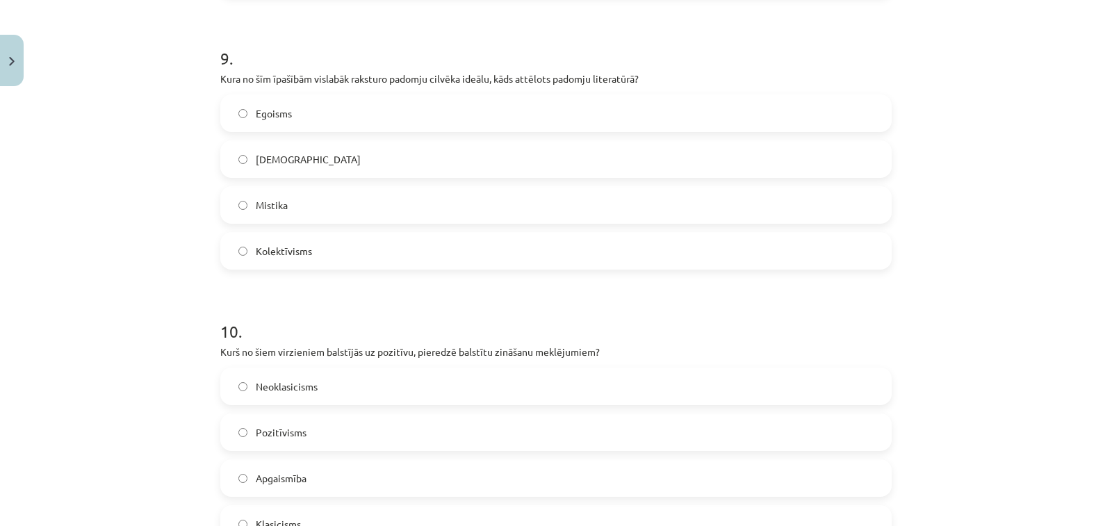
scroll to position [2616, 0]
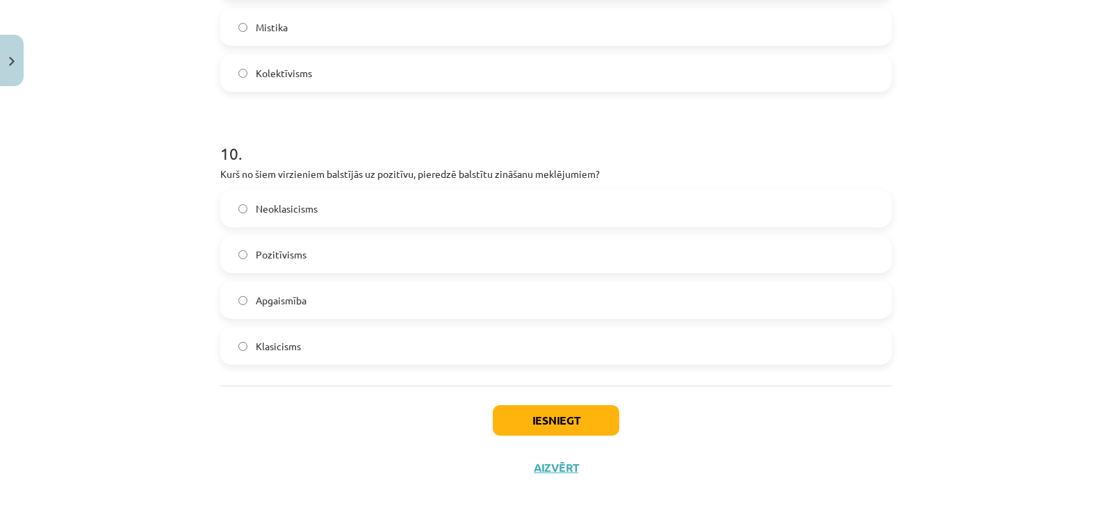
drag, startPoint x: 359, startPoint y: 259, endPoint x: 425, endPoint y: 88, distance: 182.7
click at [359, 258] on label "Pozitīvisms" at bounding box center [556, 254] width 669 height 35
click at [523, 422] on button "Iesniegt" at bounding box center [556, 420] width 127 height 31
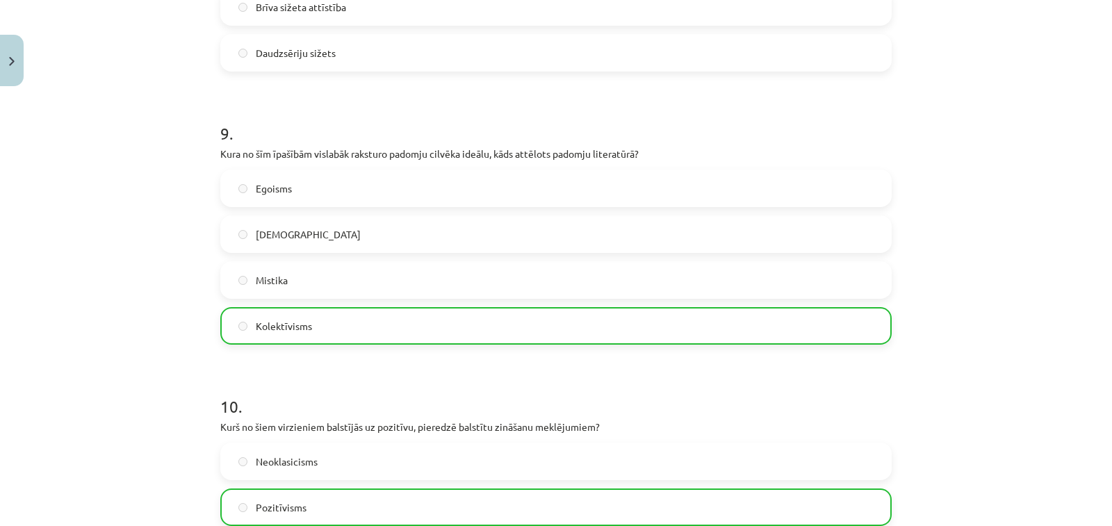
scroll to position [2660, 0]
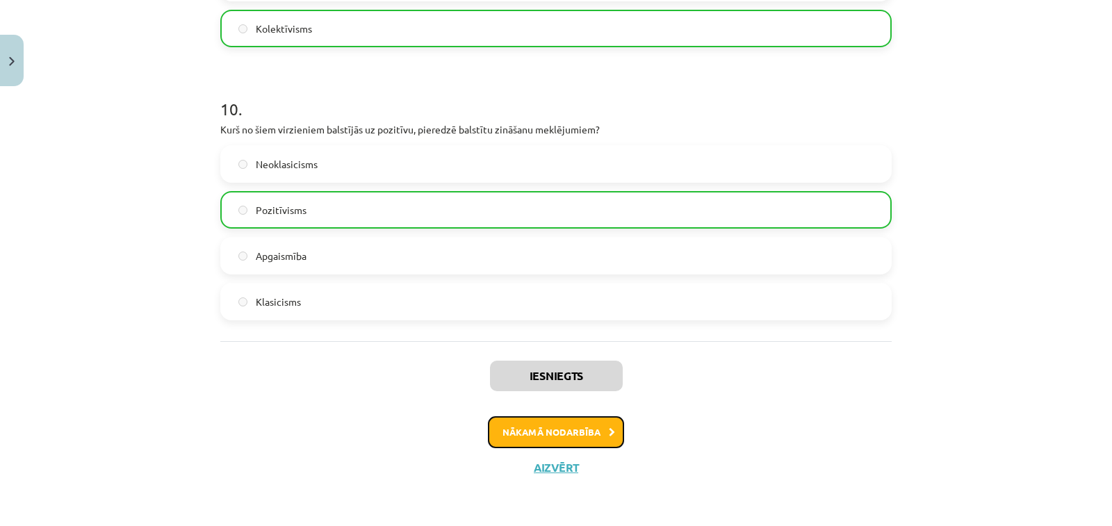
click at [528, 436] on button "Nākamā nodarbība" at bounding box center [556, 432] width 136 height 32
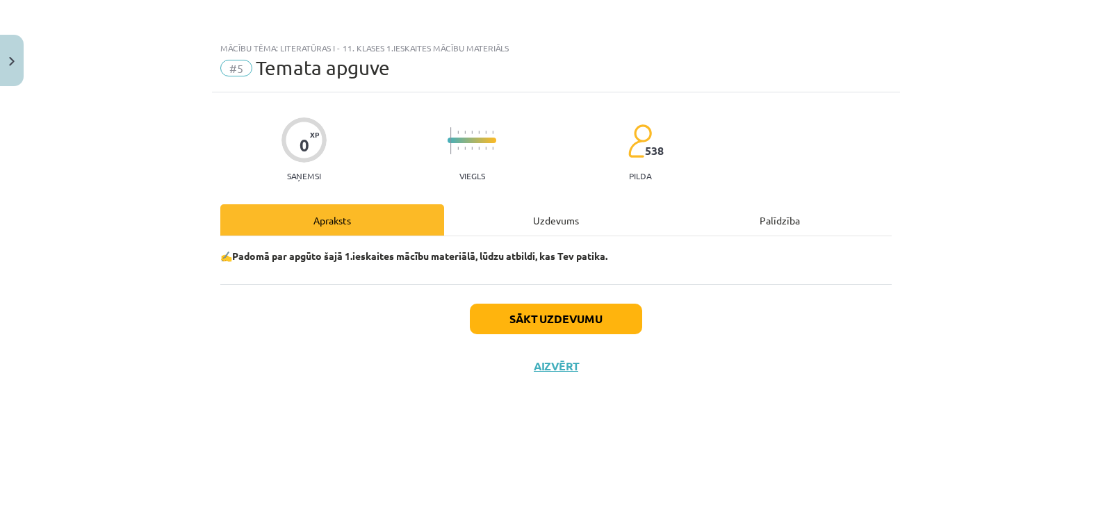
scroll to position [0, 0]
click at [584, 316] on button "Sākt uzdevumu" at bounding box center [556, 319] width 172 height 31
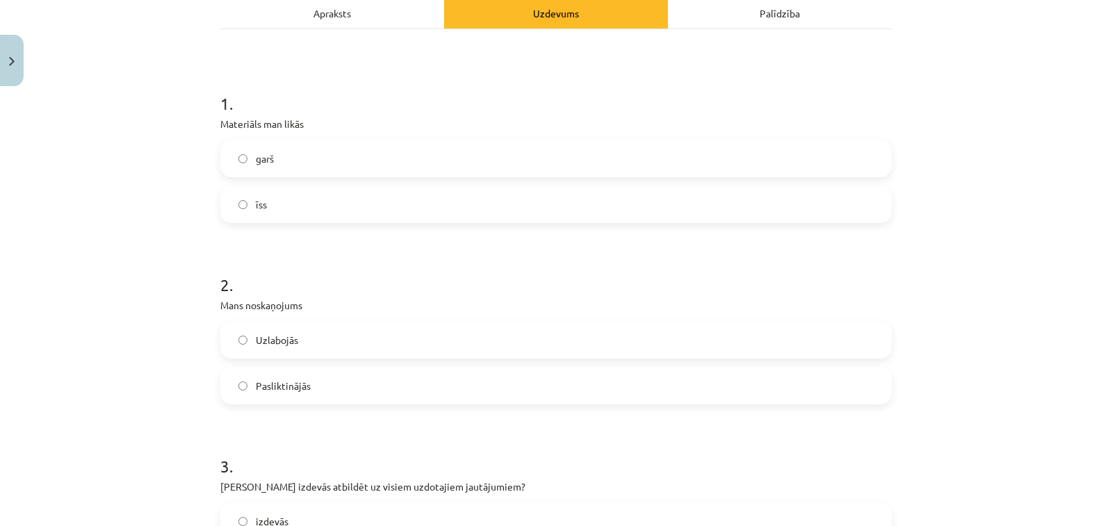
scroll to position [209, 0]
click at [372, 150] on label "garš" at bounding box center [556, 157] width 669 height 35
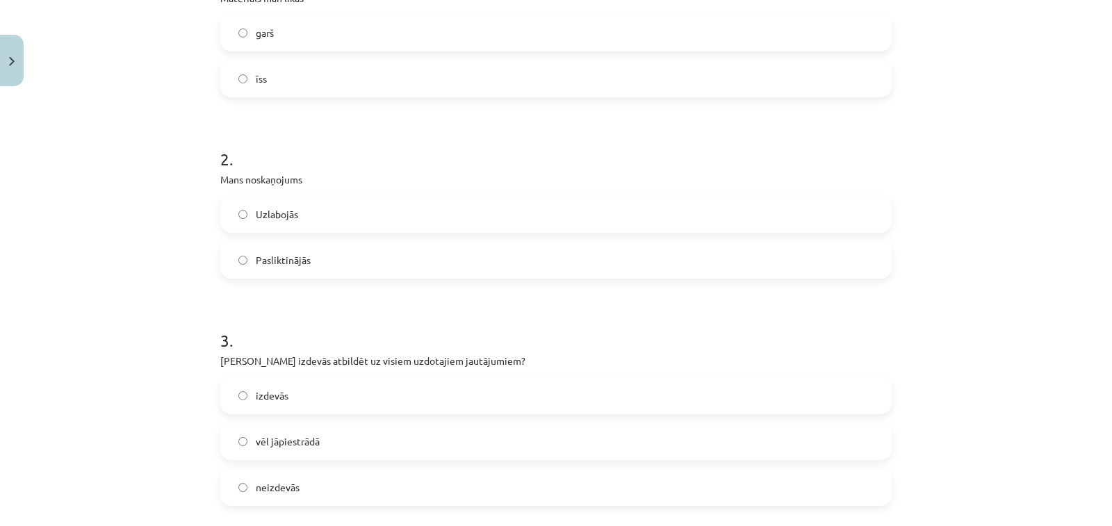
scroll to position [348, 0]
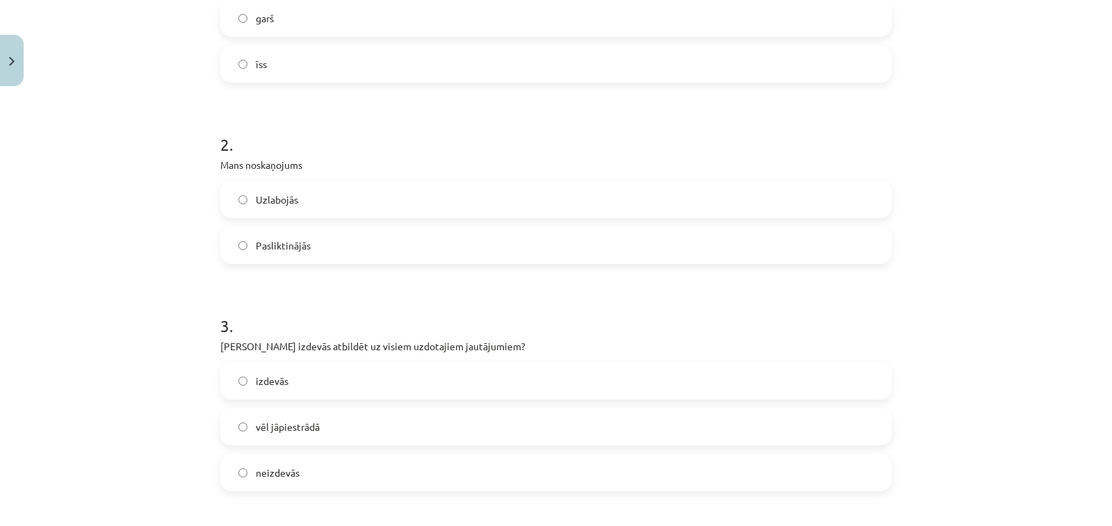
click at [368, 197] on label "Uzlabojās" at bounding box center [556, 199] width 669 height 35
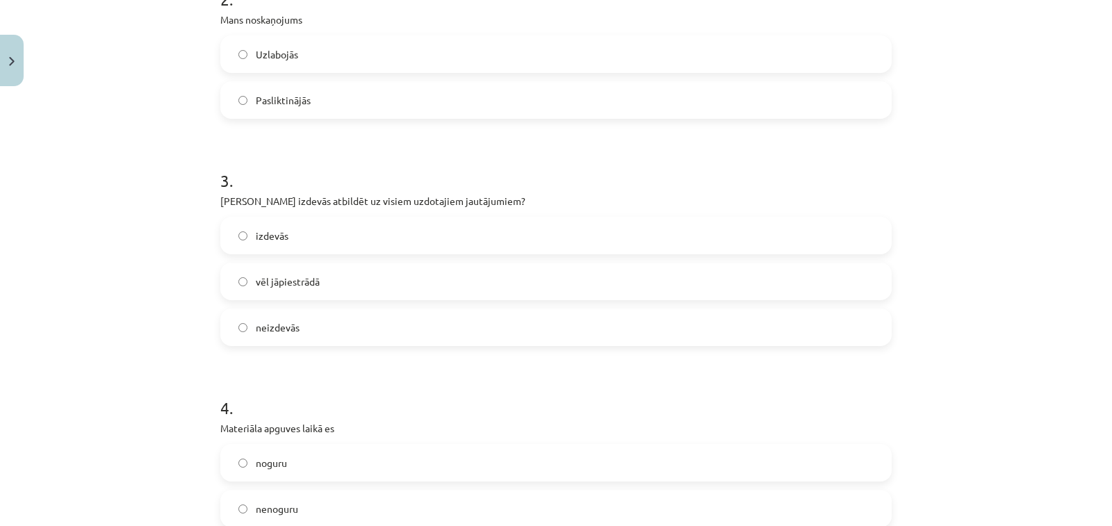
scroll to position [556, 0]
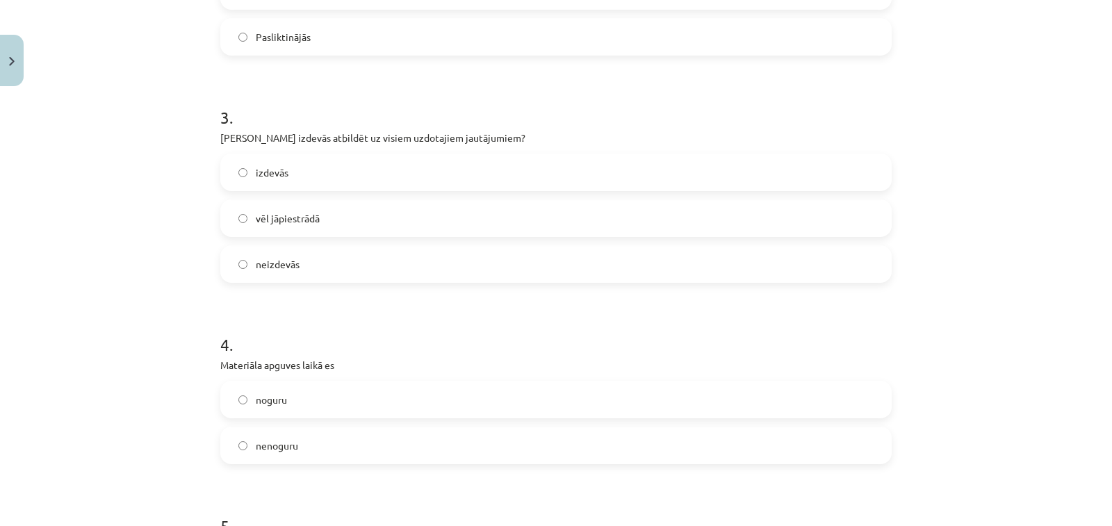
click at [371, 223] on label "vēl jāpiestrādā" at bounding box center [556, 218] width 669 height 35
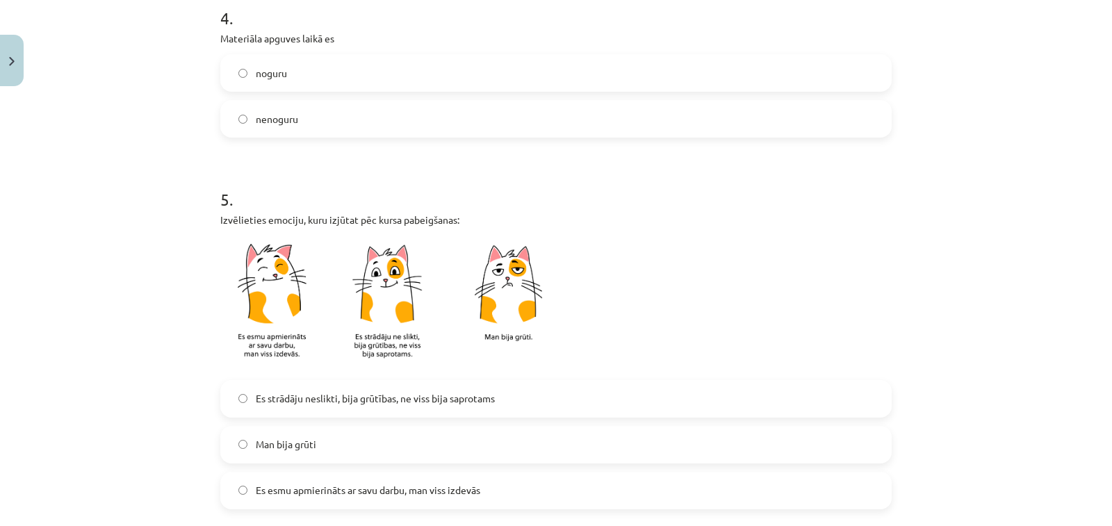
scroll to position [904, 0]
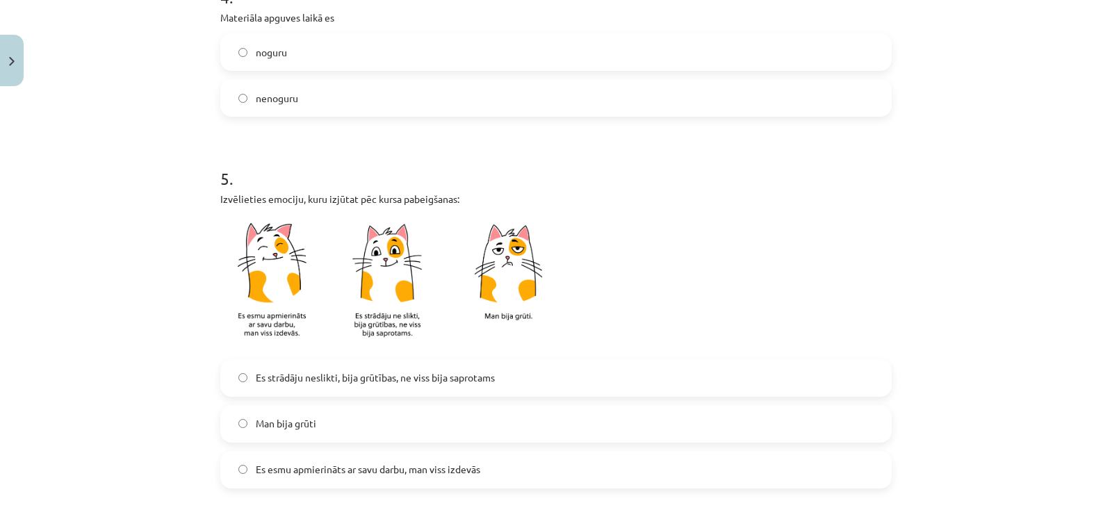
click at [350, 113] on label "nenoguru" at bounding box center [556, 98] width 669 height 35
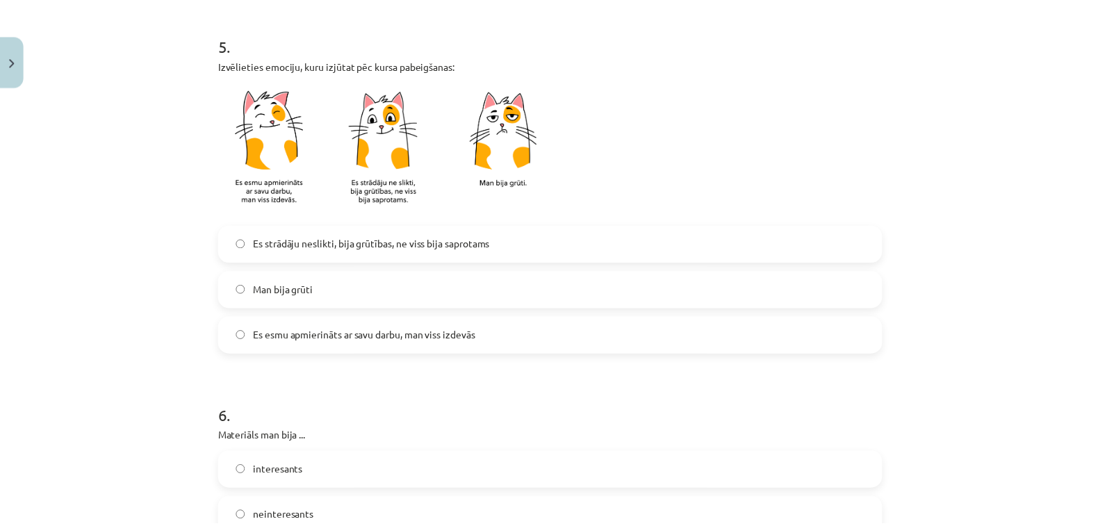
scroll to position [1209, 0]
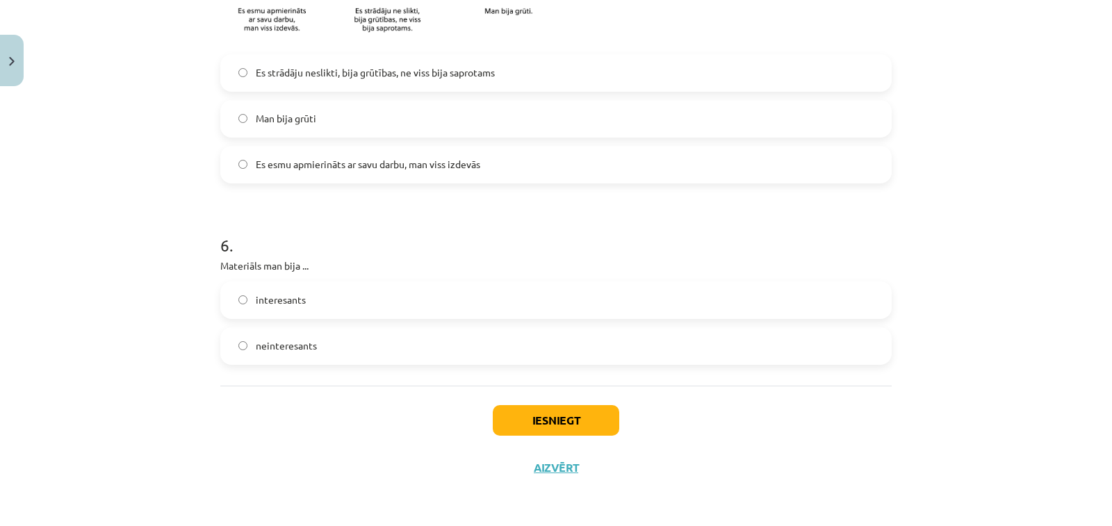
click at [443, 77] on span "Es strādāju neslikti, bija grūtības, ne viss bija saprotams" at bounding box center [375, 72] width 239 height 15
click at [402, 289] on label "interesants" at bounding box center [556, 300] width 669 height 35
click at [590, 423] on button "Iesniegt" at bounding box center [556, 420] width 127 height 31
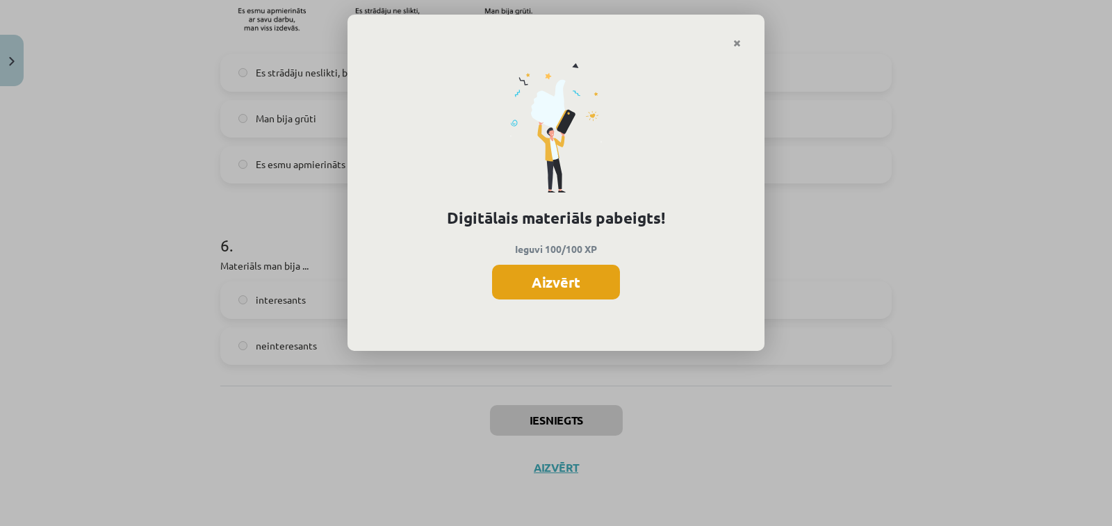
click at [554, 270] on button "Aizvērt" at bounding box center [556, 282] width 128 height 35
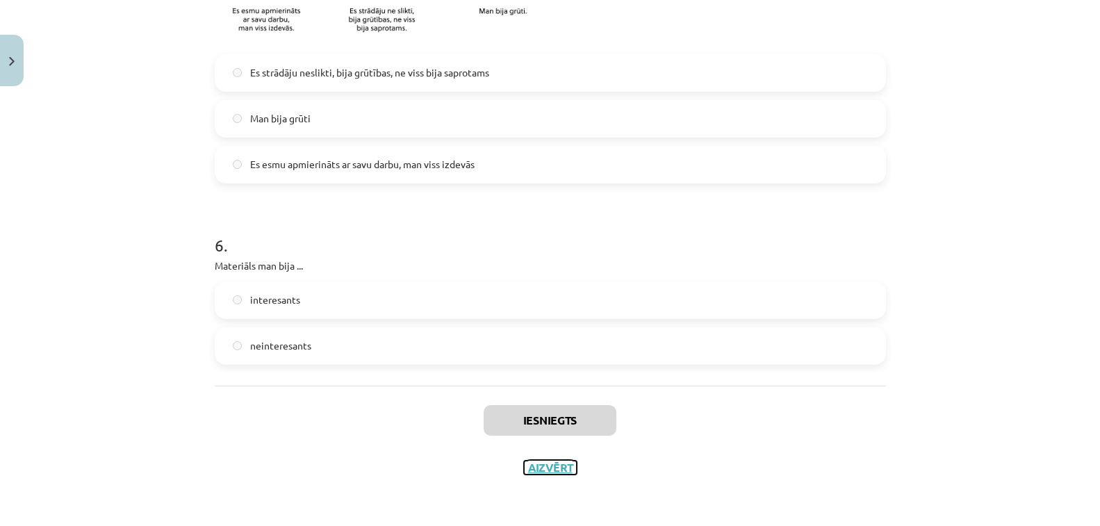
click at [558, 469] on button "Aizvērt" at bounding box center [550, 468] width 53 height 14
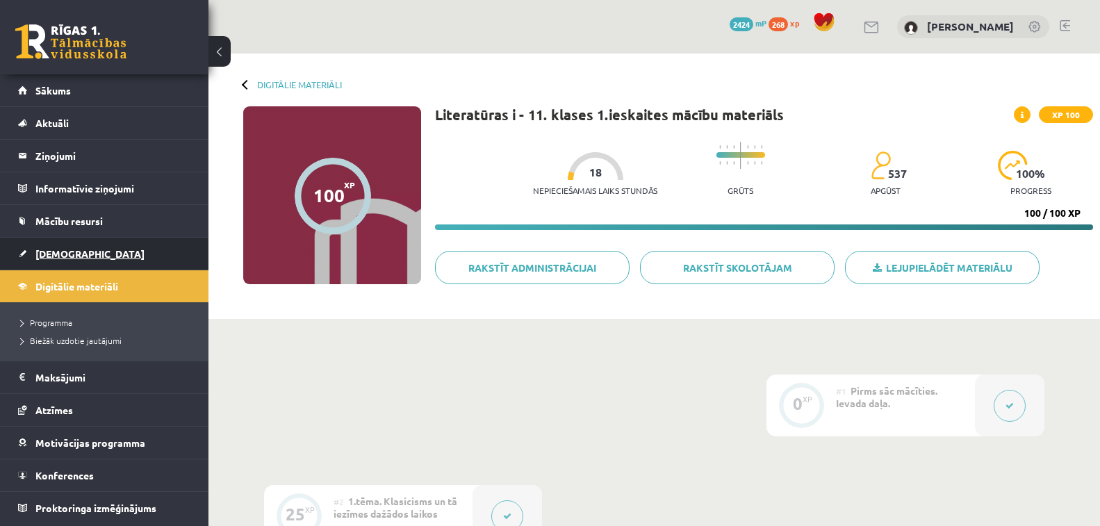
click at [49, 257] on span "[DEMOGRAPHIC_DATA]" at bounding box center [89, 253] width 109 height 13
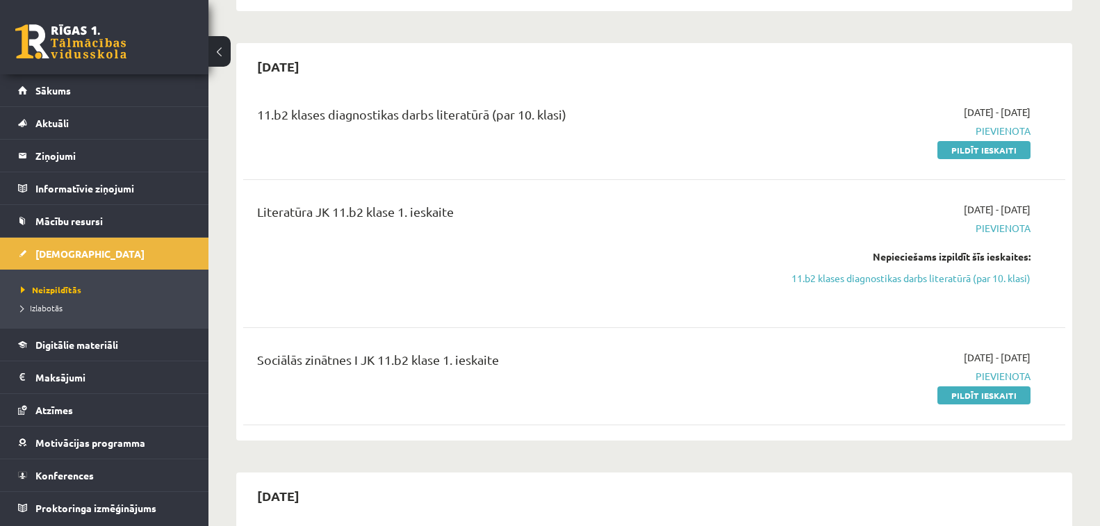
scroll to position [348, 0]
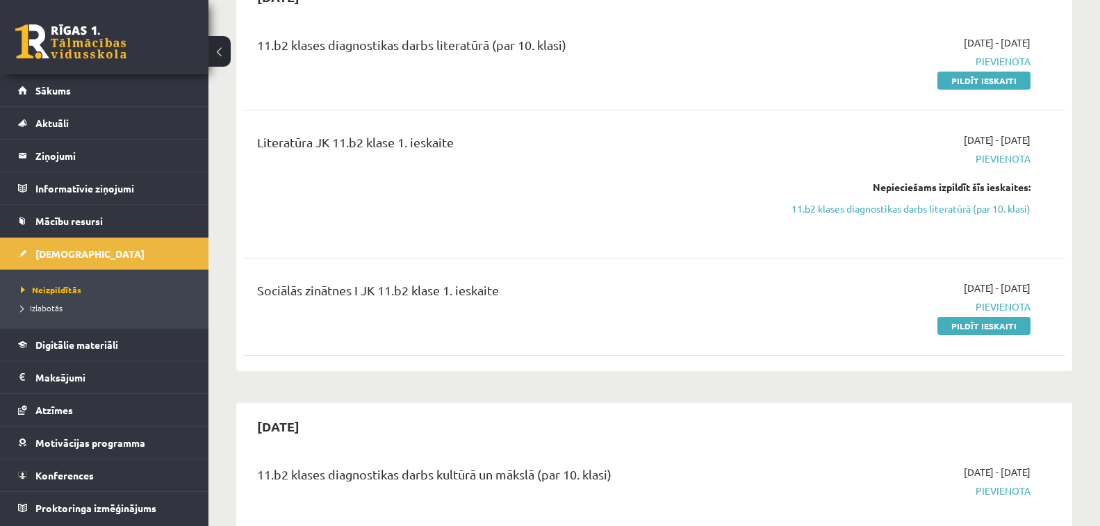
click at [548, 172] on div "Literatūra JK 11.b2 klase 1. ieskaite" at bounding box center [512, 184] width 530 height 103
click at [98, 343] on span "Digitālie materiāli" at bounding box center [76, 345] width 83 height 13
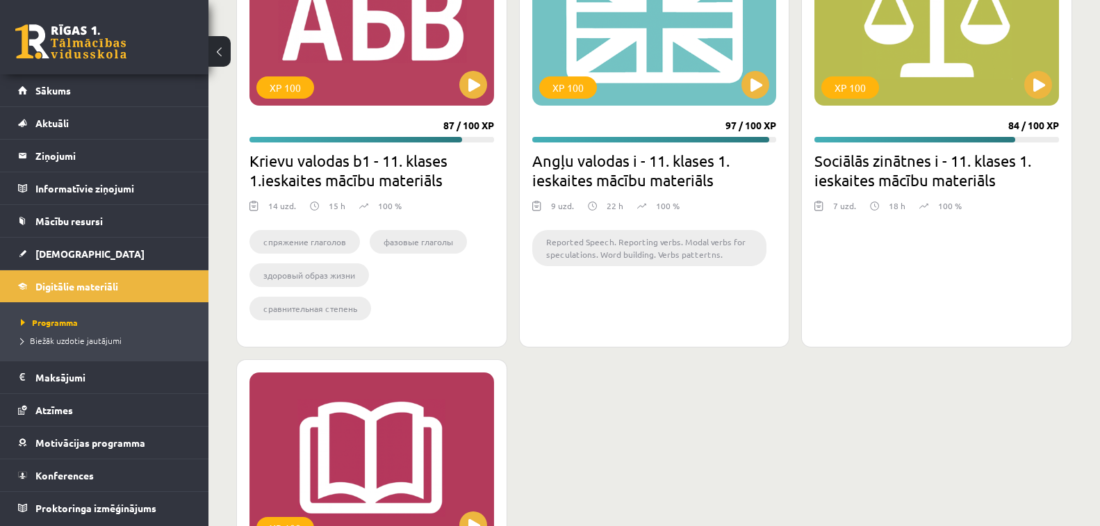
scroll to position [749, 0]
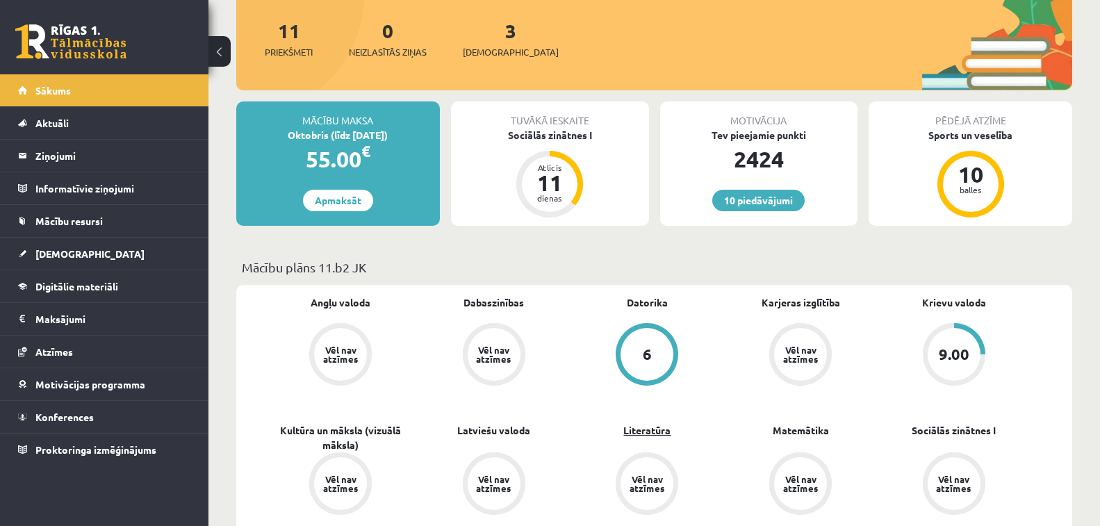
scroll to position [209, 0]
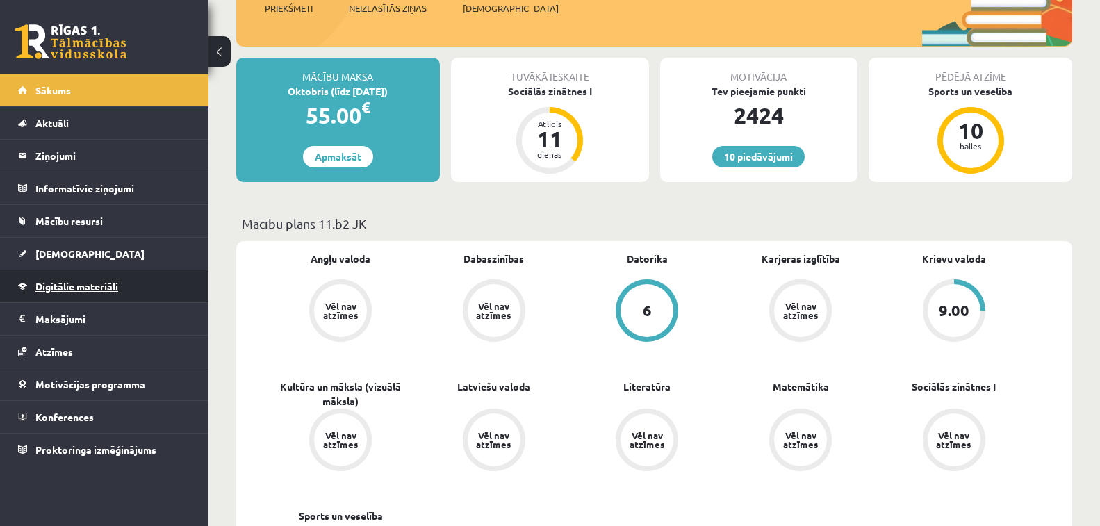
click at [88, 284] on span "Digitālie materiāli" at bounding box center [76, 286] width 83 height 13
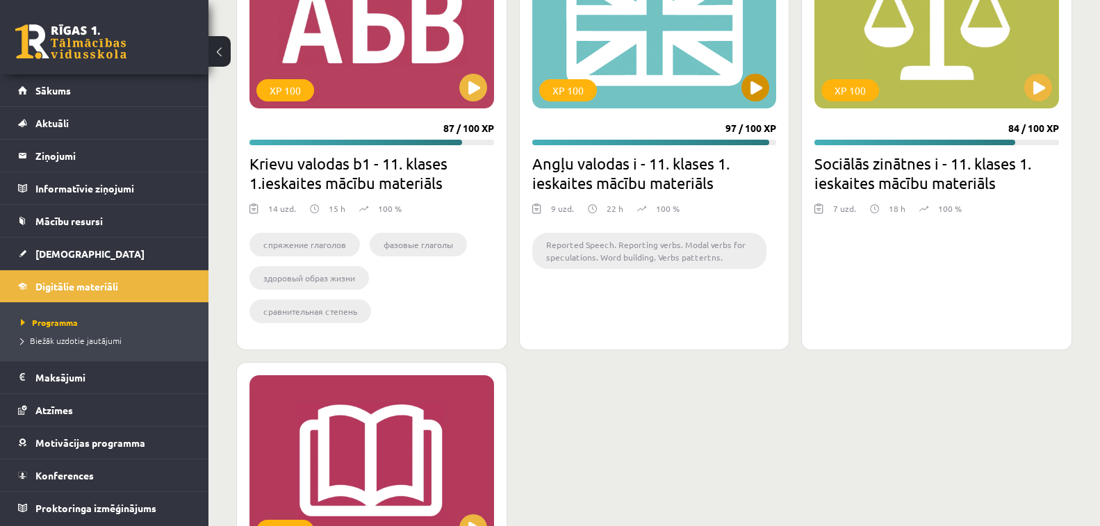
scroll to position [556, 0]
